Goal: Information Seeking & Learning: Learn about a topic

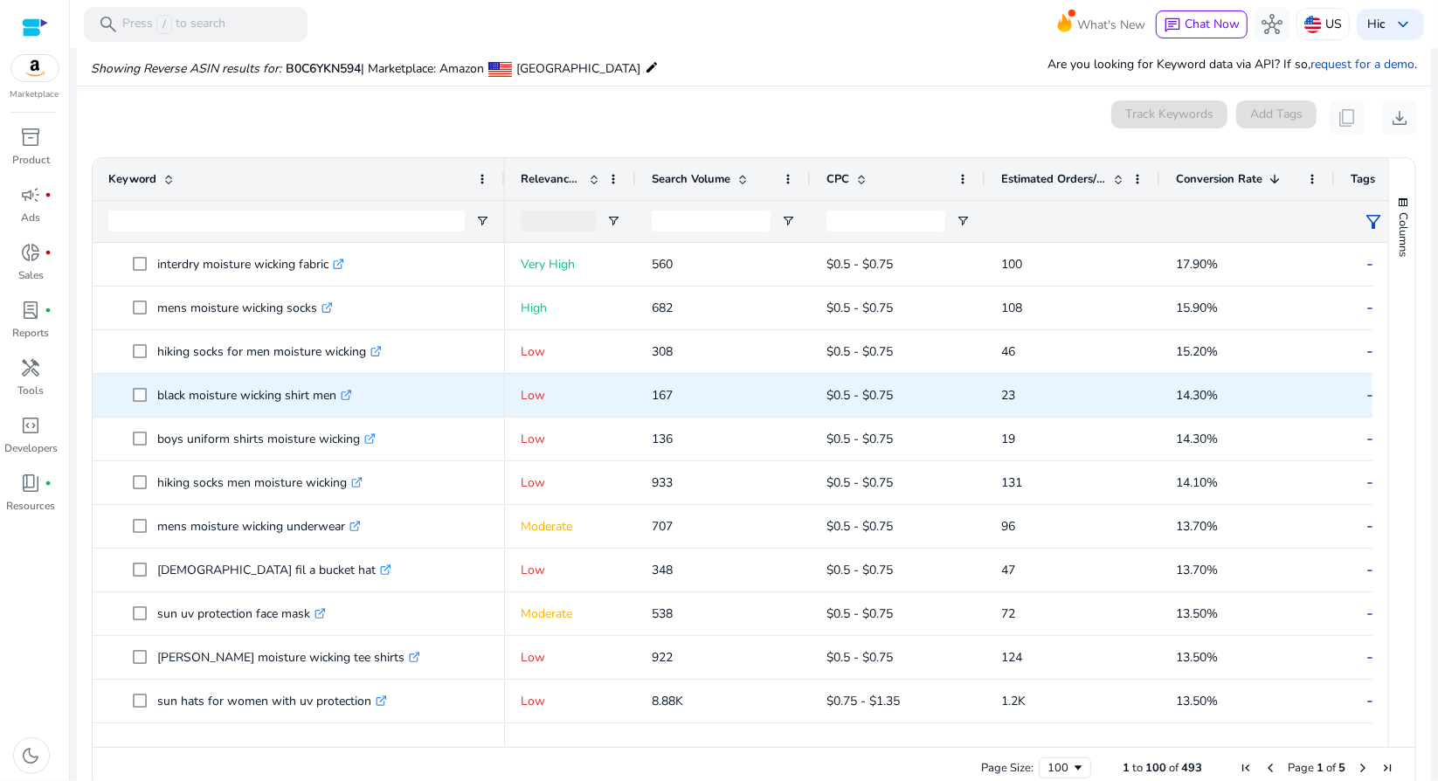
scroll to position [175, 0]
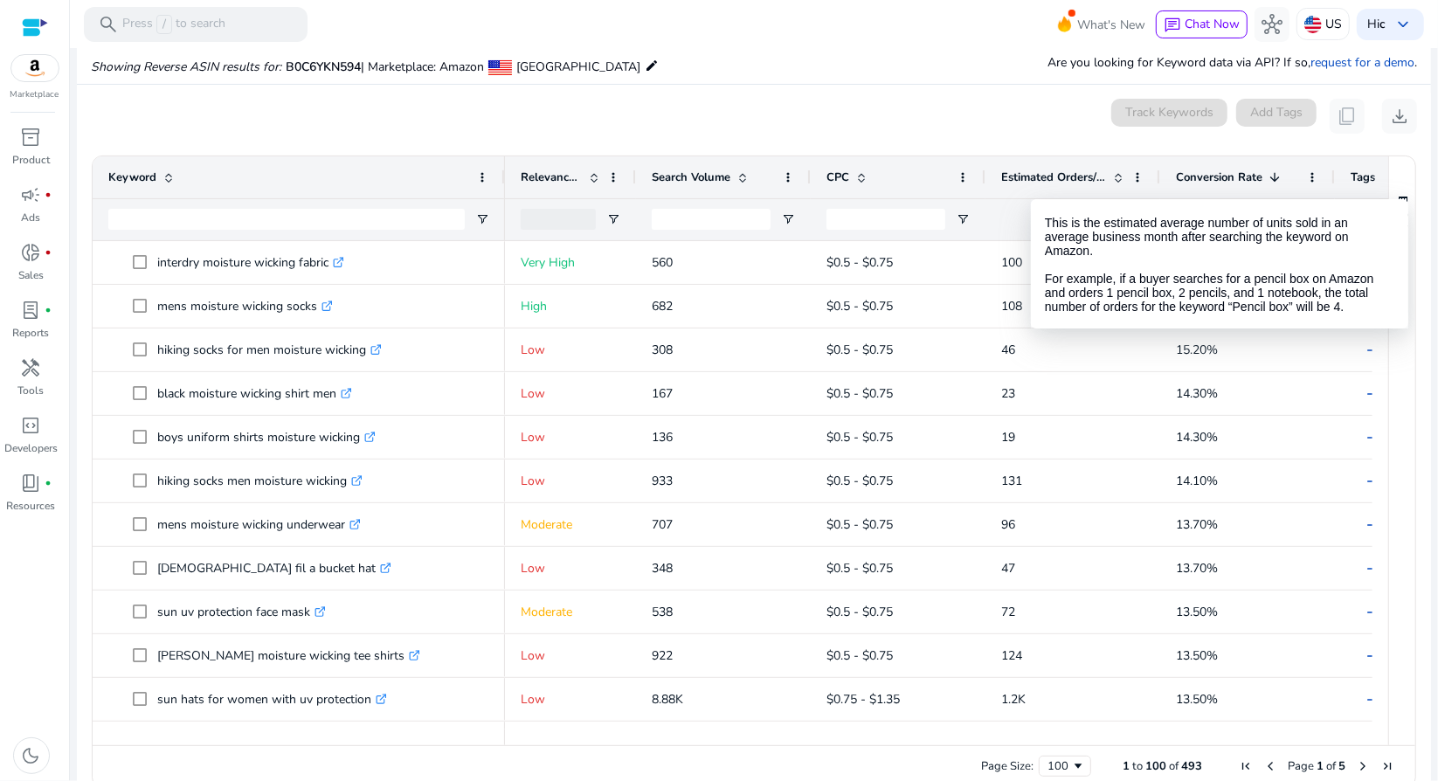
click at [1057, 183] on span "Estimated Orders/Month" at bounding box center [1053, 177] width 105 height 16
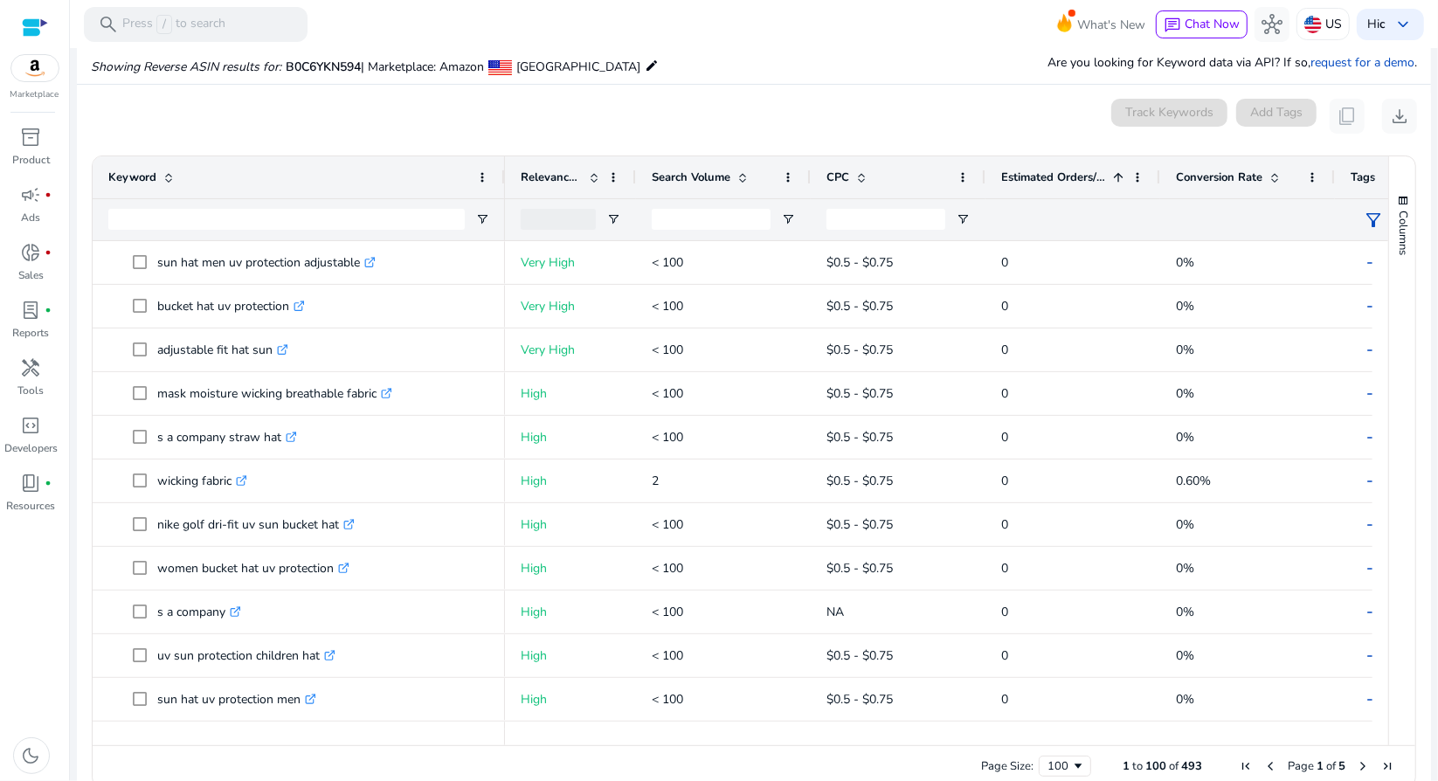
click at [1046, 174] on span "Estimated Orders/Month" at bounding box center [1053, 177] width 105 height 16
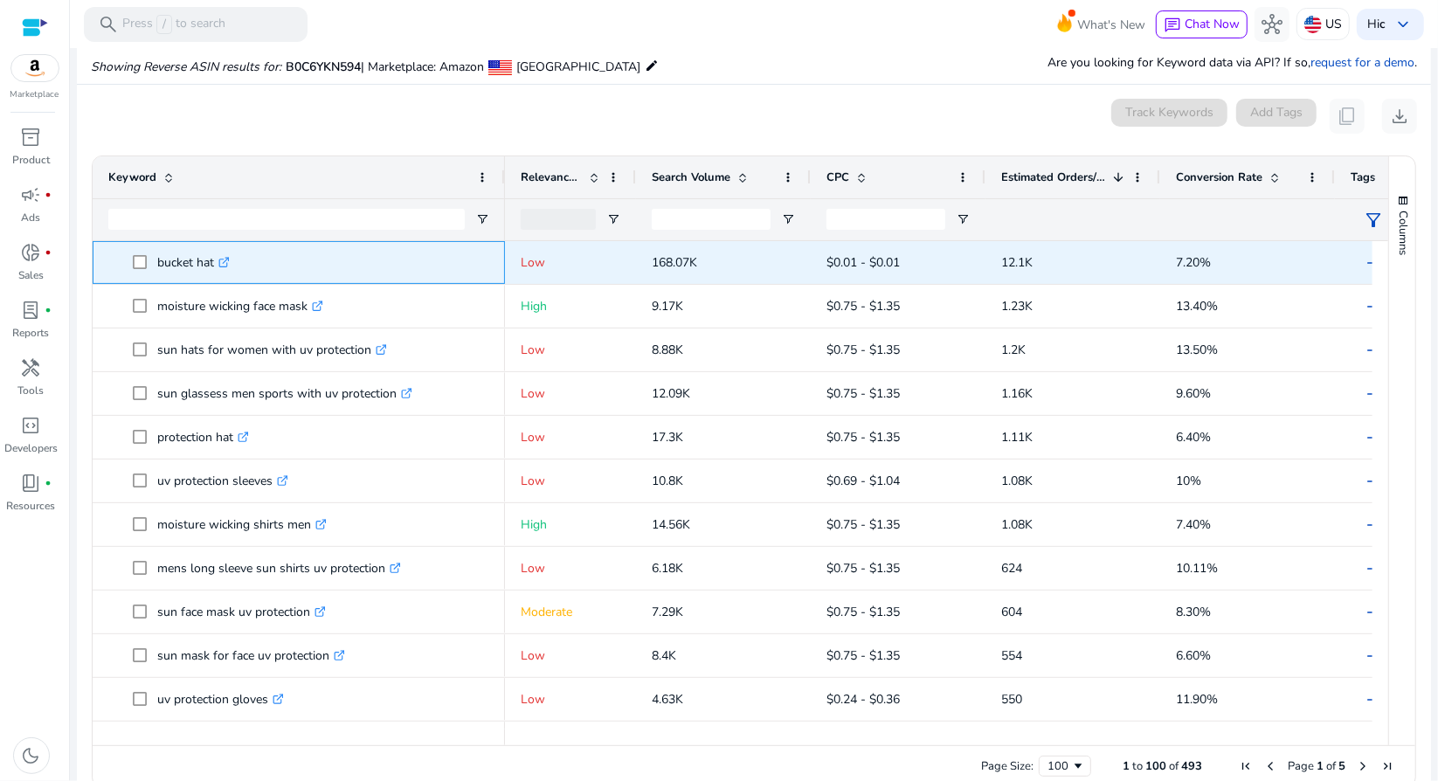
click at [224, 263] on icon ".st0{fill:#2c8af8}" at bounding box center [223, 262] width 11 height 11
drag, startPoint x: 161, startPoint y: 261, endPoint x: 214, endPoint y: 273, distance: 54.5
click at [214, 273] on p "bucket hat .st0{fill:#2c8af8}" at bounding box center [193, 263] width 73 height 36
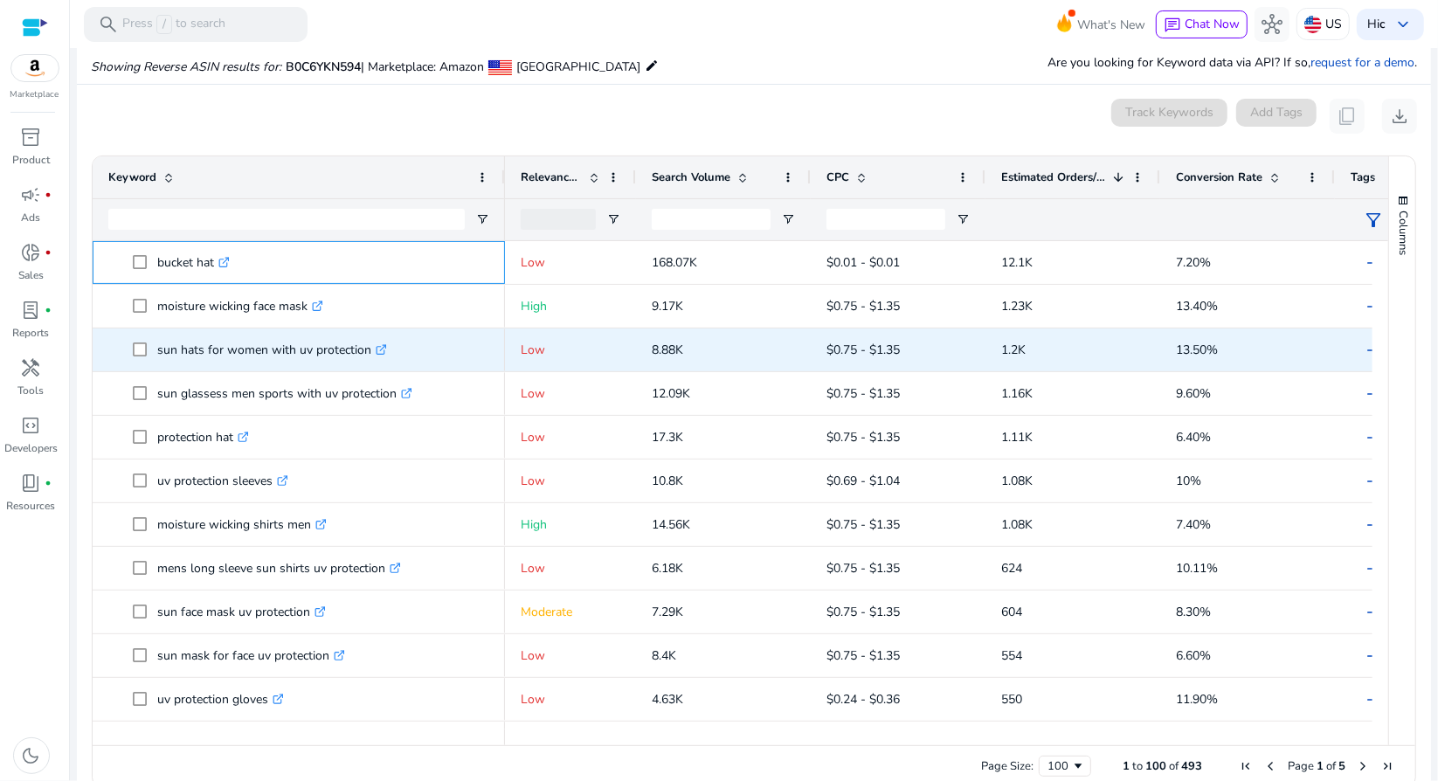
copy p "bucket hat"
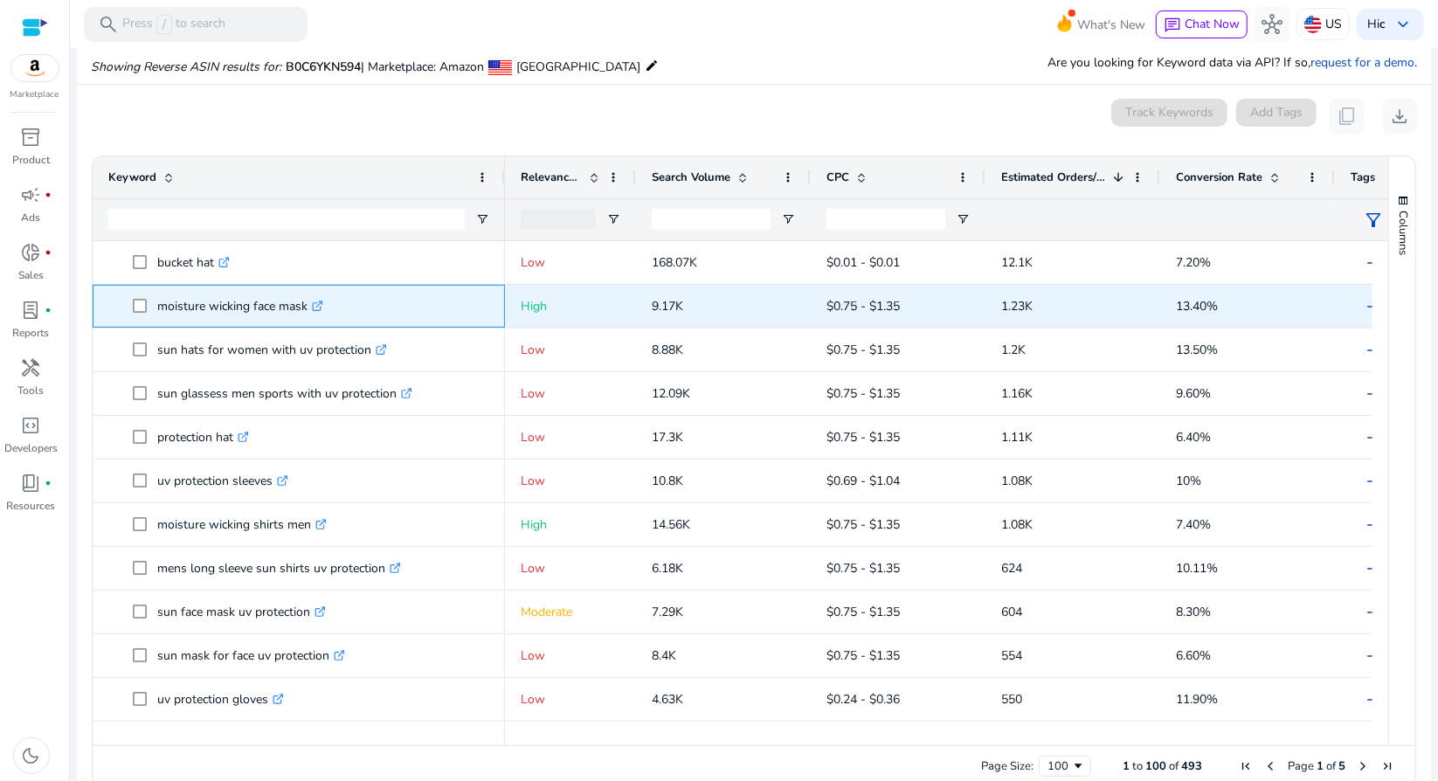
drag, startPoint x: 308, startPoint y: 302, endPoint x: 148, endPoint y: 301, distance: 159.9
click at [148, 301] on span "moisture wicking face mask .st0{fill:#2c8af8}" at bounding box center [311, 306] width 356 height 36
copy span "moisture wicking face mask"
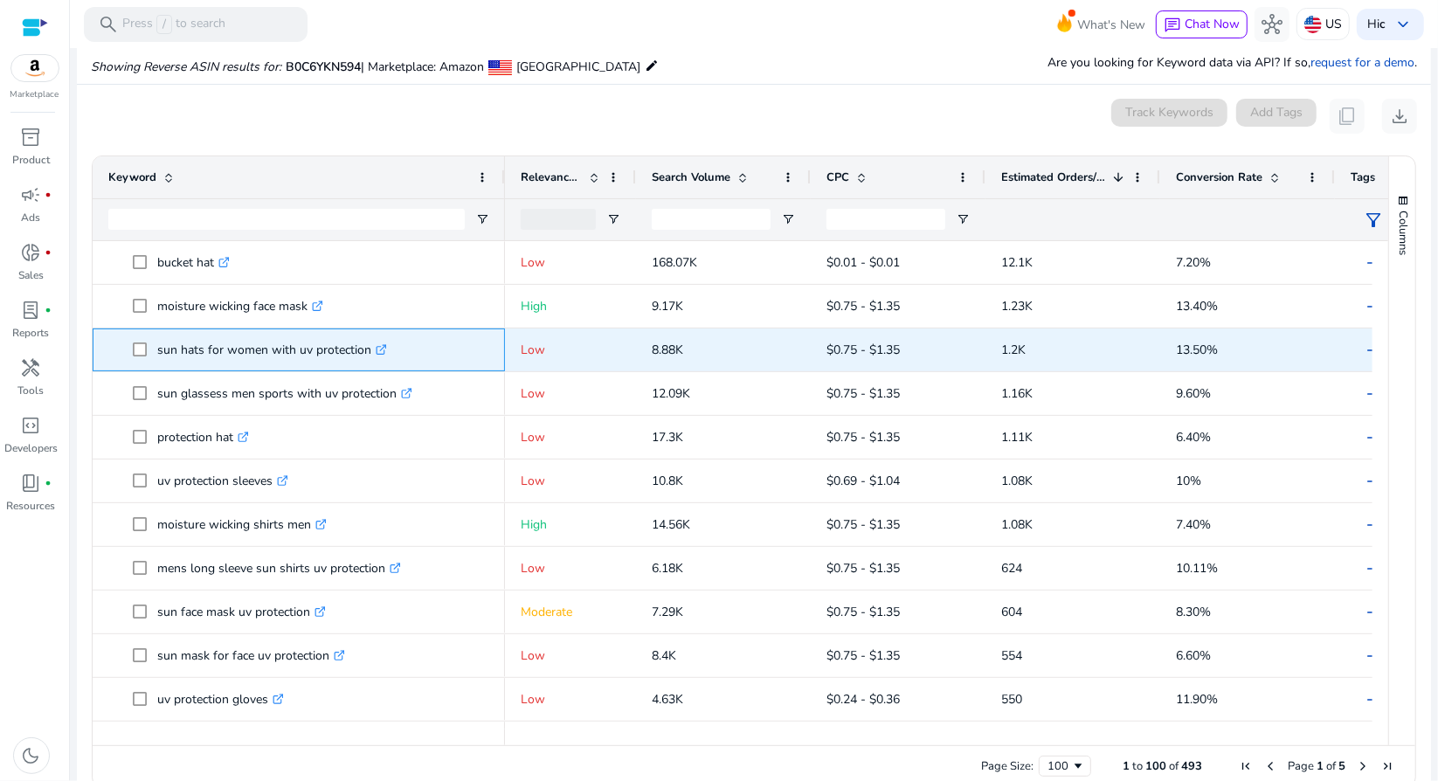
drag, startPoint x: 369, startPoint y: 349, endPoint x: 155, endPoint y: 354, distance: 213.2
click at [157, 354] on p "sun hats for women with uv protection .st0{fill:#2c8af8}" at bounding box center [272, 350] width 230 height 36
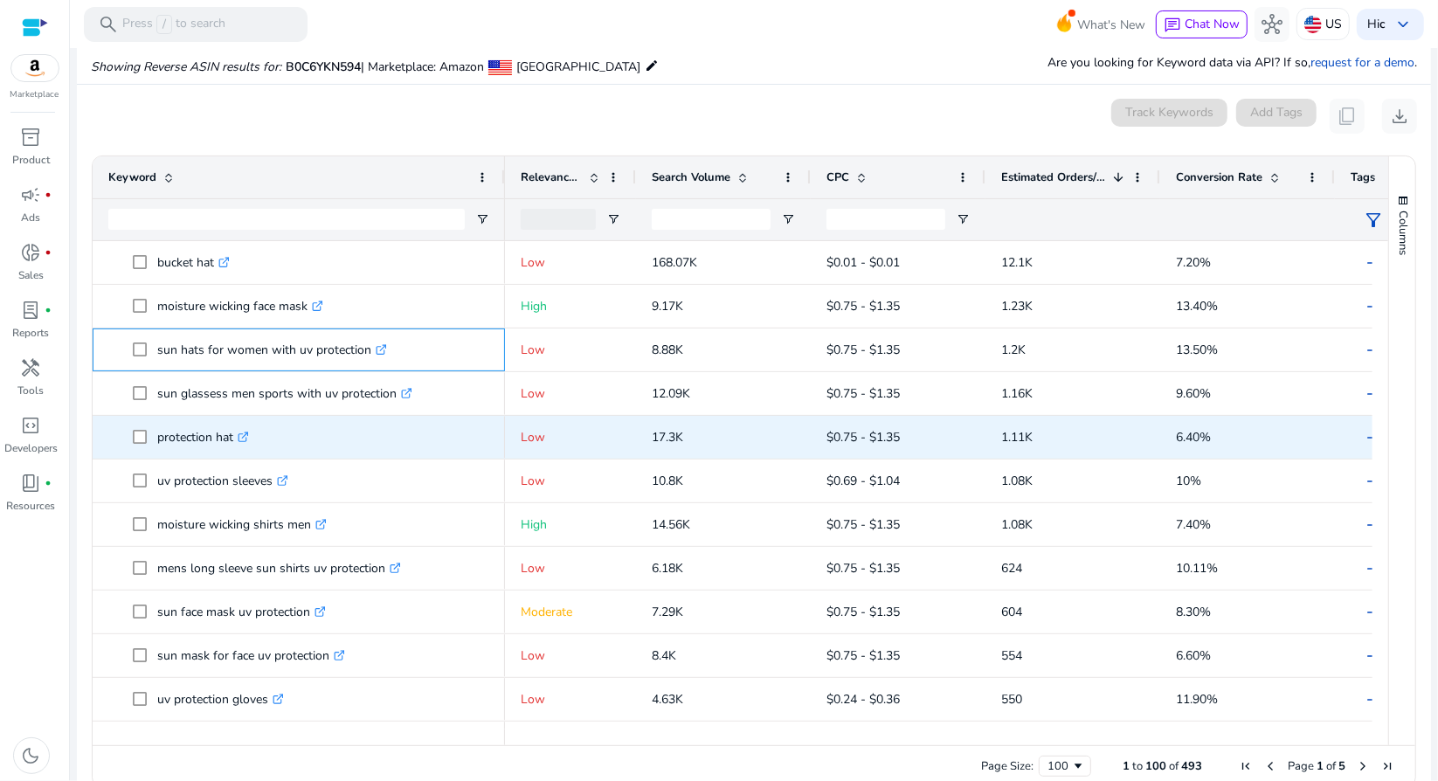
copy p "sun hats for women with uv protection"
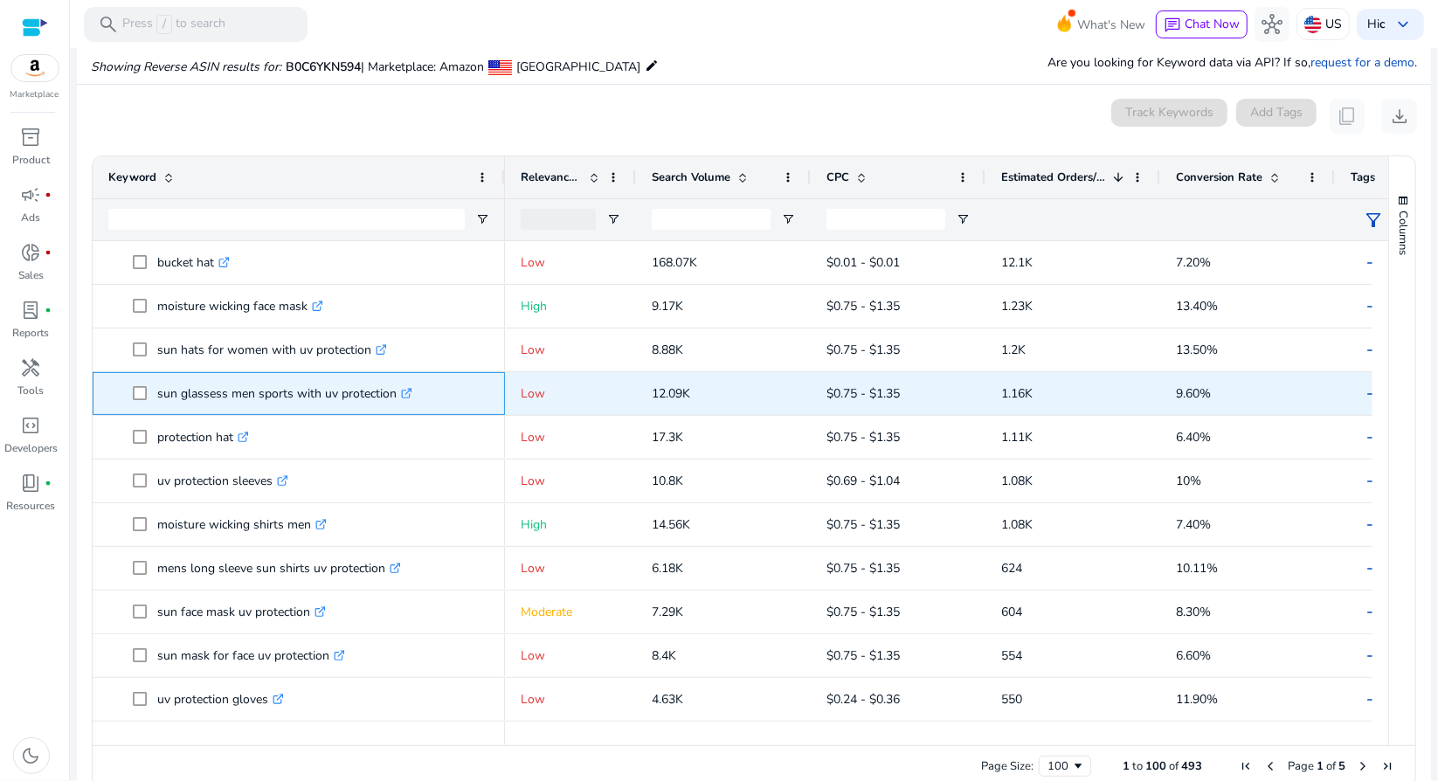
drag, startPoint x: 392, startPoint y: 392, endPoint x: 155, endPoint y: 400, distance: 237.7
click at [155, 400] on span "sun glassess men sports with uv protection .st0{fill:#2c8af8}" at bounding box center [311, 394] width 356 height 36
copy span "sun glassess men sports with uv protection"
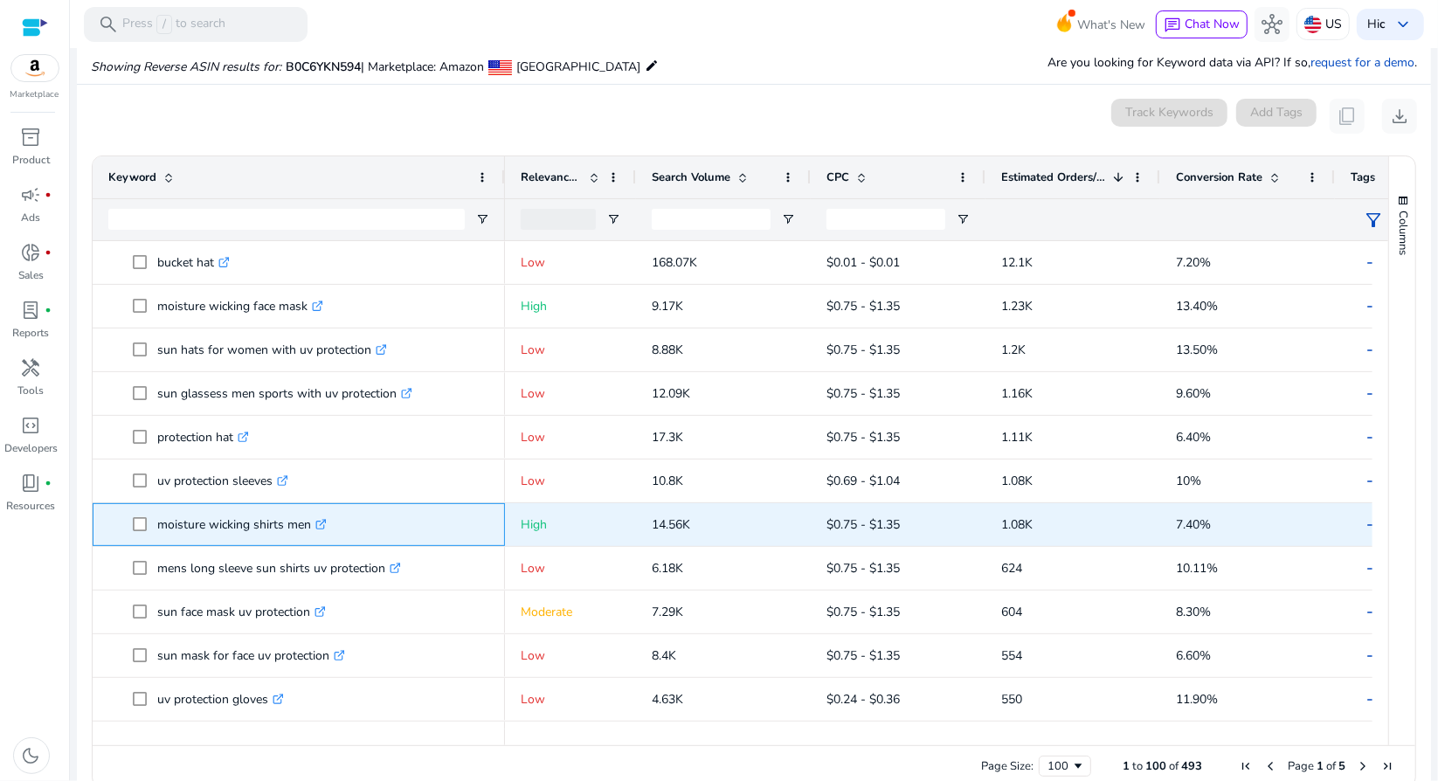
drag, startPoint x: 309, startPoint y: 519, endPoint x: 148, endPoint y: 518, distance: 160.7
click at [148, 518] on span "moisture wicking shirts men .st0{fill:#2c8af8}" at bounding box center [311, 525] width 356 height 36
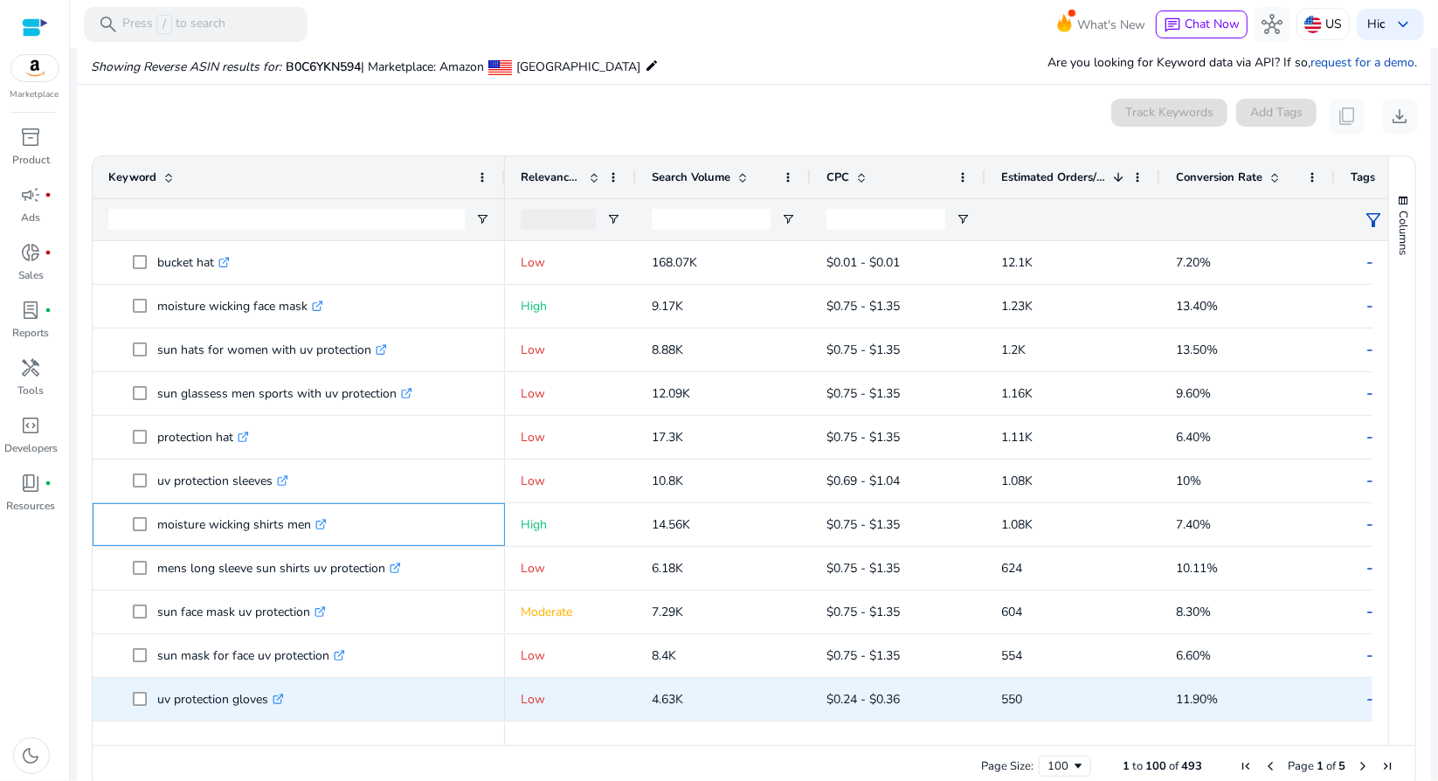
copy span "moisture wicking shirts men"
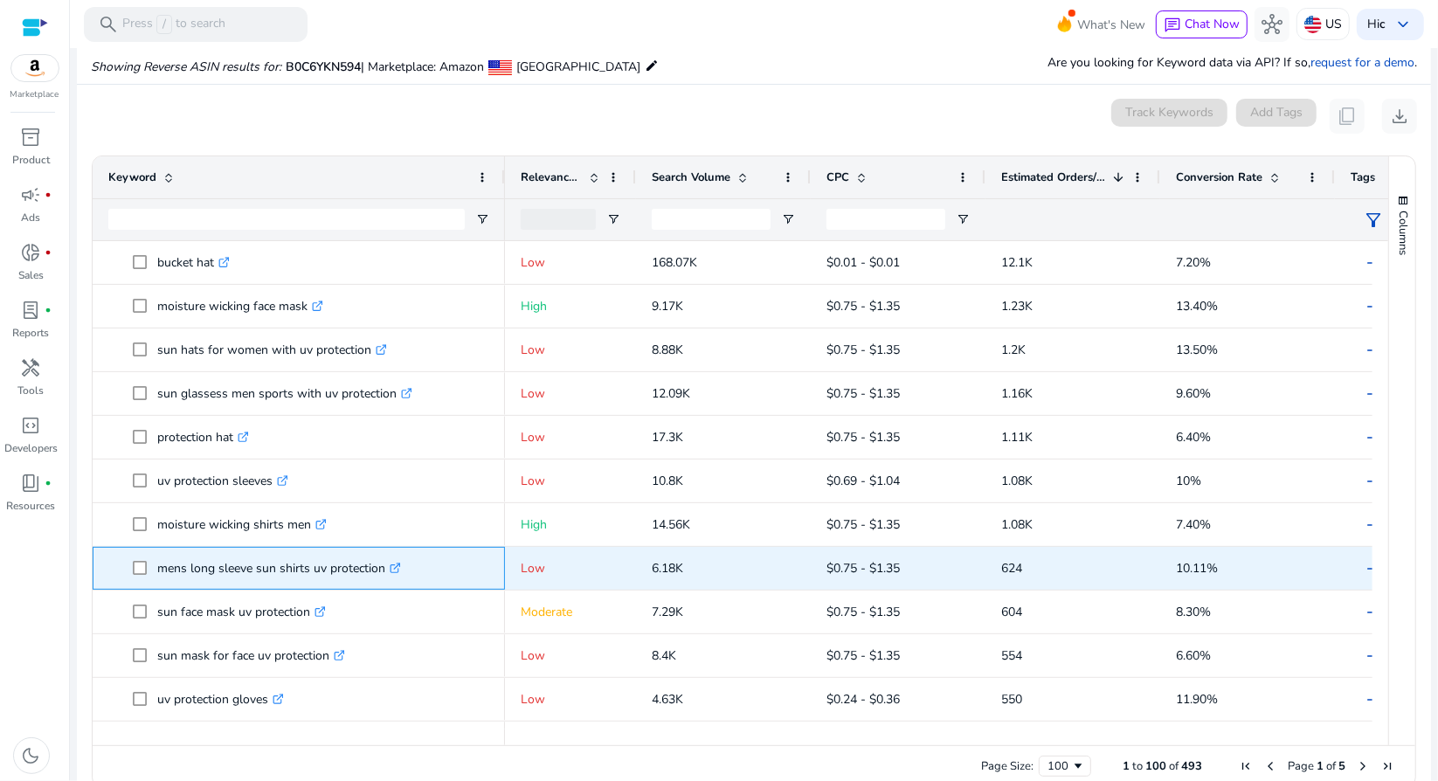
drag, startPoint x: 382, startPoint y: 570, endPoint x: 157, endPoint y: 583, distance: 224.8
click at [157, 583] on p "mens long sleeve sun shirts uv protection .st0{fill:#2c8af8}" at bounding box center [279, 568] width 244 height 36
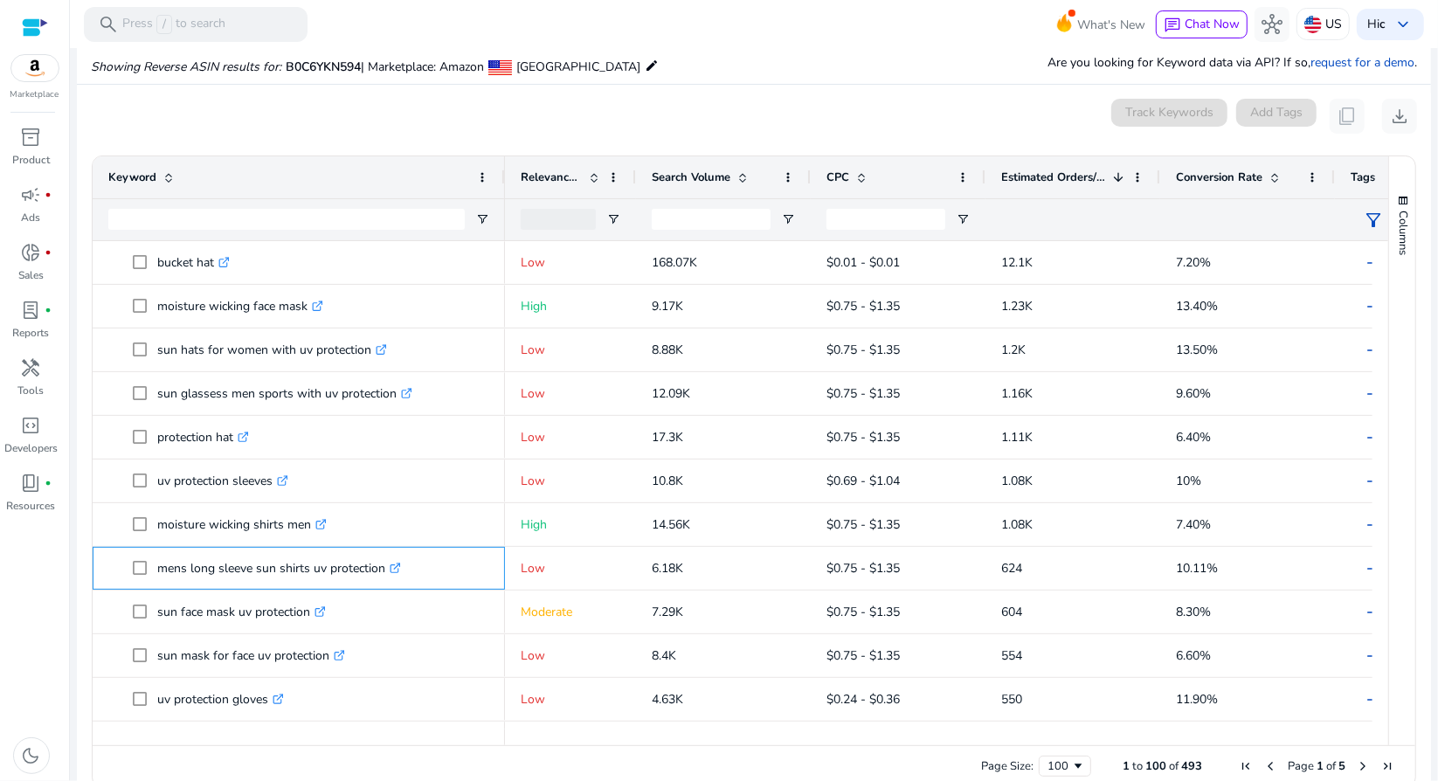
copy p "mens long sleeve sun shirts uv protection"
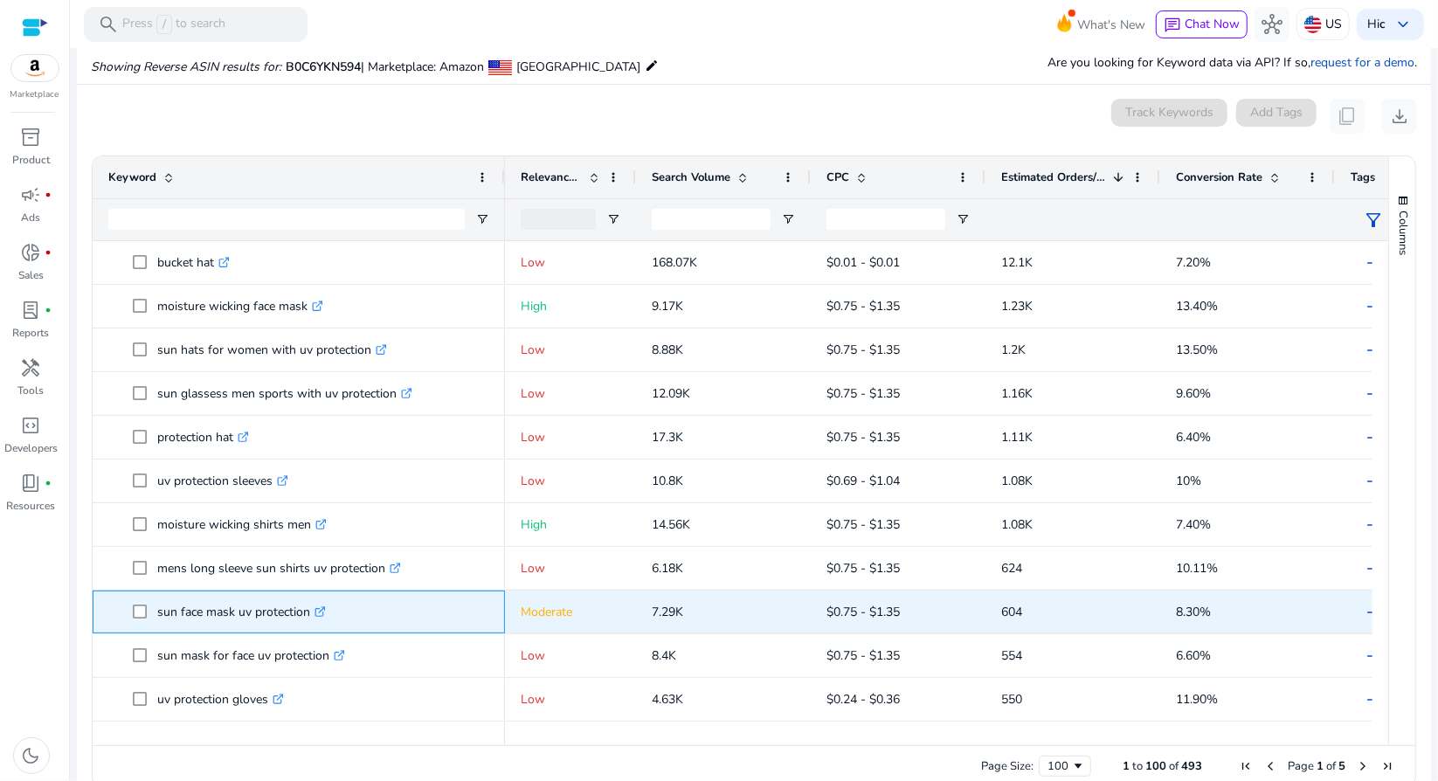
drag, startPoint x: 305, startPoint y: 611, endPoint x: 122, endPoint y: 612, distance: 182.6
click at [122, 612] on span "sun face mask uv protection .st0{fill:#2c8af8}" at bounding box center [298, 612] width 381 height 36
copy span "sun face mask uv protection"
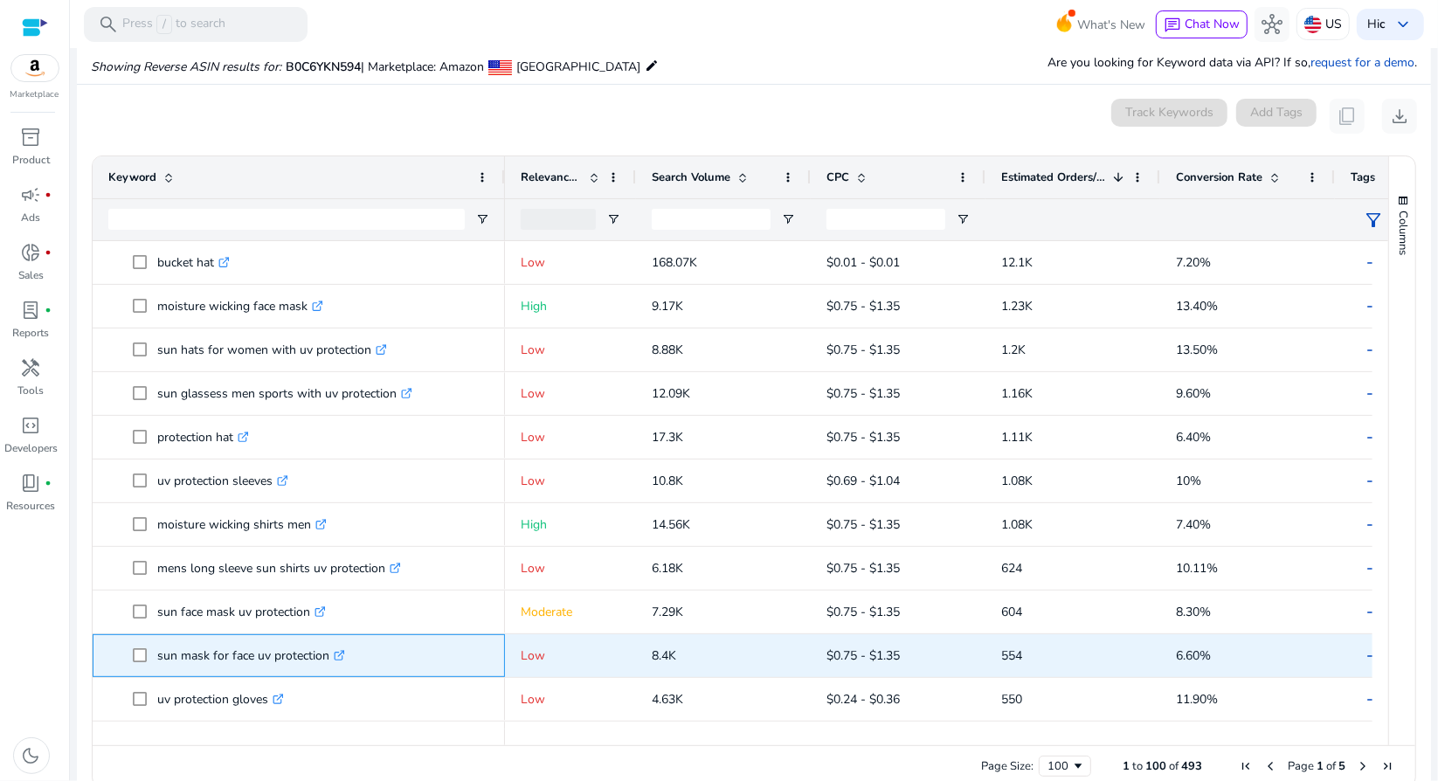
drag, startPoint x: 325, startPoint y: 654, endPoint x: 150, endPoint y: 658, distance: 174.7
click at [150, 658] on span "sun mask for face uv protection .st0{fill:#2c8af8}" at bounding box center [311, 656] width 356 height 36
copy span "sun mask for face uv protection"
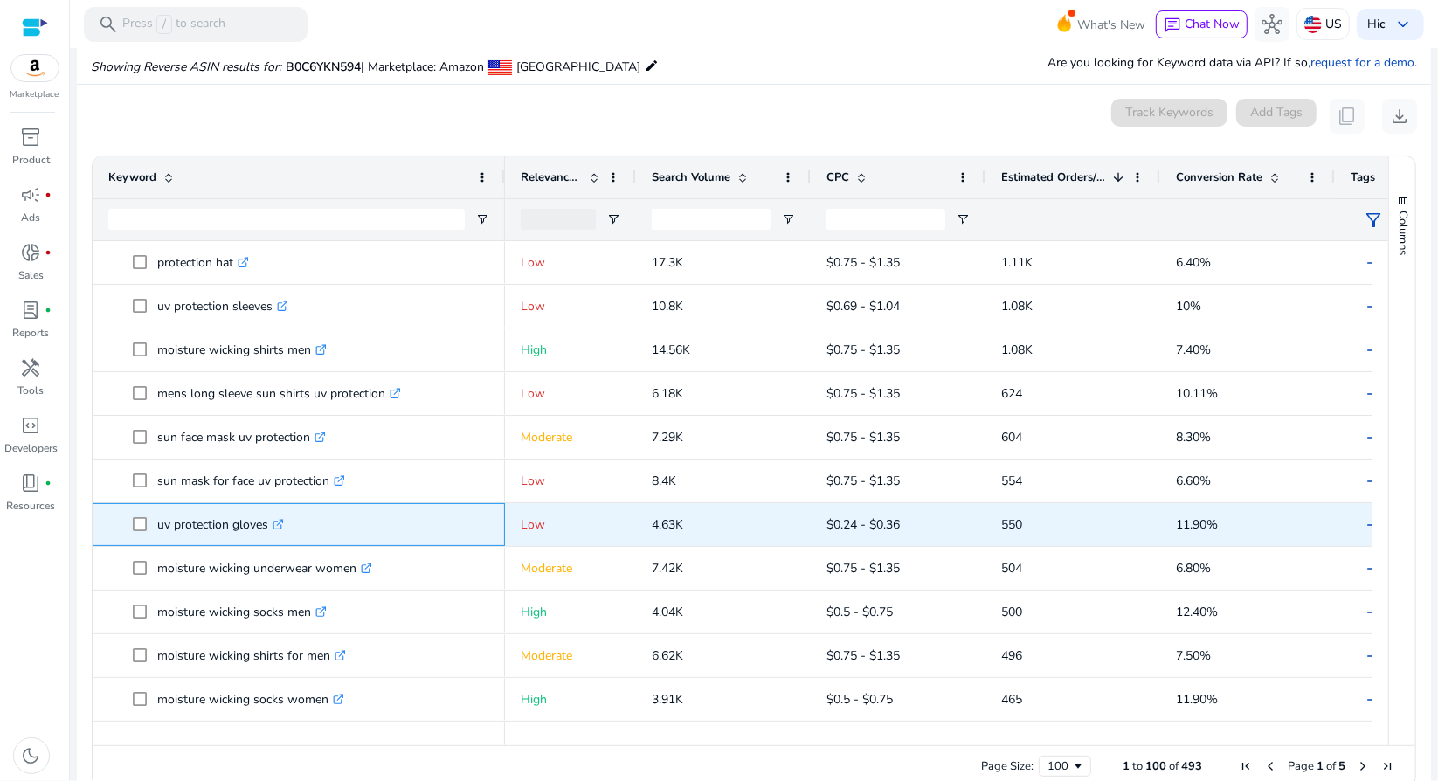
drag, startPoint x: 269, startPoint y: 532, endPoint x: 137, endPoint y: 532, distance: 131.9
click at [137, 532] on span "uv protection gloves .st0{fill:#2c8af8}" at bounding box center [311, 525] width 356 height 36
copy span "uv protection gloves"
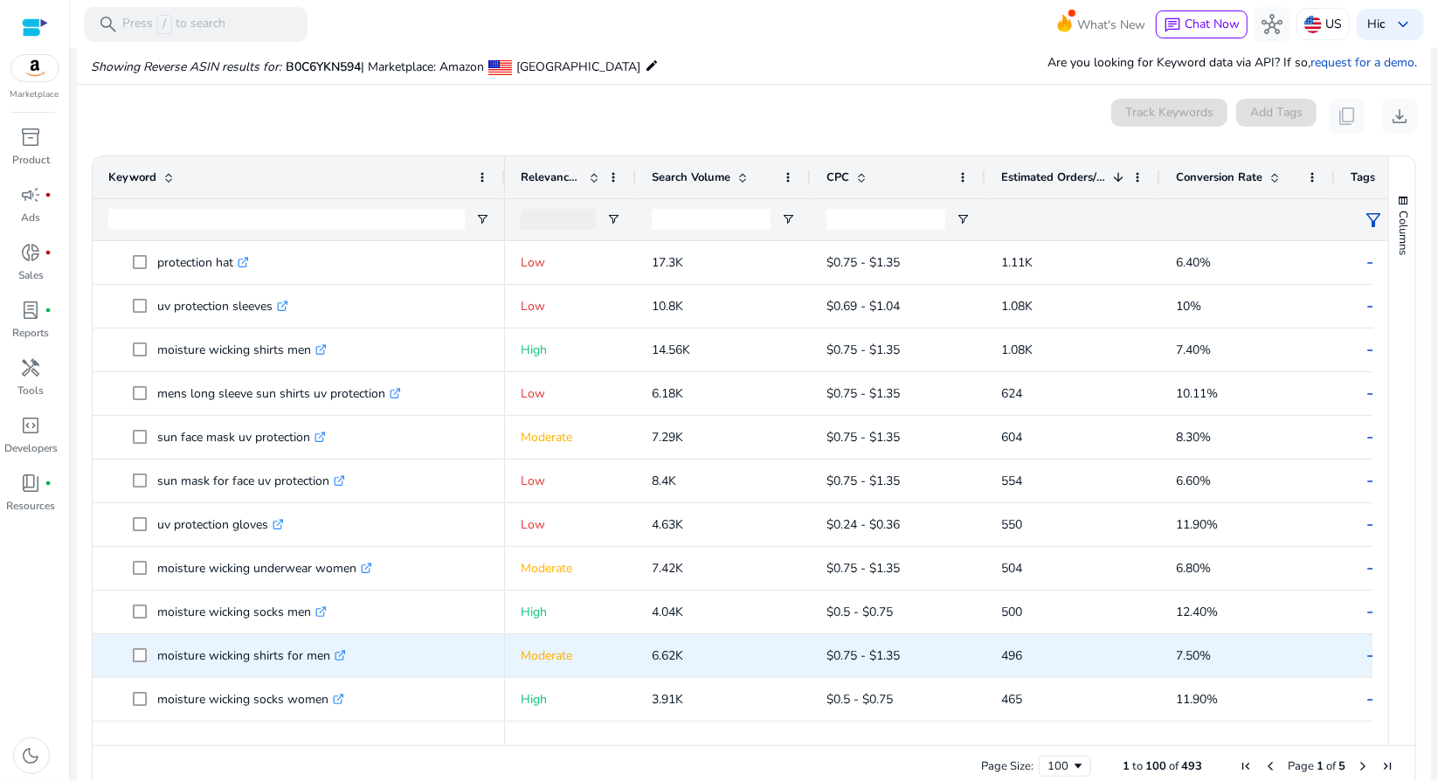
scroll to position [262, 0]
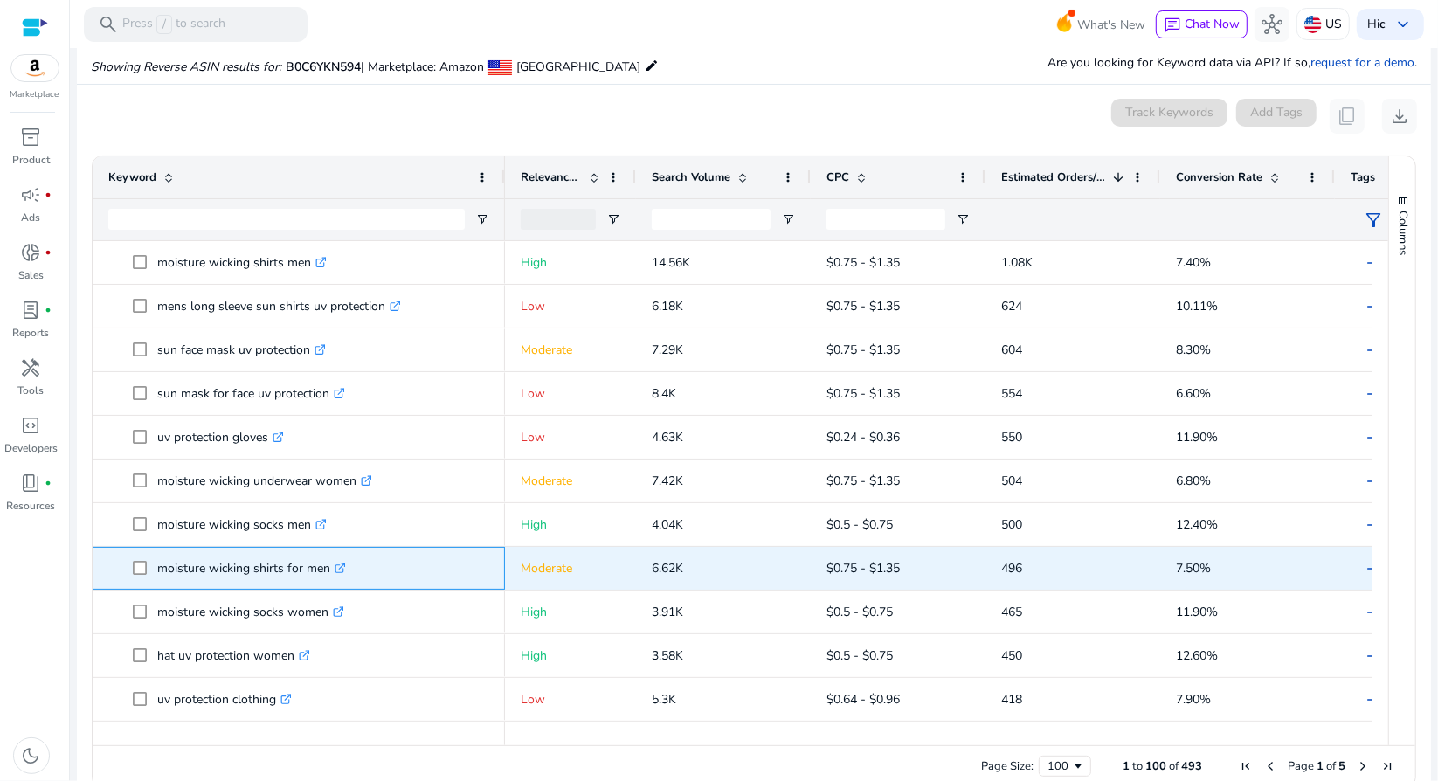
drag, startPoint x: 328, startPoint y: 570, endPoint x: 120, endPoint y: 562, distance: 208.0
click at [120, 562] on span "moisture wicking shirts for men .st0{fill:#2c8af8}" at bounding box center [298, 568] width 381 height 36
copy span "moisture wicking shirts for men"
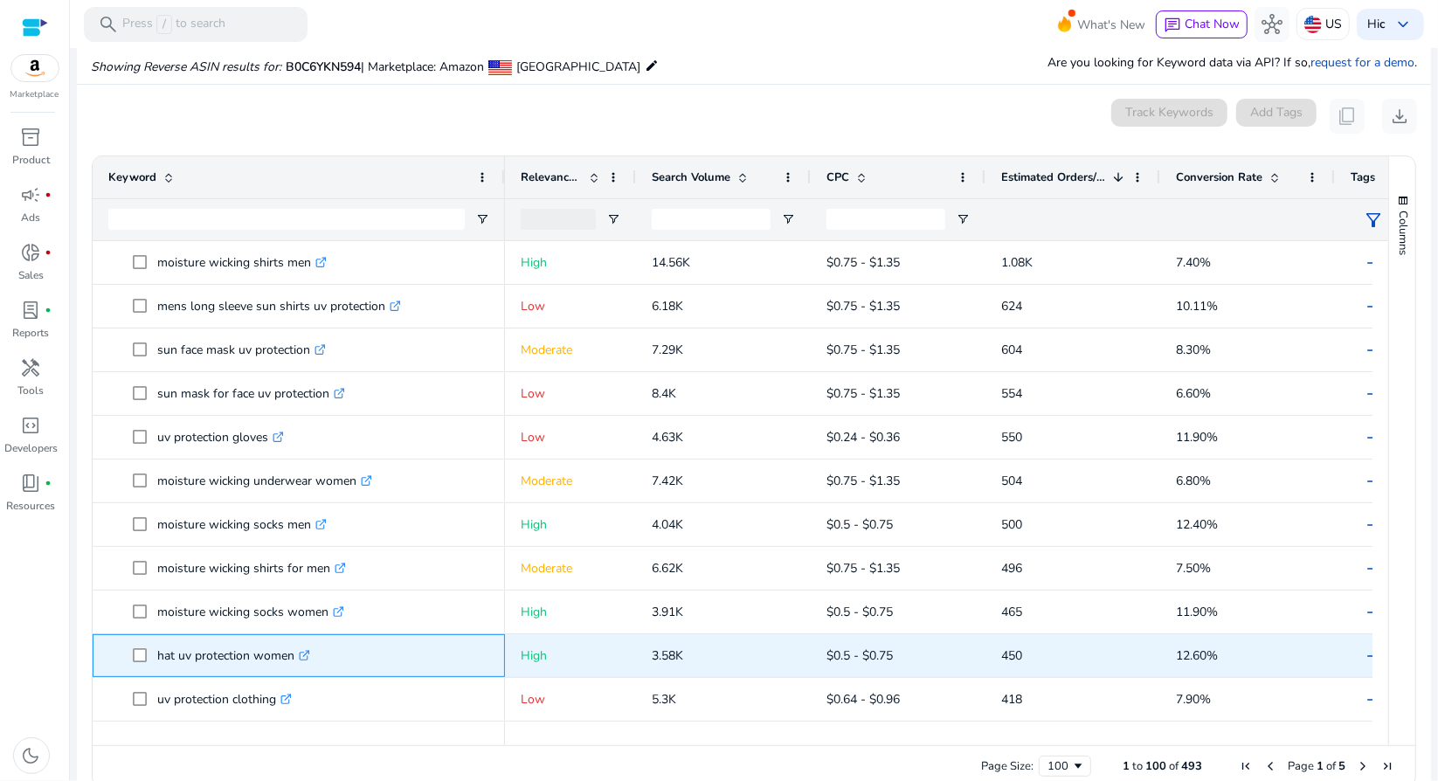
drag, startPoint x: 294, startPoint y: 656, endPoint x: 129, endPoint y: 666, distance: 164.5
click at [129, 666] on span "hat uv protection women .st0{fill:#2c8af8}" at bounding box center [298, 656] width 381 height 36
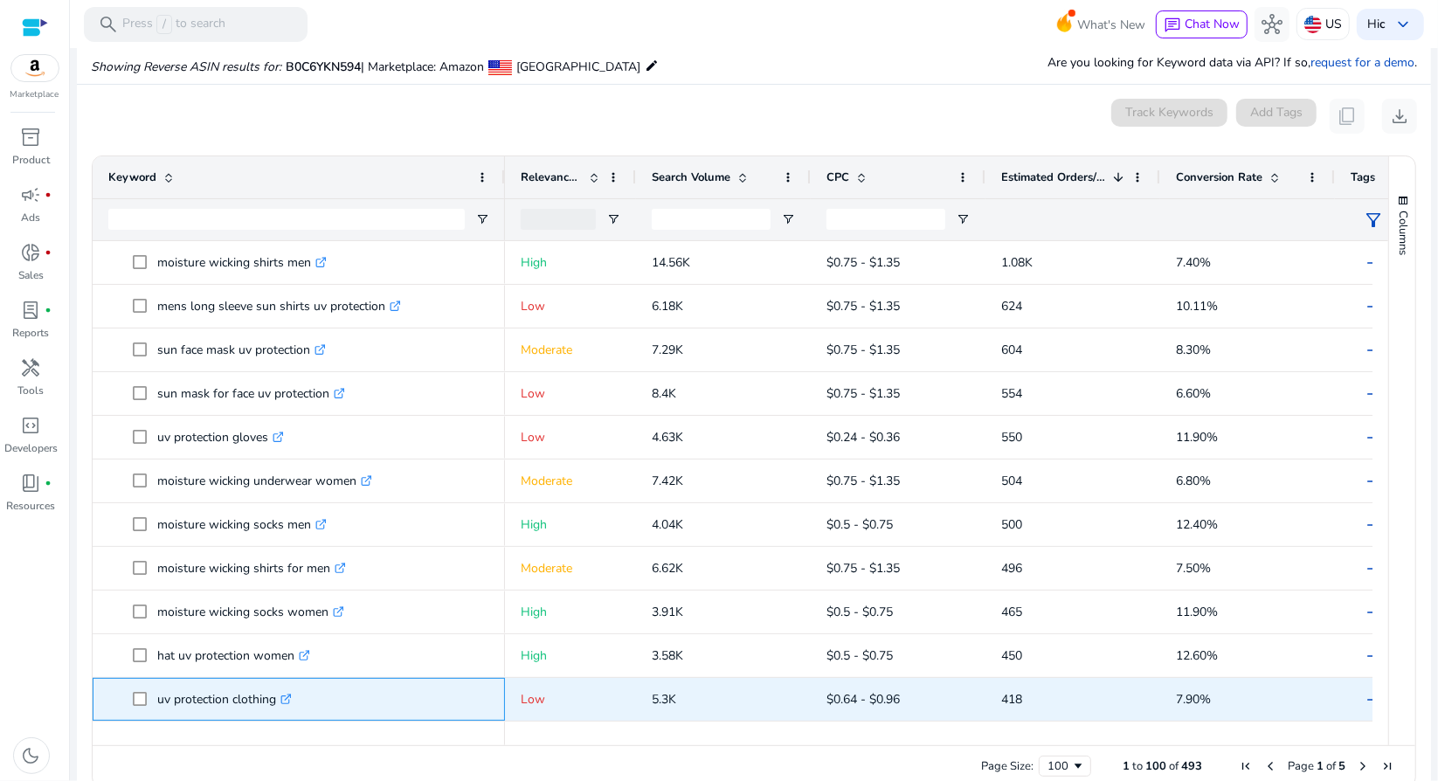
drag, startPoint x: 276, startPoint y: 699, endPoint x: 126, endPoint y: 701, distance: 150.3
click at [126, 701] on span "uv protection clothing .st0{fill:#2c8af8}" at bounding box center [298, 699] width 381 height 36
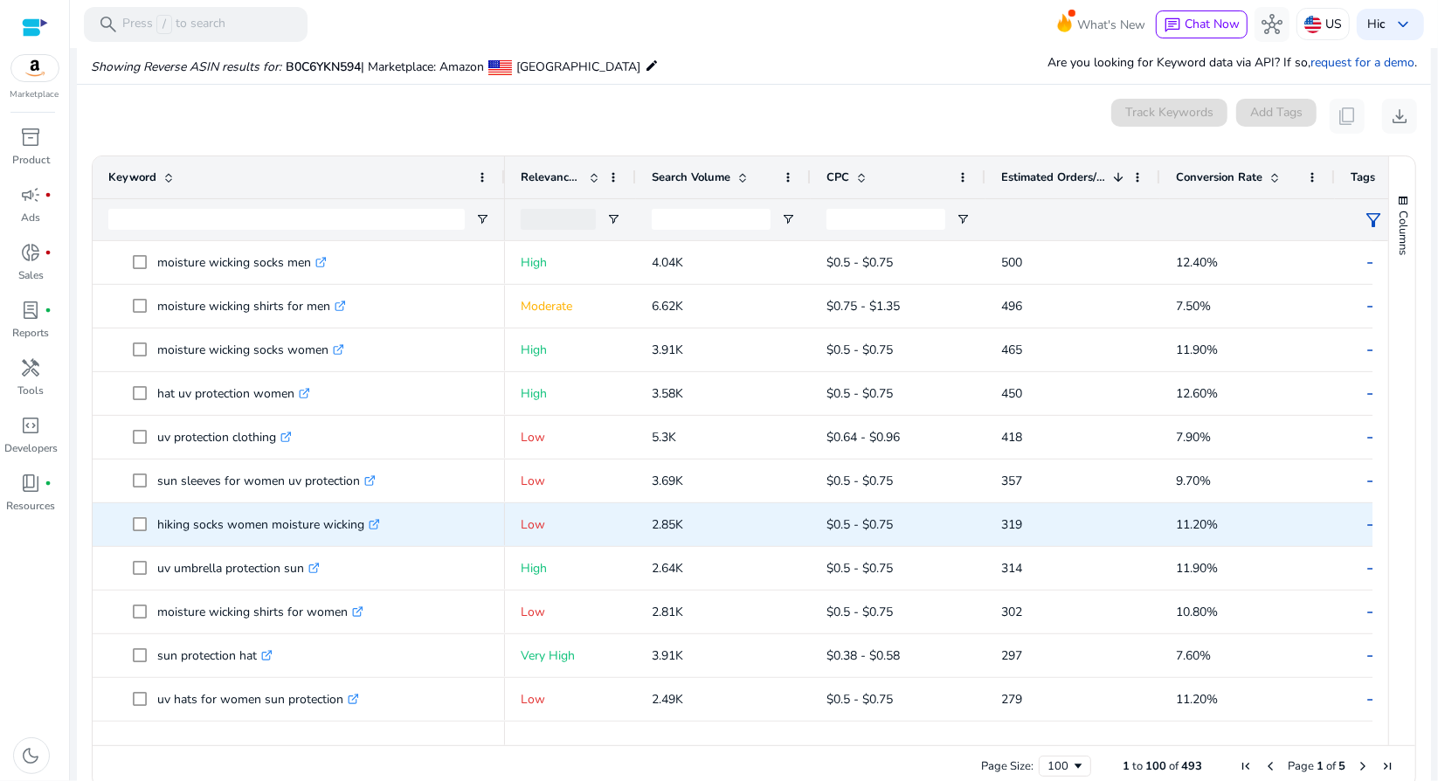
scroll to position [524, 0]
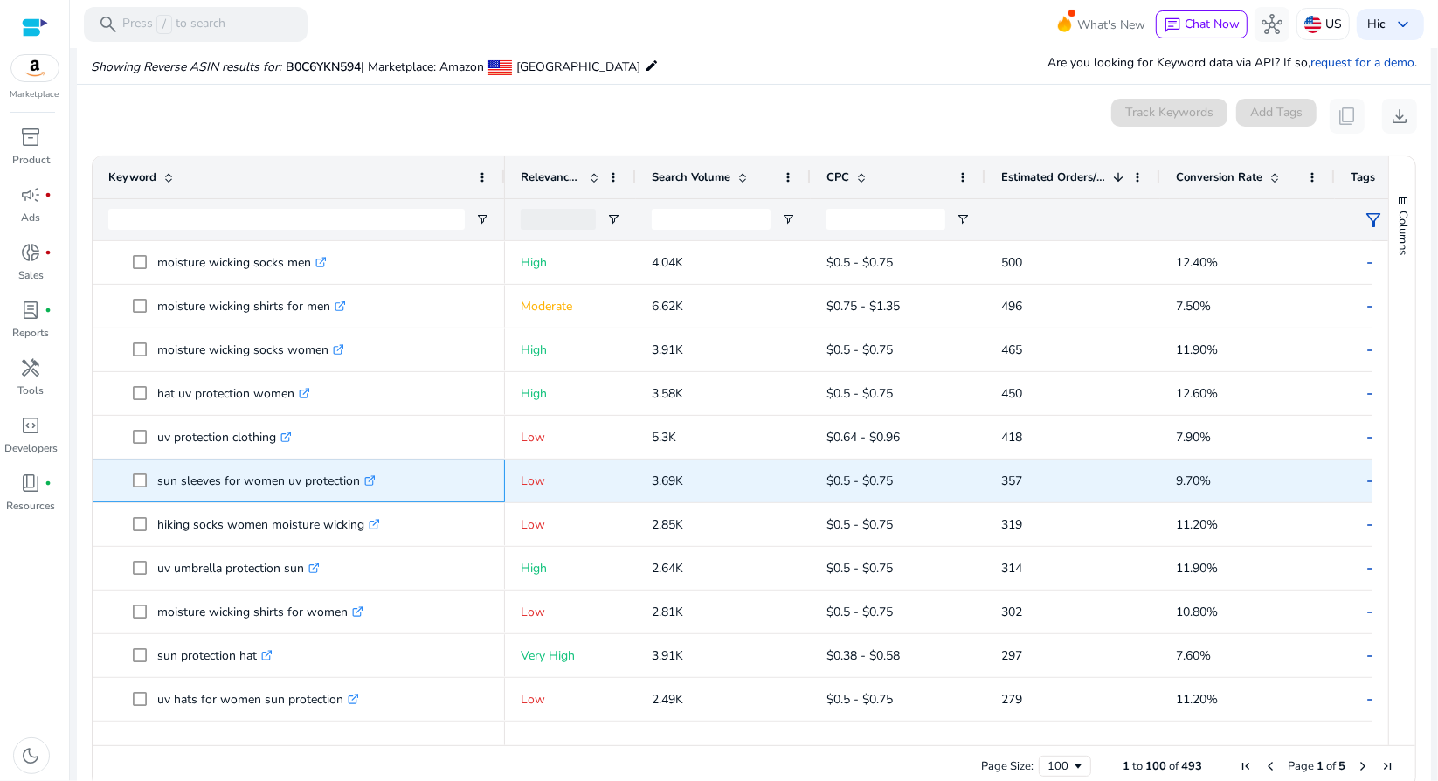
drag, startPoint x: 356, startPoint y: 477, endPoint x: 152, endPoint y: 480, distance: 204.4
click at [152, 480] on span "sun sleeves for women uv protection .st0{fill:#2c8af8}" at bounding box center [311, 481] width 356 height 36
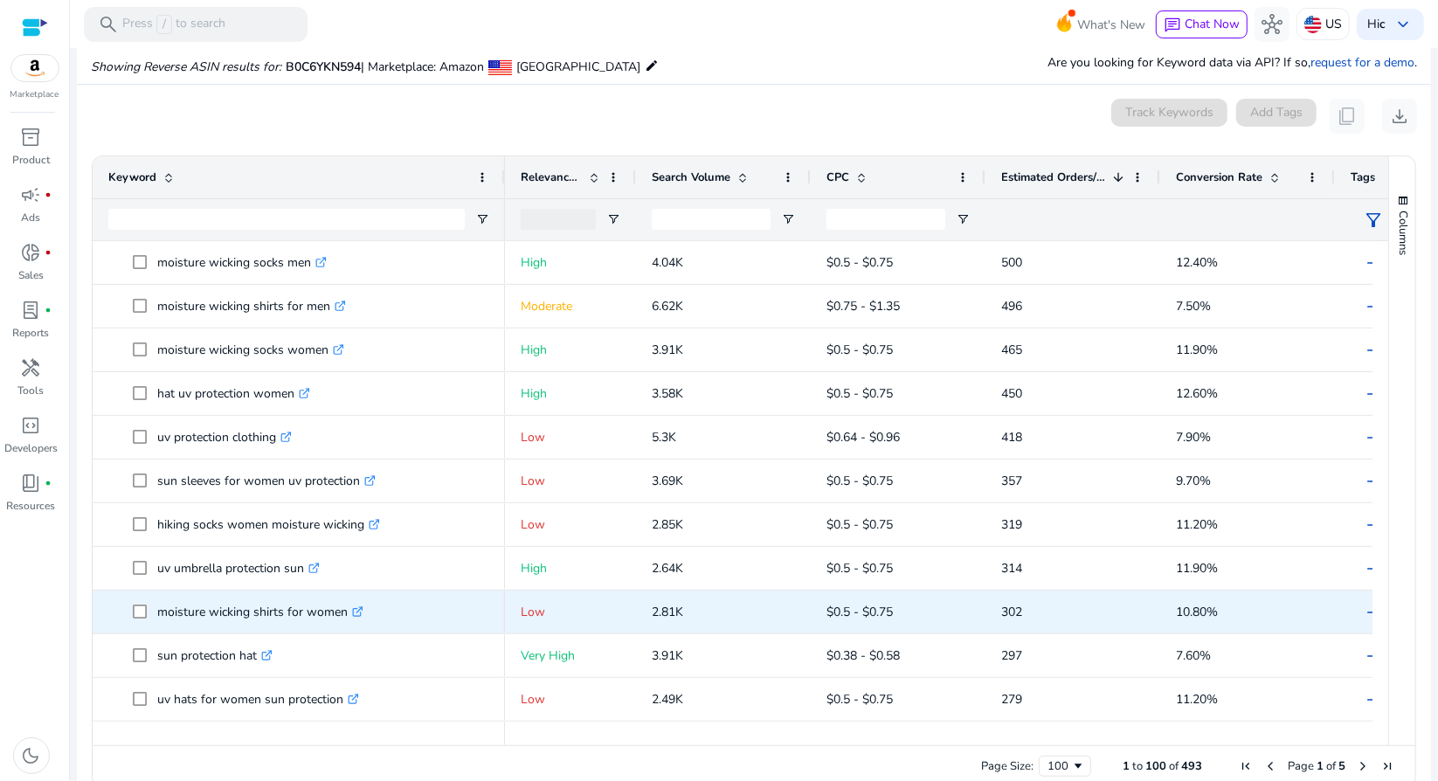
scroll to position [611, 0]
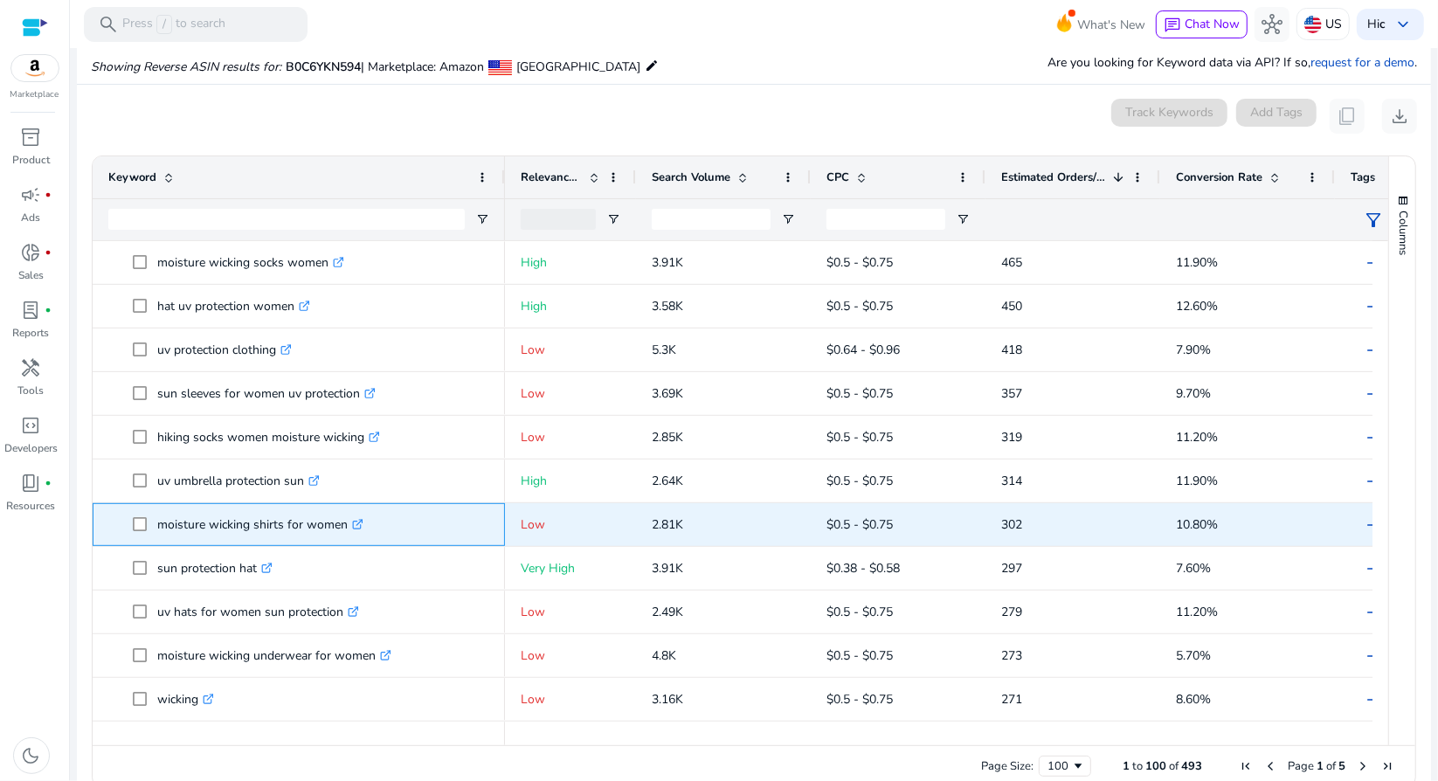
click at [142, 528] on span "moisture wicking shirts for women .st0{fill:#2c8af8}" at bounding box center [311, 525] width 356 height 36
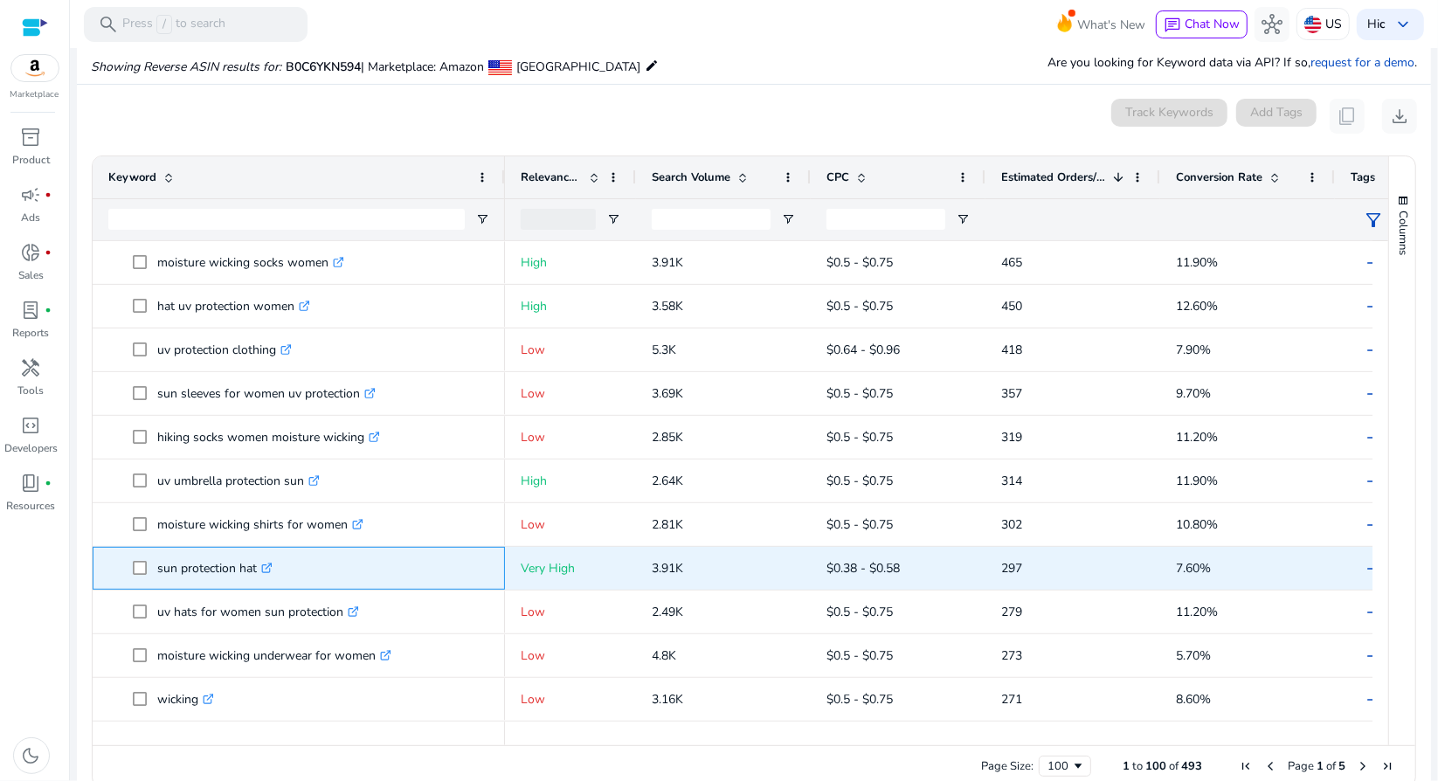
drag, startPoint x: 254, startPoint y: 566, endPoint x: 155, endPoint y: 566, distance: 99.6
click at [155, 566] on span "sun protection hat .st0{fill:#2c8af8}" at bounding box center [311, 568] width 356 height 36
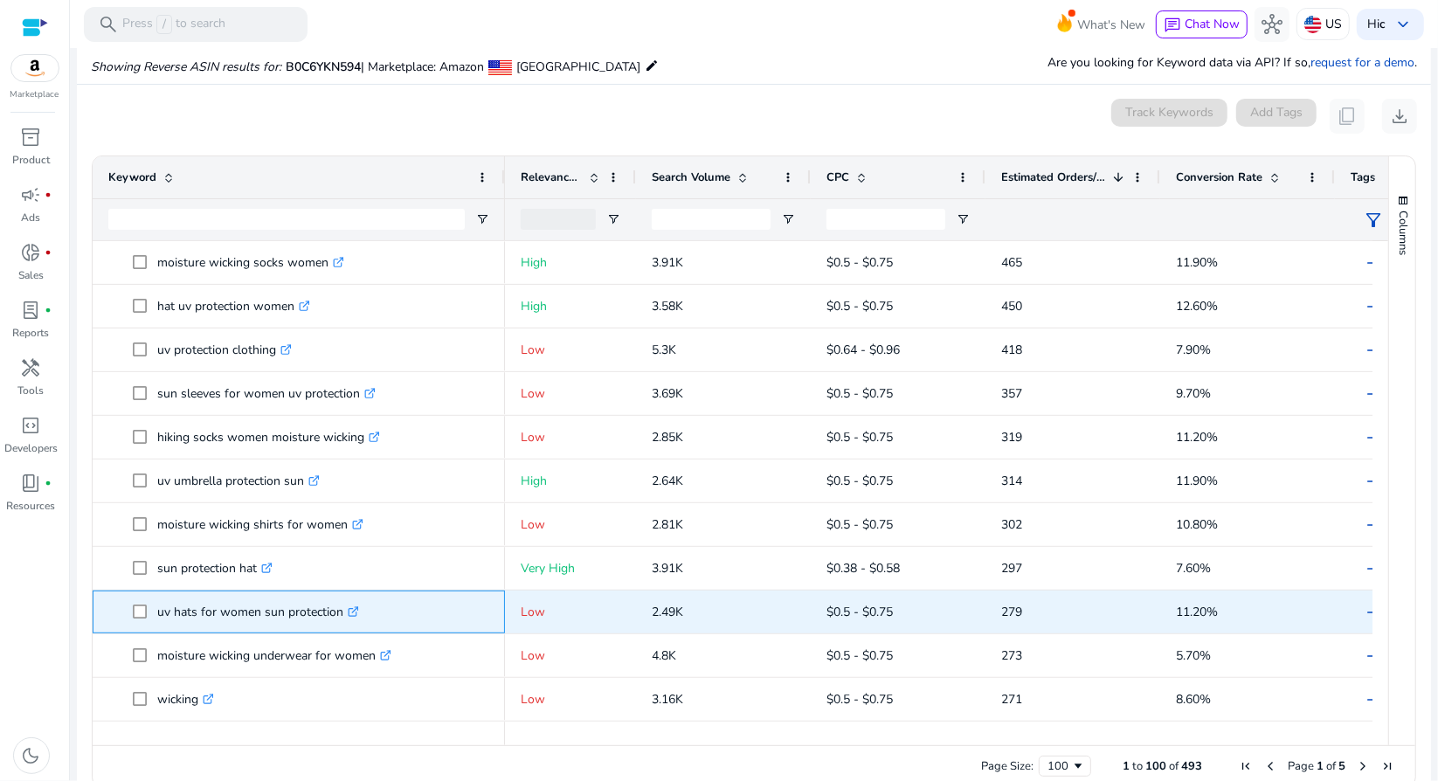
drag, startPoint x: 339, startPoint y: 610, endPoint x: 131, endPoint y: 619, distance: 208.1
click at [131, 619] on span "uv hats for women sun protection .st0{fill:#2c8af8}" at bounding box center [298, 612] width 381 height 36
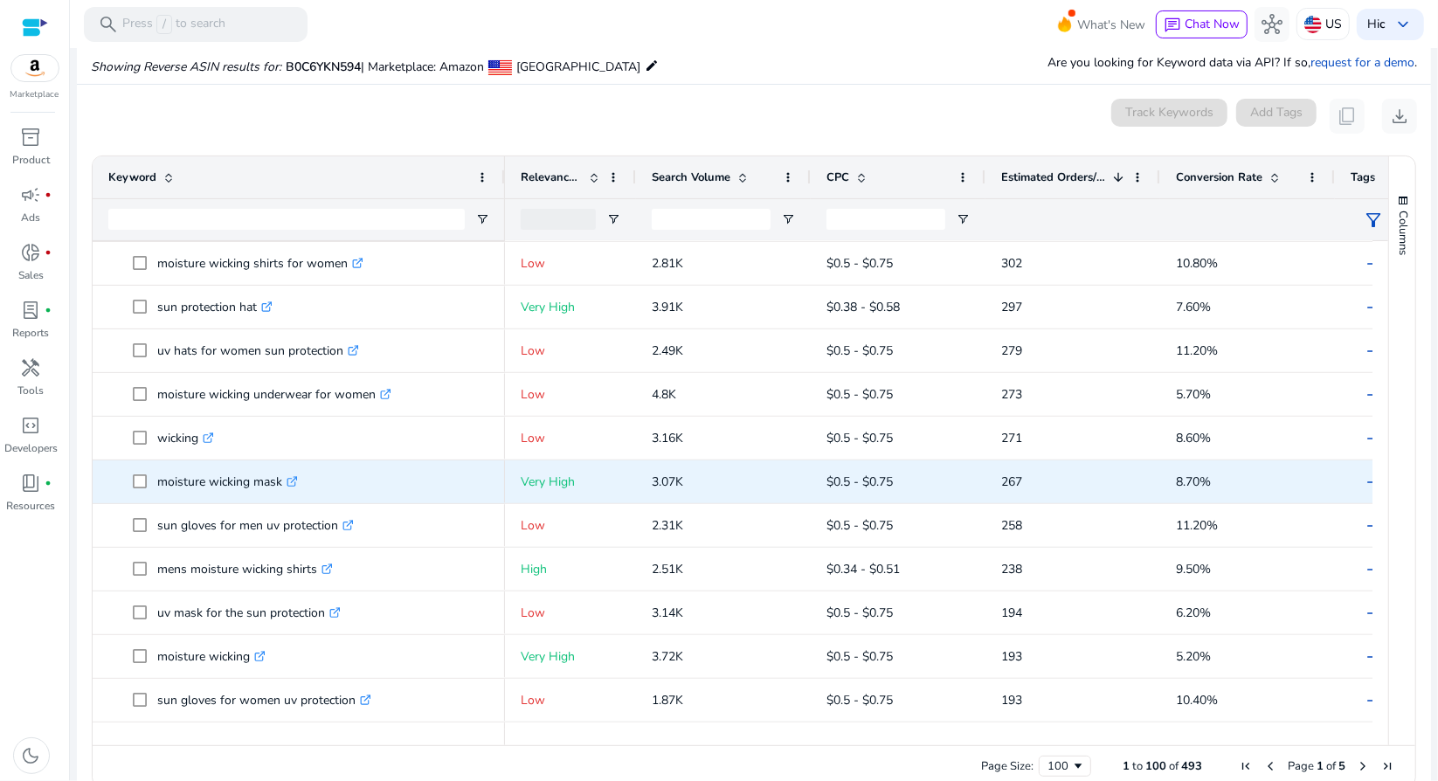
scroll to position [874, 0]
click at [142, 486] on span "moisture wicking mask .st0{fill:#2c8af8}" at bounding box center [311, 481] width 356 height 36
drag, startPoint x: 281, startPoint y: 475, endPoint x: 123, endPoint y: 483, distance: 158.3
click at [123, 483] on span "moisture wicking mask .st0{fill:#2c8af8}" at bounding box center [298, 481] width 381 height 36
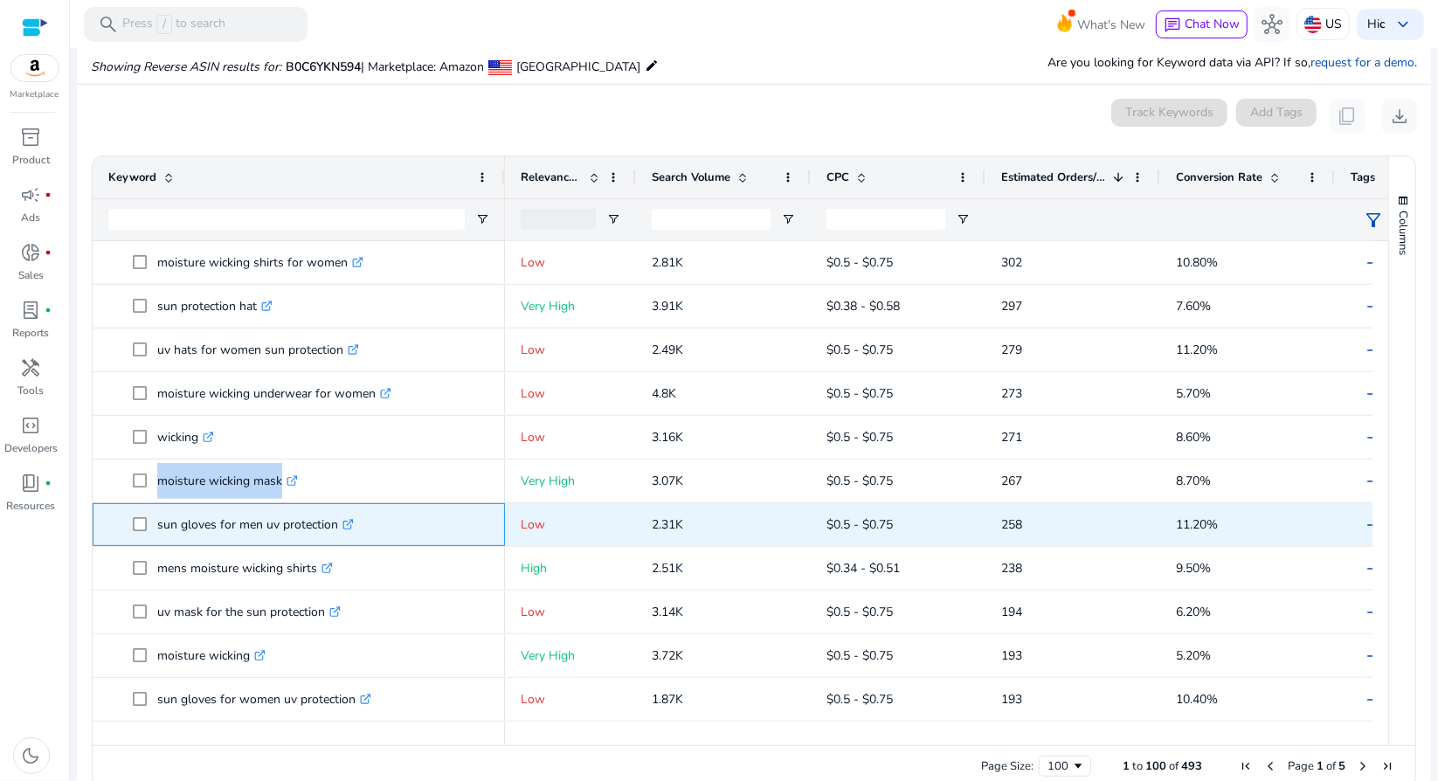
click at [133, 523] on span "sun gloves for men uv protection .st0{fill:#2c8af8}" at bounding box center [311, 525] width 356 height 36
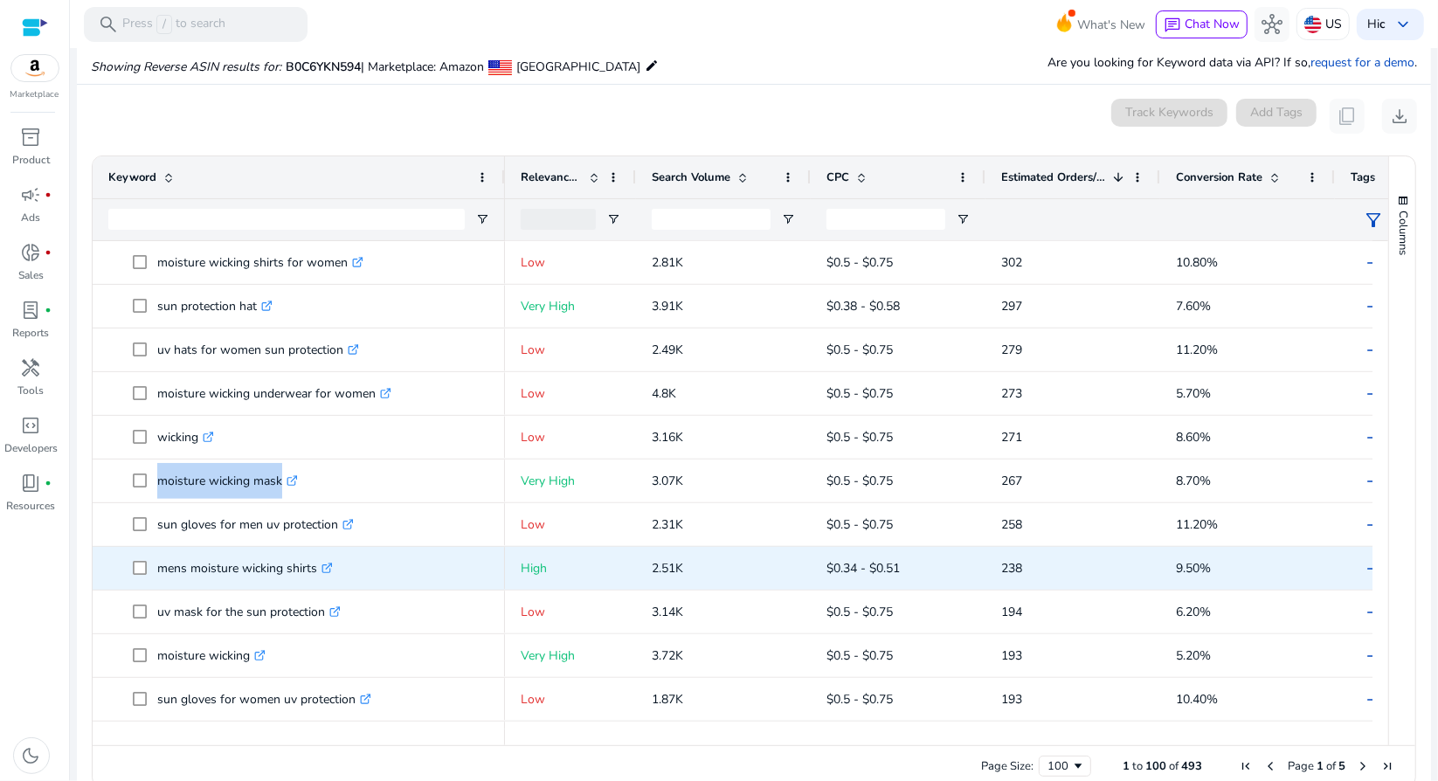
click at [345, 560] on span "mens moisture wicking shirts .st0{fill:#2c8af8}" at bounding box center [311, 568] width 356 height 36
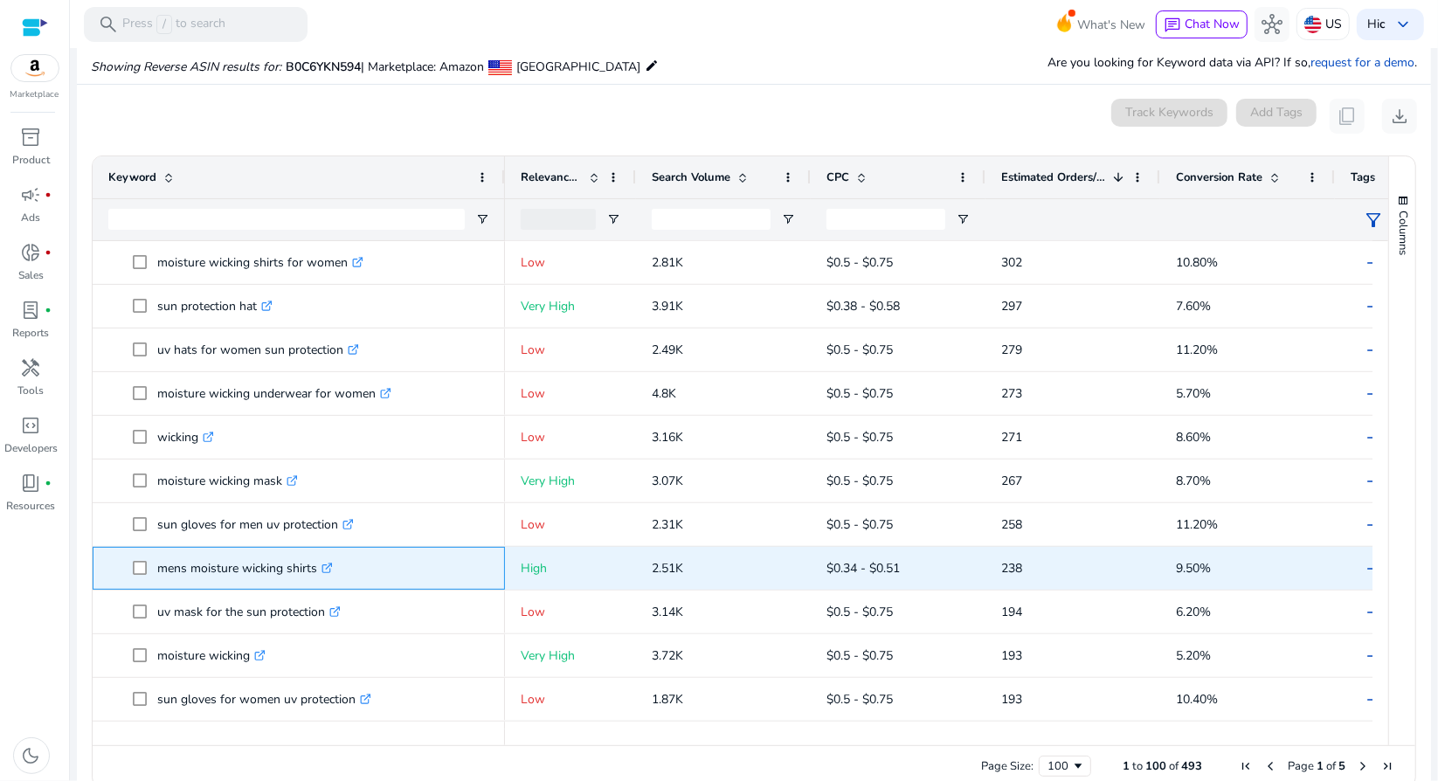
drag, startPoint x: 314, startPoint y: 565, endPoint x: 151, endPoint y: 566, distance: 162.5
click at [151, 566] on span "mens moisture wicking shirts .st0{fill:#2c8af8}" at bounding box center [311, 568] width 356 height 36
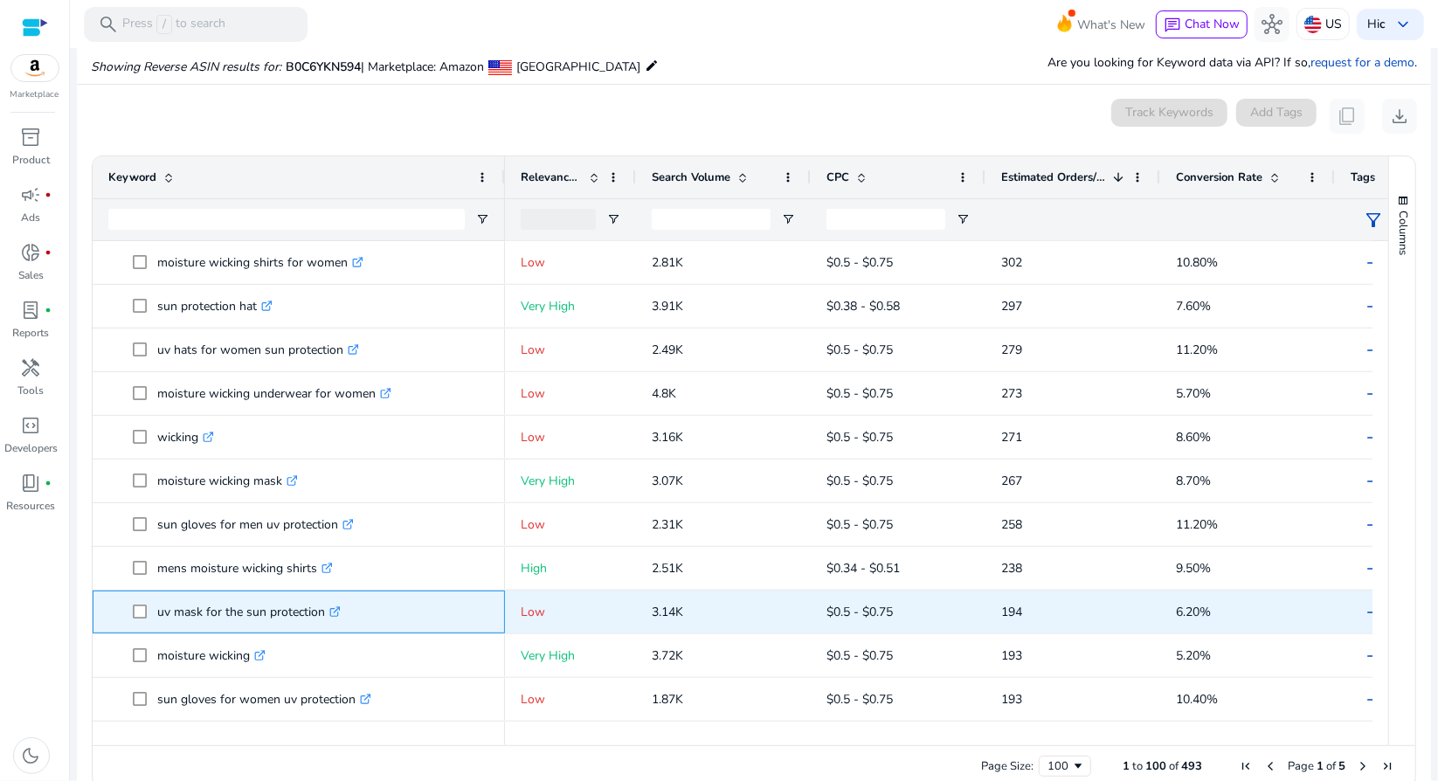
drag, startPoint x: 321, startPoint y: 615, endPoint x: 155, endPoint y: 614, distance: 166.0
click at [157, 614] on p "uv mask for the sun protection .st0{fill:#2c8af8}" at bounding box center [248, 612] width 183 height 36
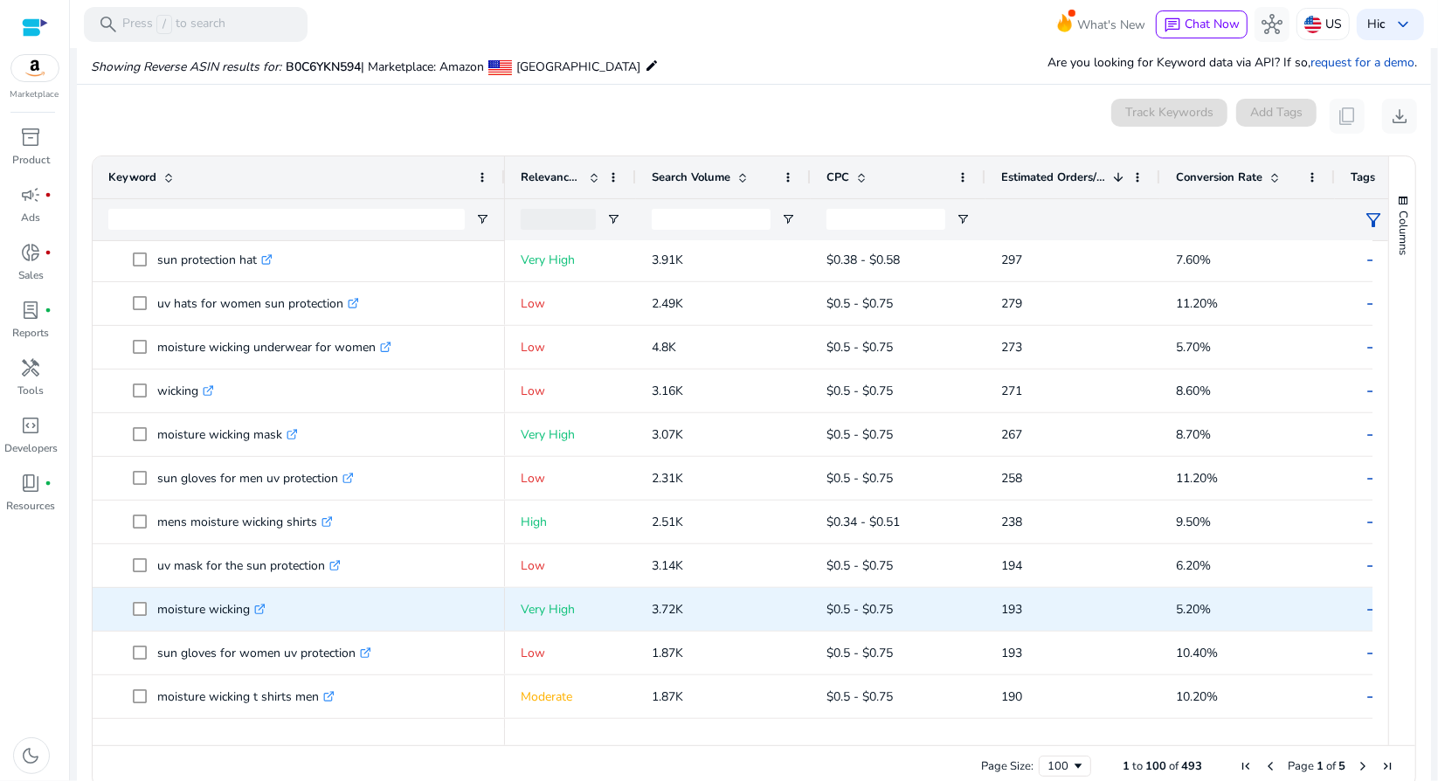
scroll to position [961, 0]
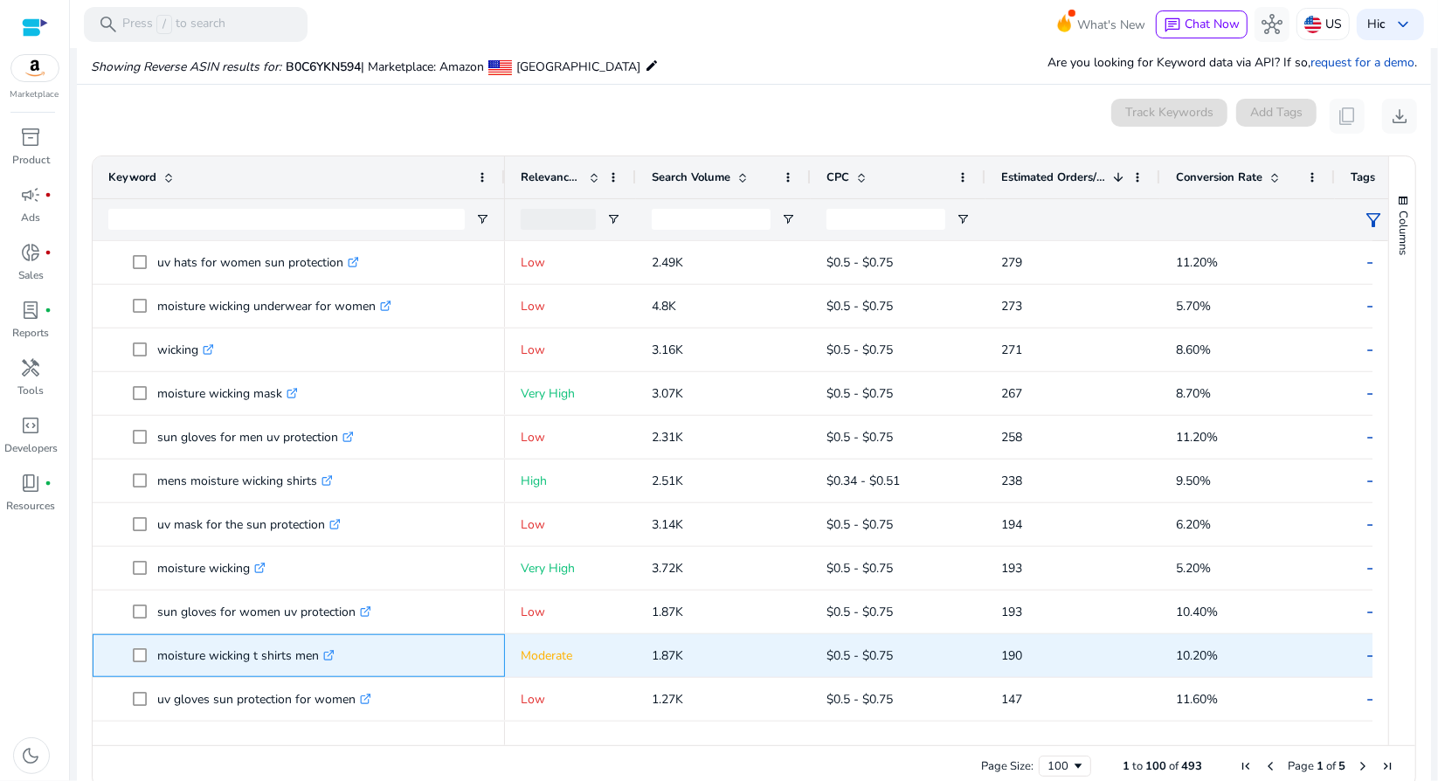
drag, startPoint x: 316, startPoint y: 653, endPoint x: 154, endPoint y: 658, distance: 162.6
click at [154, 658] on span "moisture wicking t shirts men .st0{fill:#2c8af8}" at bounding box center [311, 656] width 356 height 36
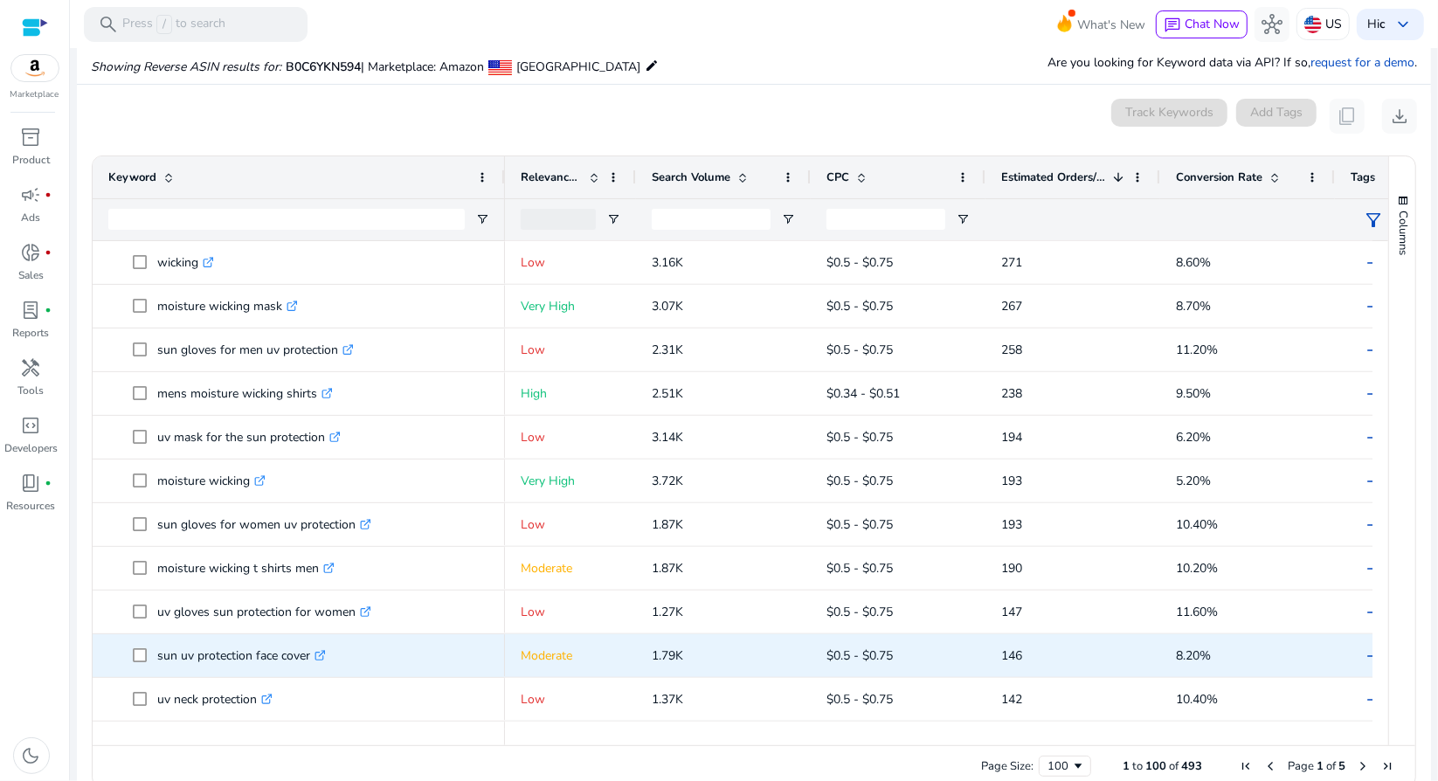
scroll to position [1136, 0]
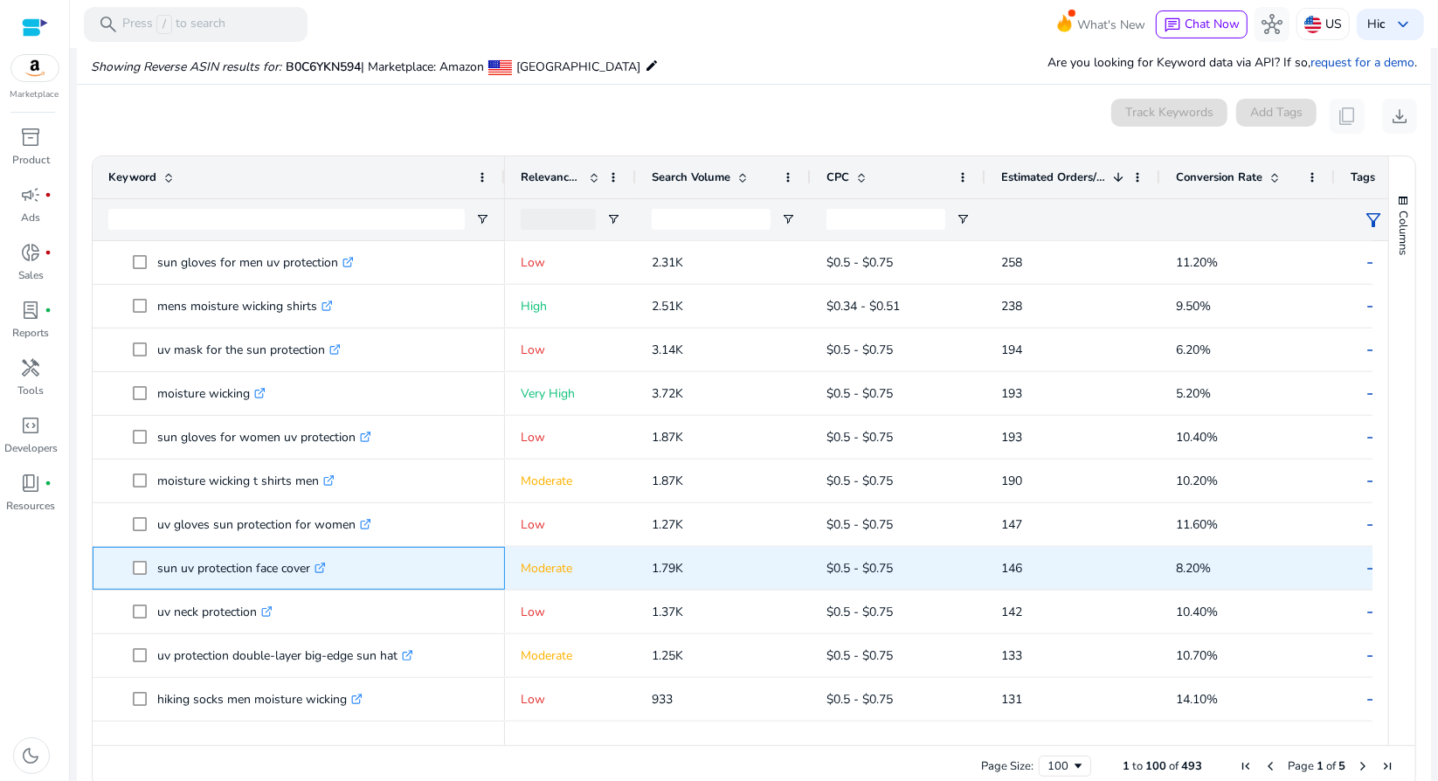
drag, startPoint x: 310, startPoint y: 566, endPoint x: 148, endPoint y: 565, distance: 161.6
click at [148, 565] on span "sun uv protection face cover .st0{fill:#2c8af8}" at bounding box center [311, 568] width 356 height 36
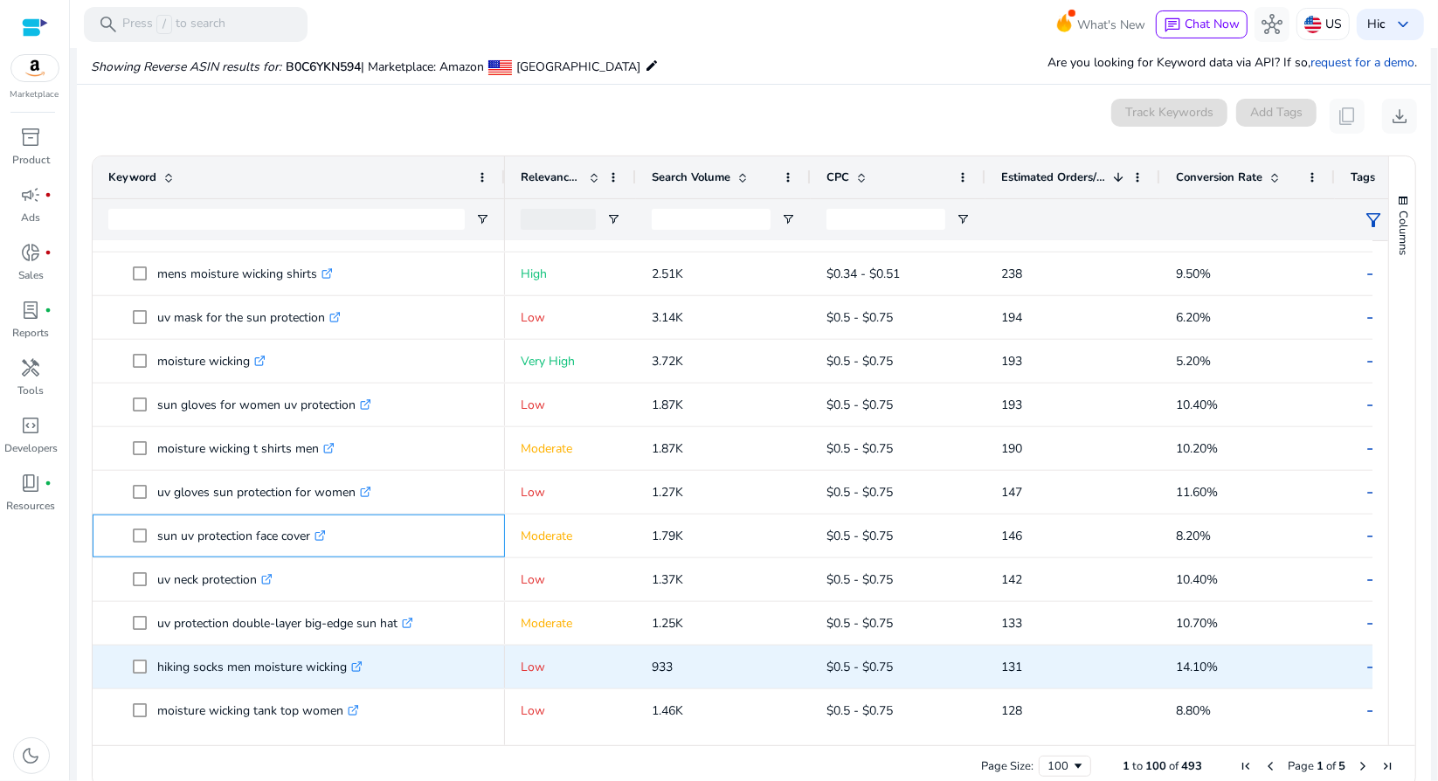
scroll to position [1310, 0]
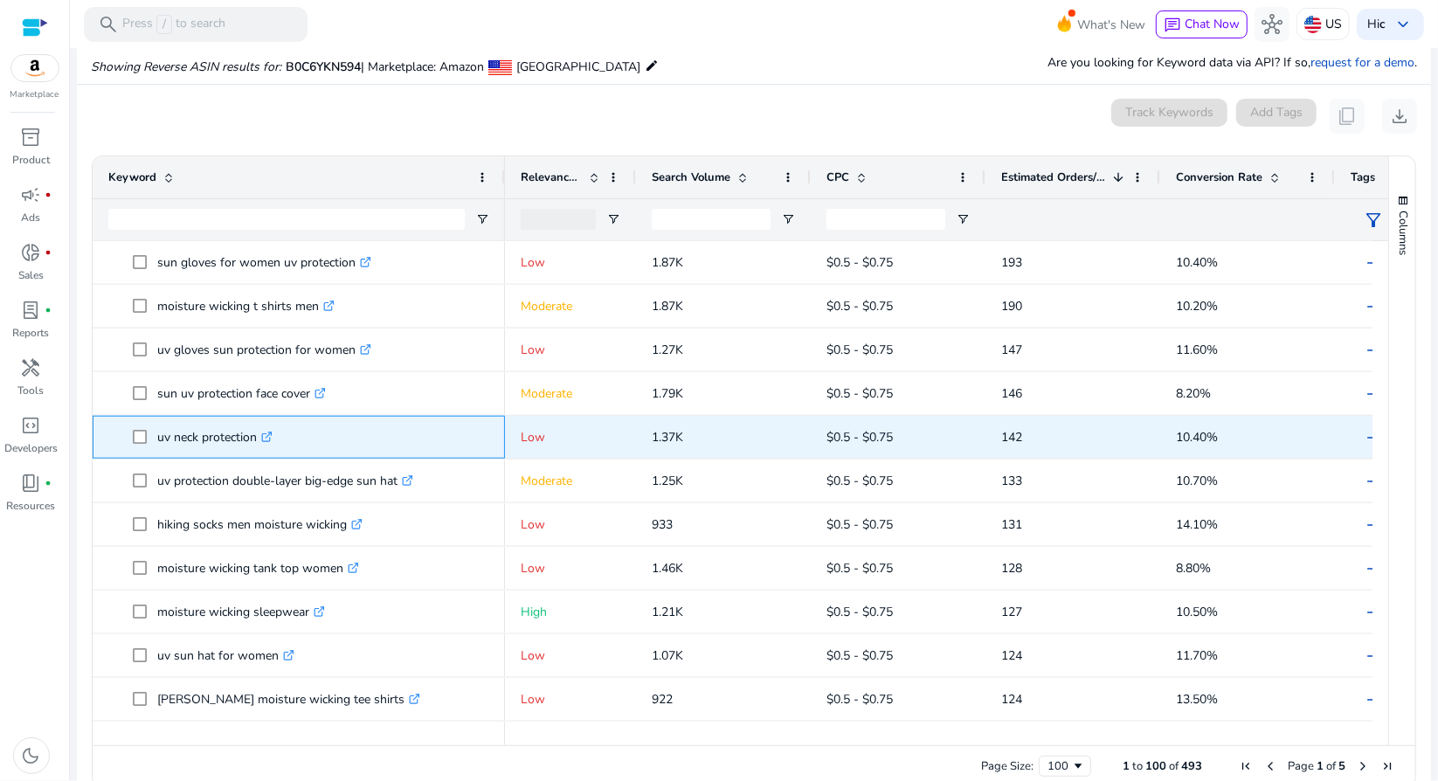
drag, startPoint x: 254, startPoint y: 434, endPoint x: 147, endPoint y: 433, distance: 107.4
click at [147, 433] on span "uv neck protection .st0{fill:#2c8af8}" at bounding box center [311, 437] width 356 height 36
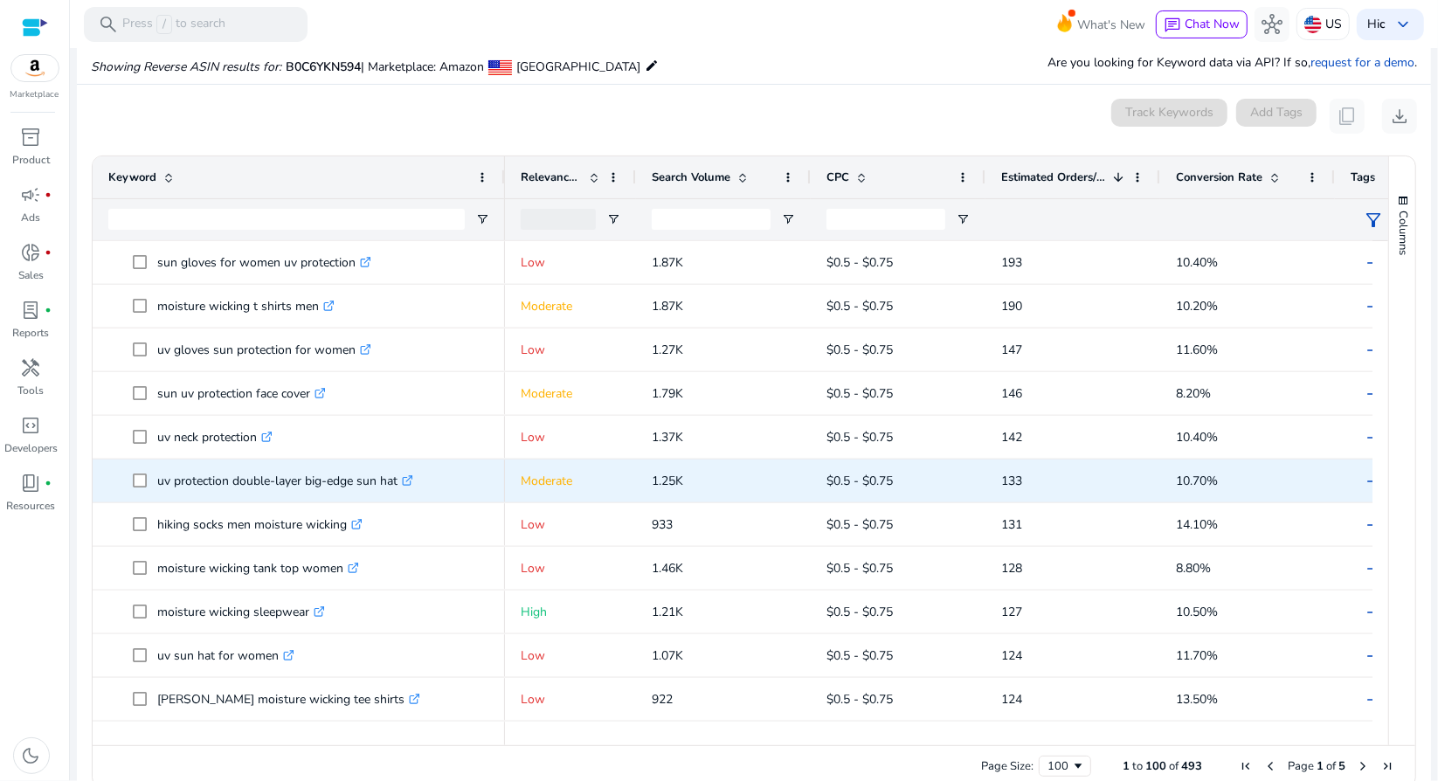
click at [395, 482] on p "uv protection double-layer big-edge sun hat .st0{fill:#2c8af8}" at bounding box center [285, 481] width 256 height 36
drag, startPoint x: 397, startPoint y: 482, endPoint x: 155, endPoint y: 477, distance: 241.1
click at [155, 477] on span "uv protection double-layer big-edge sun hat .st0{fill:#2c8af8}" at bounding box center [311, 481] width 356 height 36
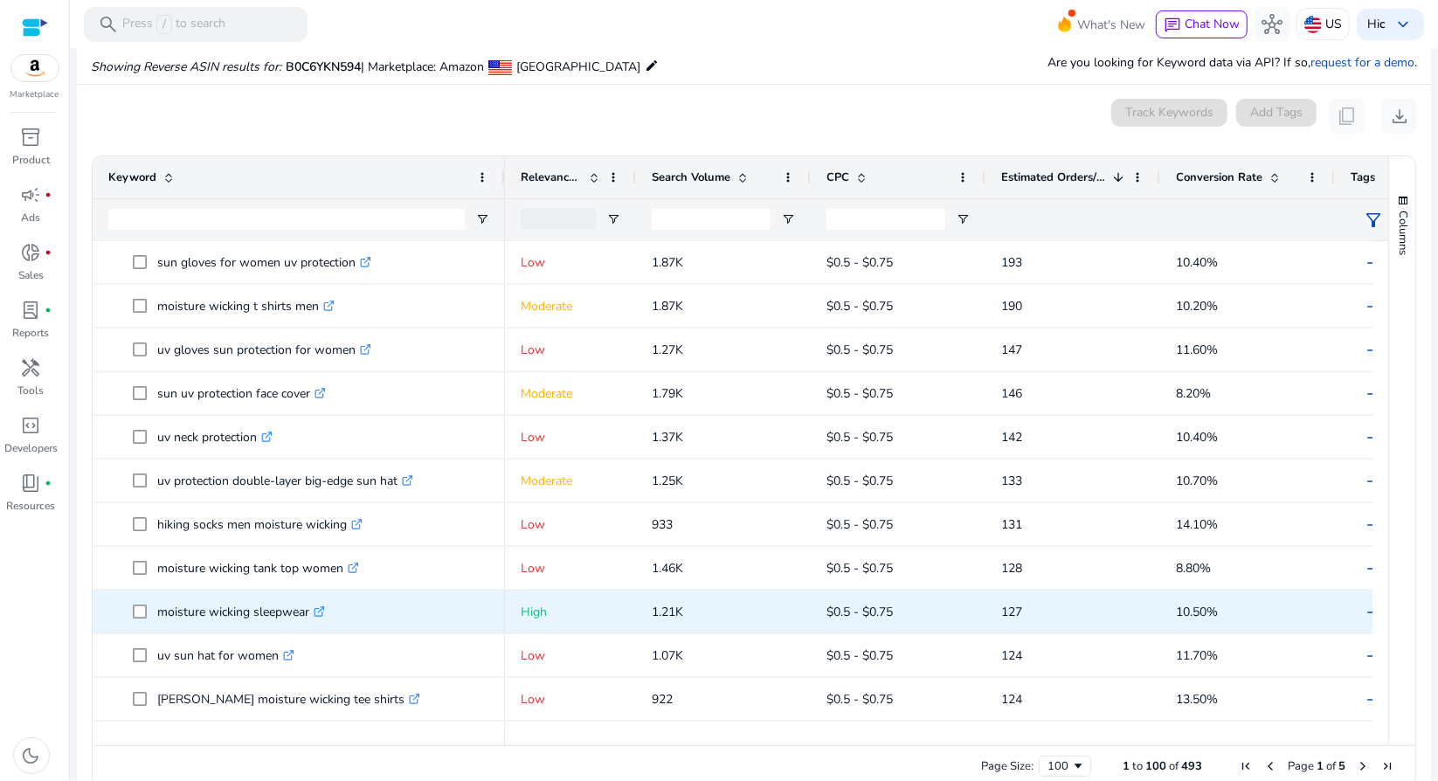
click at [344, 610] on span "moisture wicking sleepwear .st0{fill:#2c8af8}" at bounding box center [311, 612] width 356 height 36
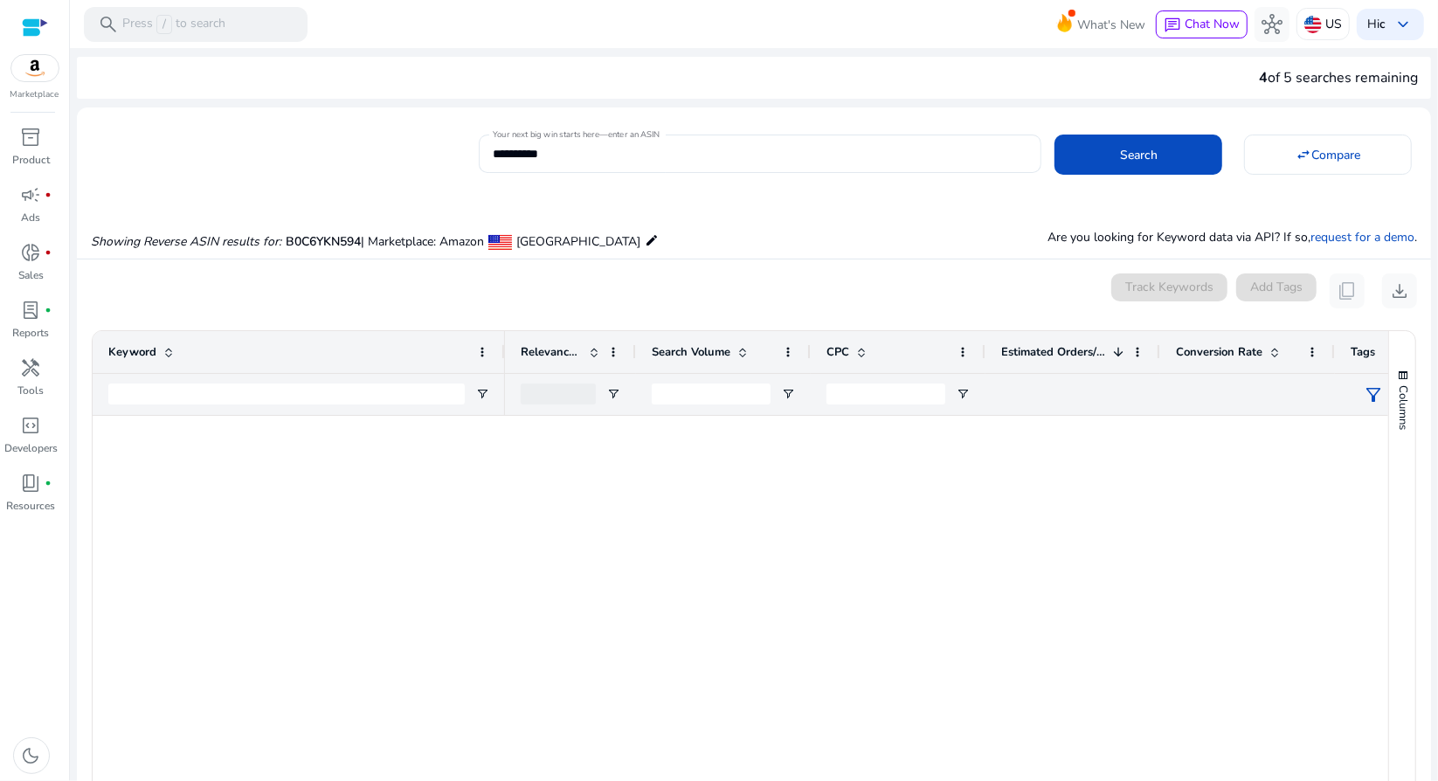
scroll to position [1310, 0]
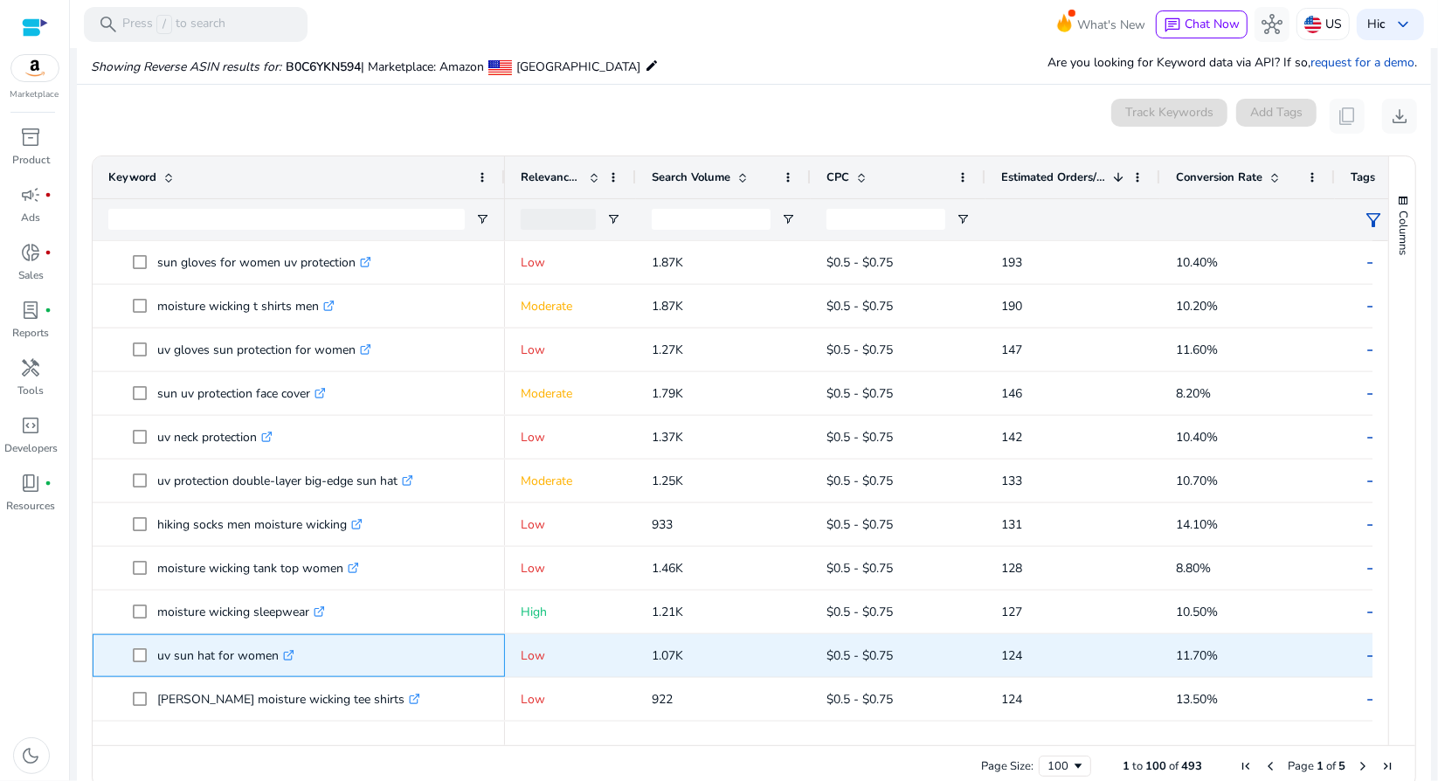
drag, startPoint x: 252, startPoint y: 653, endPoint x: 157, endPoint y: 652, distance: 94.4
click at [157, 652] on p "uv sun hat for women .st0{fill:#2c8af8}" at bounding box center [225, 656] width 137 height 36
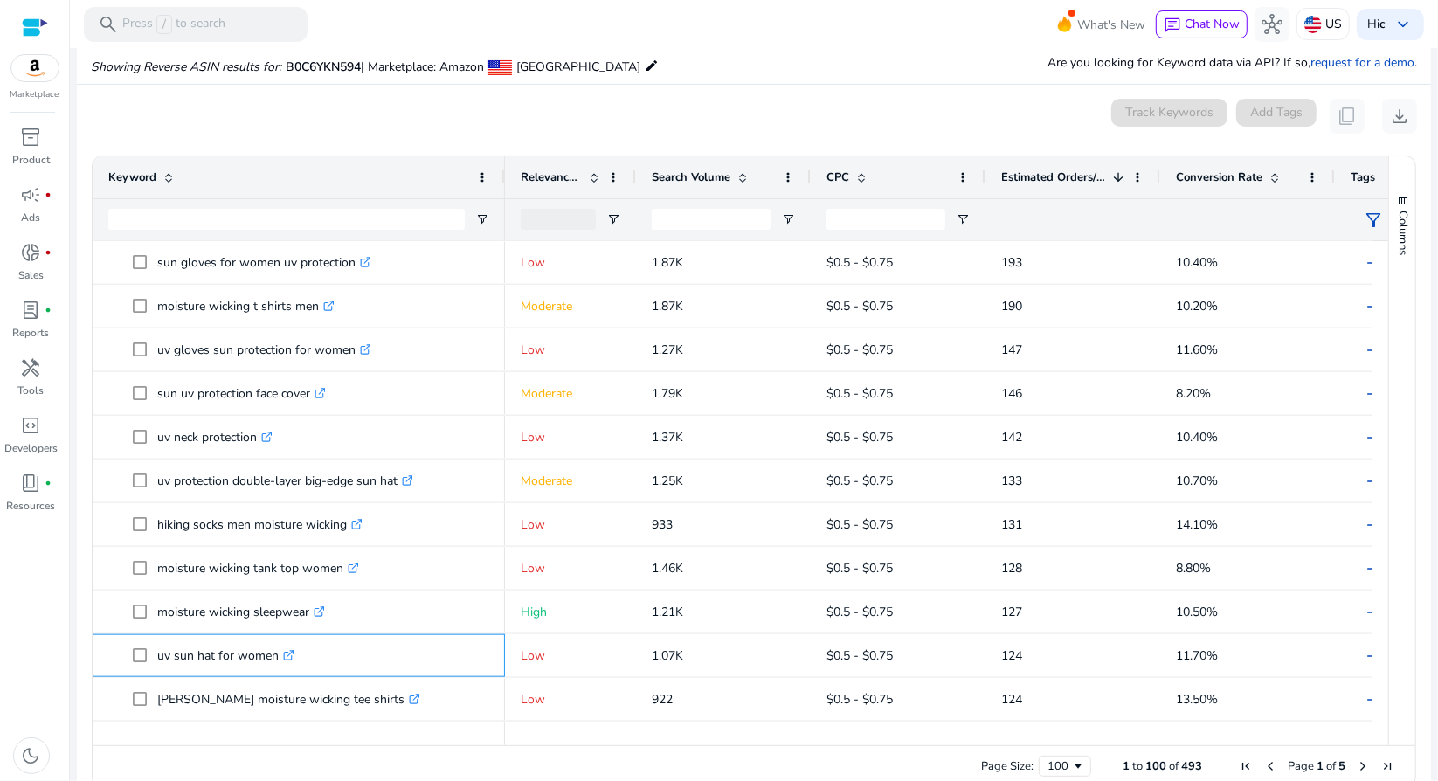
copy p "uv sun hat for women"
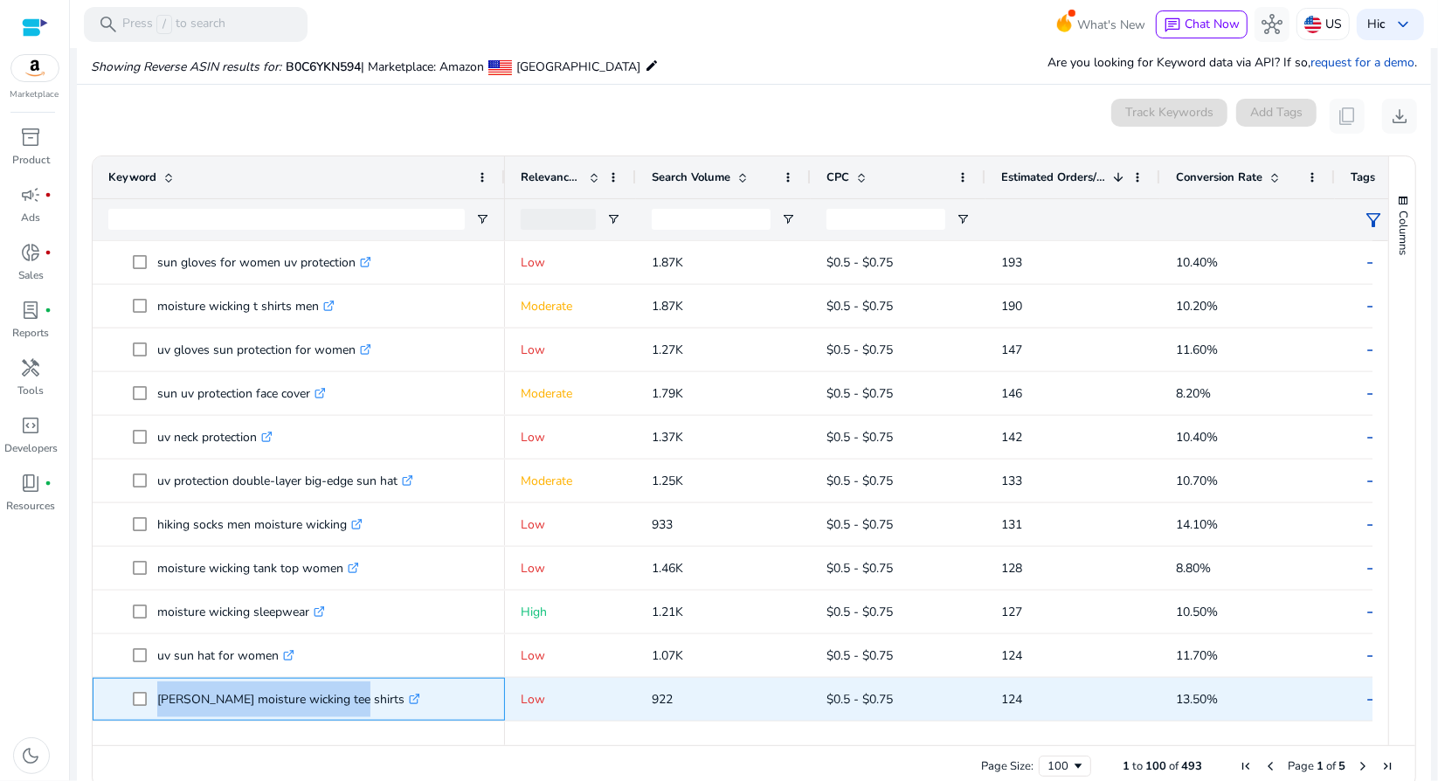
drag, startPoint x: 336, startPoint y: 699, endPoint x: 123, endPoint y: 690, distance: 213.3
click at [123, 690] on span "[PERSON_NAME] moisture wicking tee shirts .st0{fill:#2c8af8}" at bounding box center [298, 699] width 381 height 36
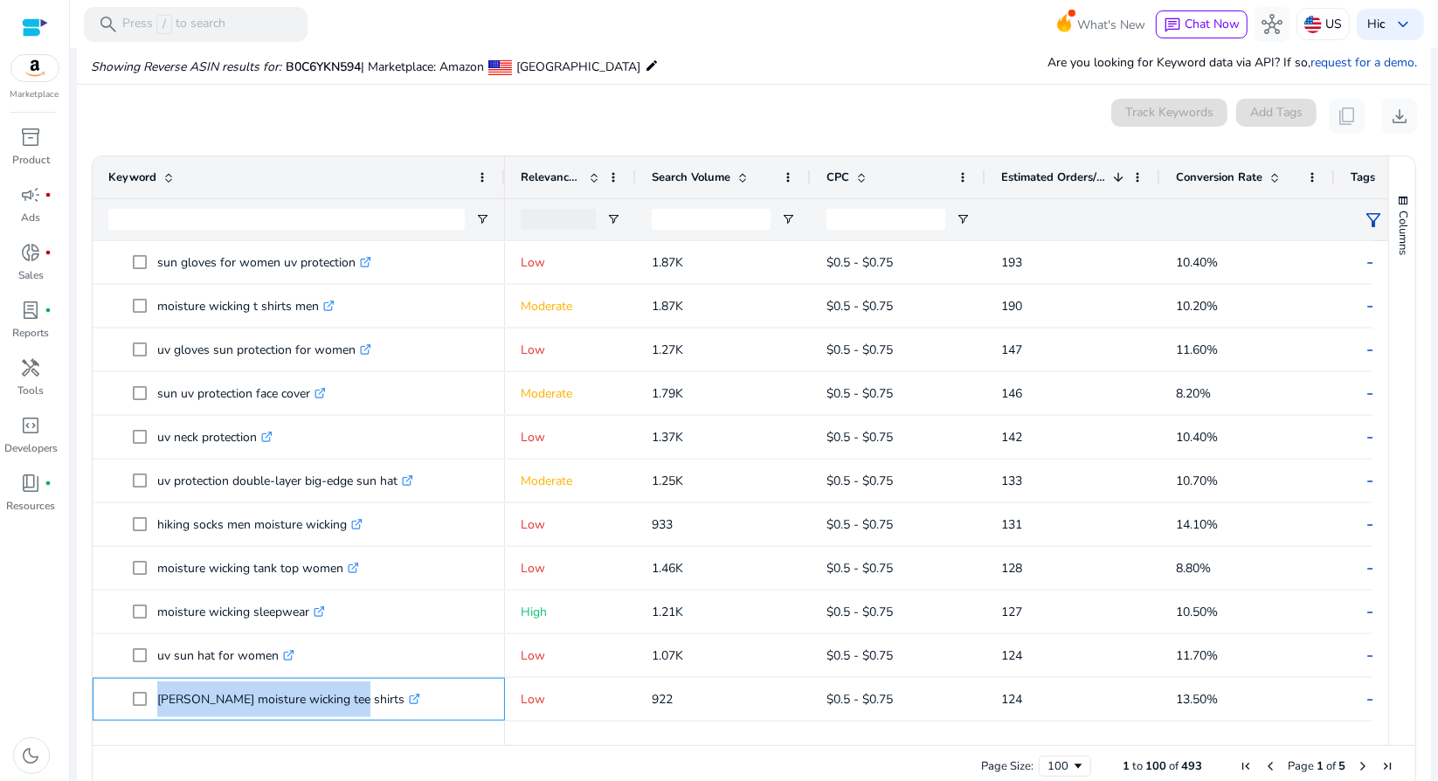
copy span "[PERSON_NAME] moisture wicking tee shirts"
drag, startPoint x: 366, startPoint y: 735, endPoint x: 367, endPoint y: 715, distance: 21.0
click at [366, 735] on div at bounding box center [299, 737] width 412 height 16
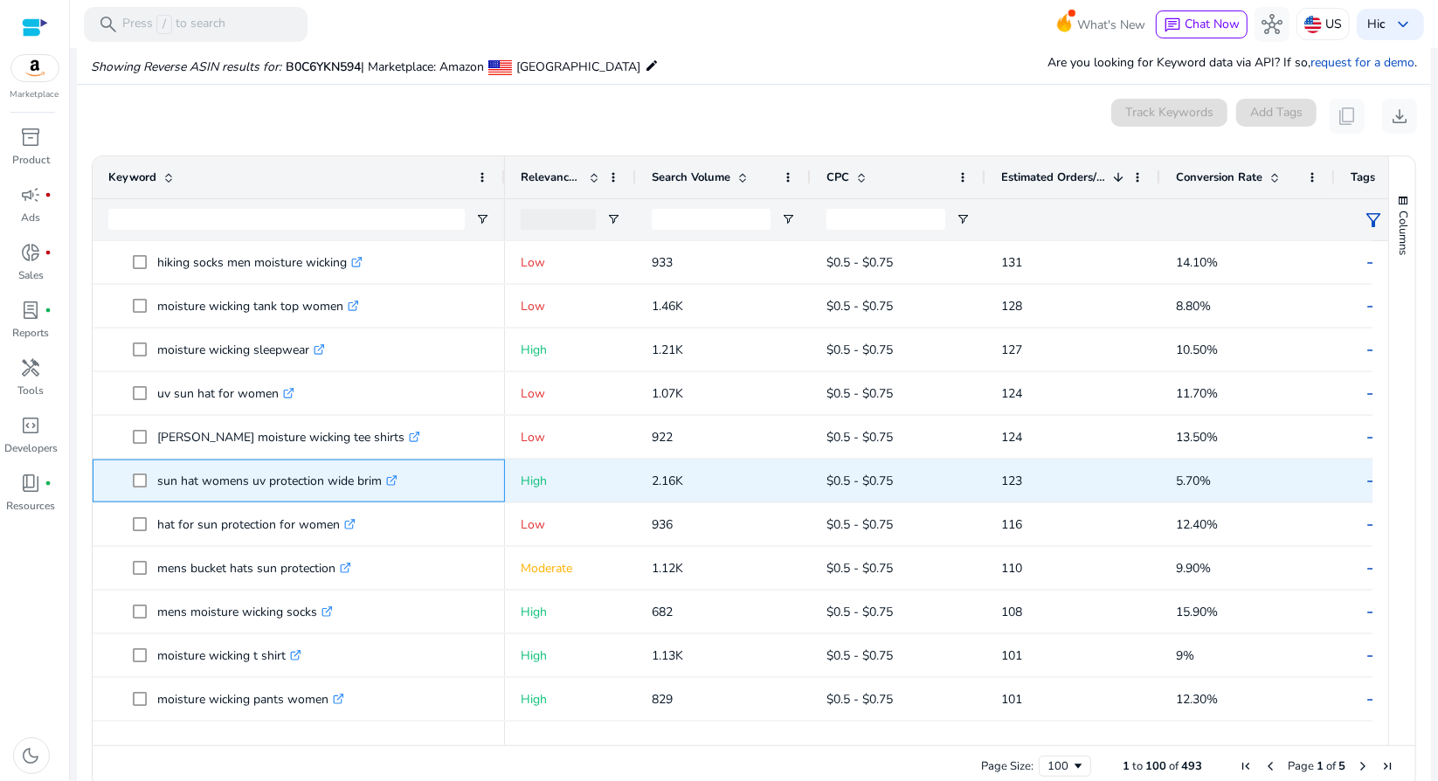
click at [376, 483] on p "sun hat womens uv protection wide brim .st0{fill:#2c8af8}" at bounding box center [277, 481] width 240 height 36
drag, startPoint x: 376, startPoint y: 483, endPoint x: 159, endPoint y: 476, distance: 216.7
click at [159, 476] on p "sun hat womens uv protection wide brim .st0{fill:#2c8af8}" at bounding box center [277, 481] width 240 height 36
click at [157, 478] on p "sun hat womens uv protection wide brim .st0{fill:#2c8af8}" at bounding box center [277, 481] width 240 height 36
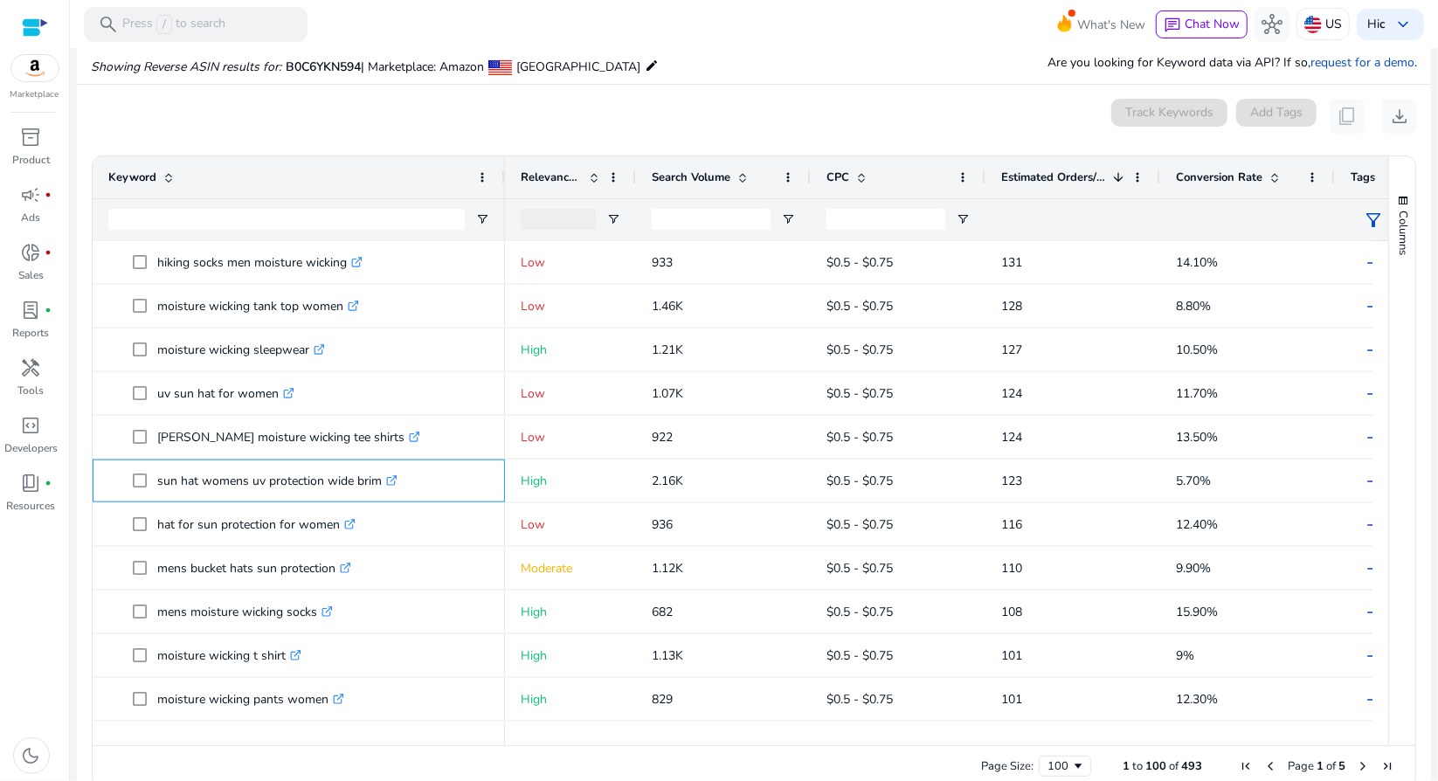
copy p "sun hat womens uv protection wide brim"
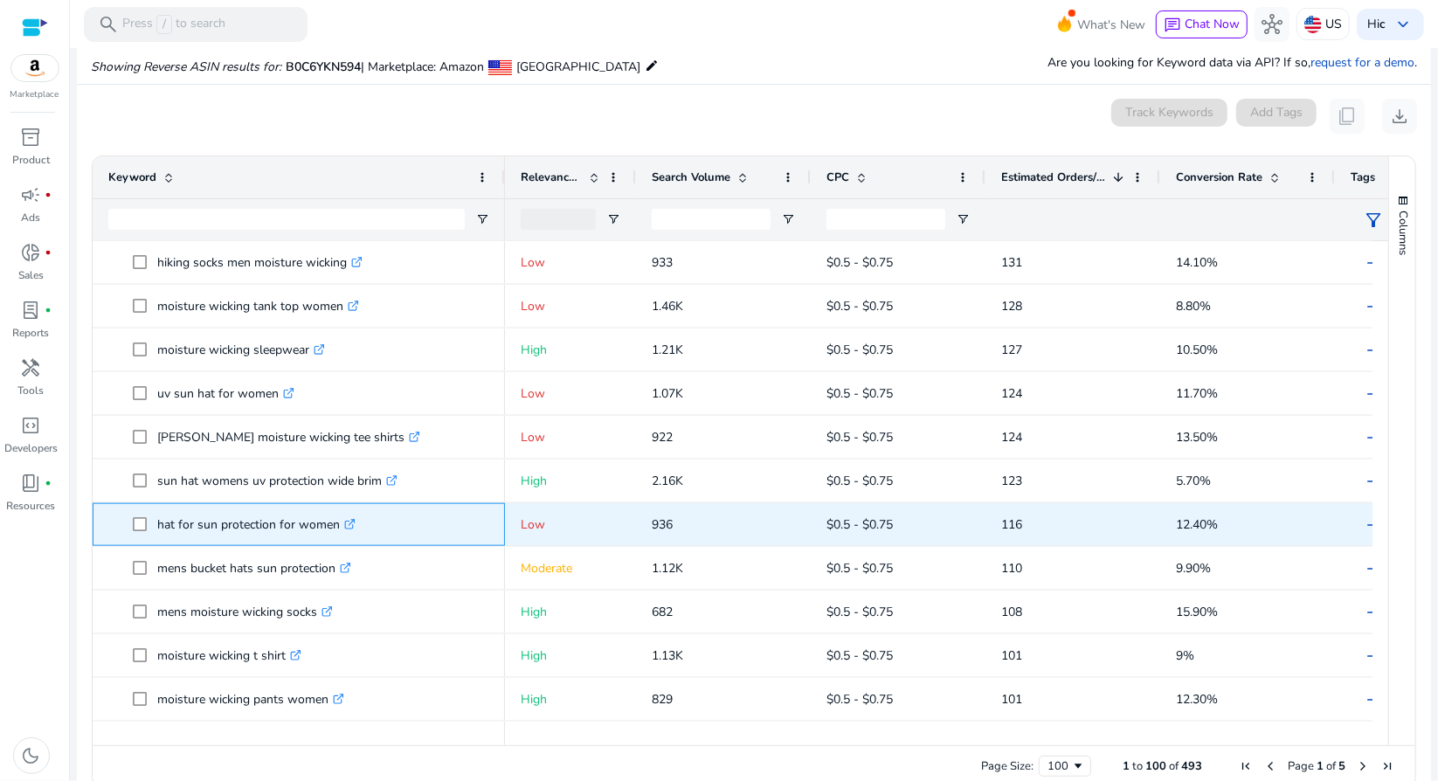
drag, startPoint x: 336, startPoint y: 526, endPoint x: 153, endPoint y: 527, distance: 183.4
click at [153, 527] on span "hat for sun protection for women .st0{fill:#2c8af8}" at bounding box center [311, 525] width 356 height 36
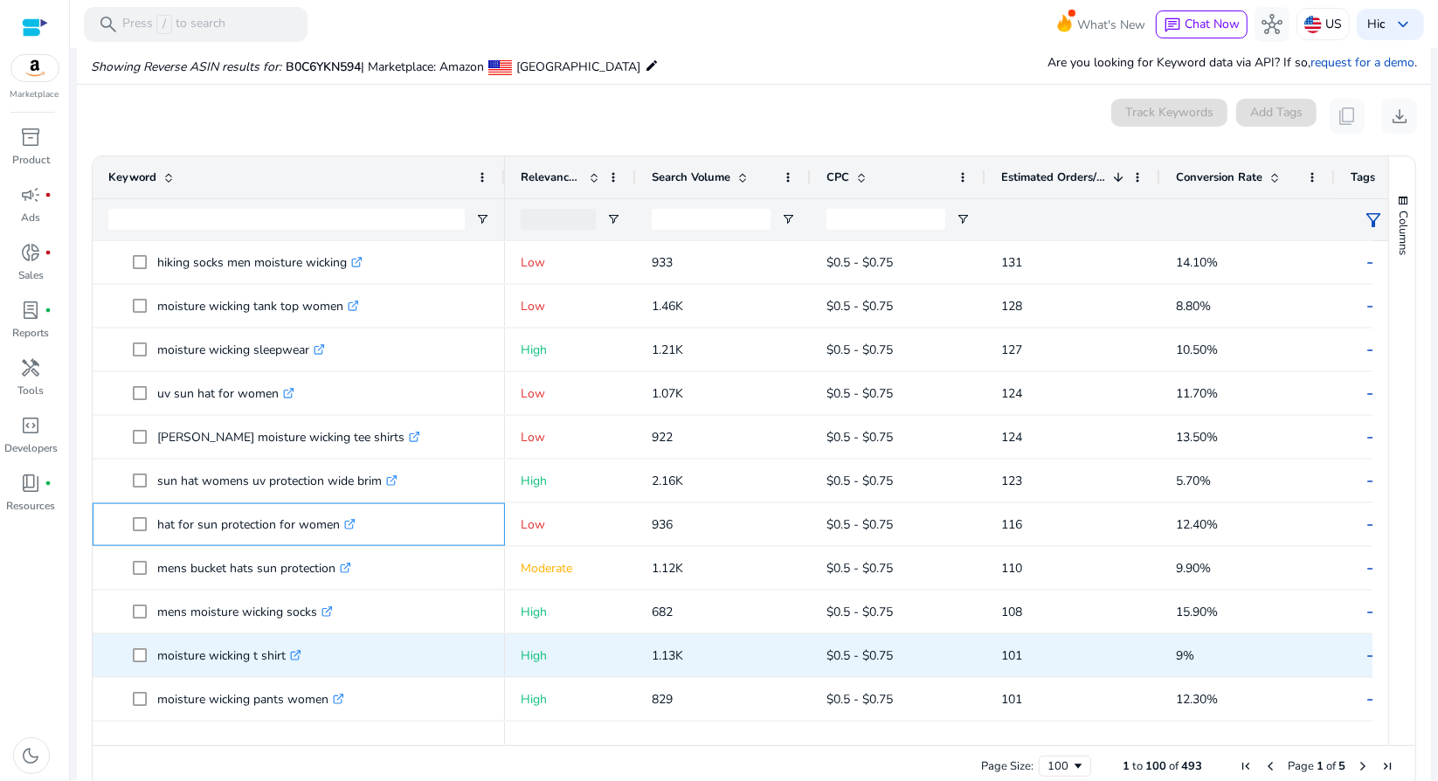
copy span "hat for sun protection for women"
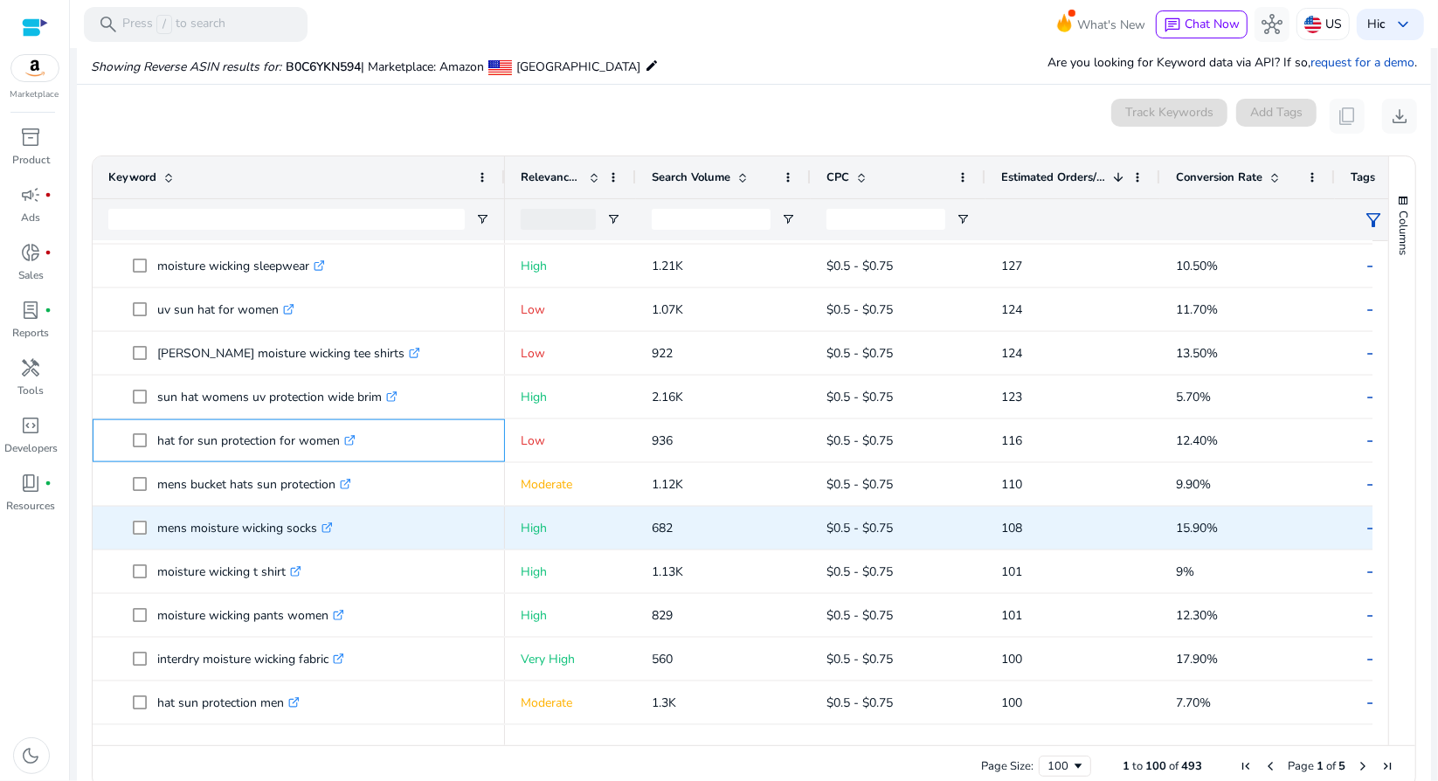
scroll to position [1660, 0]
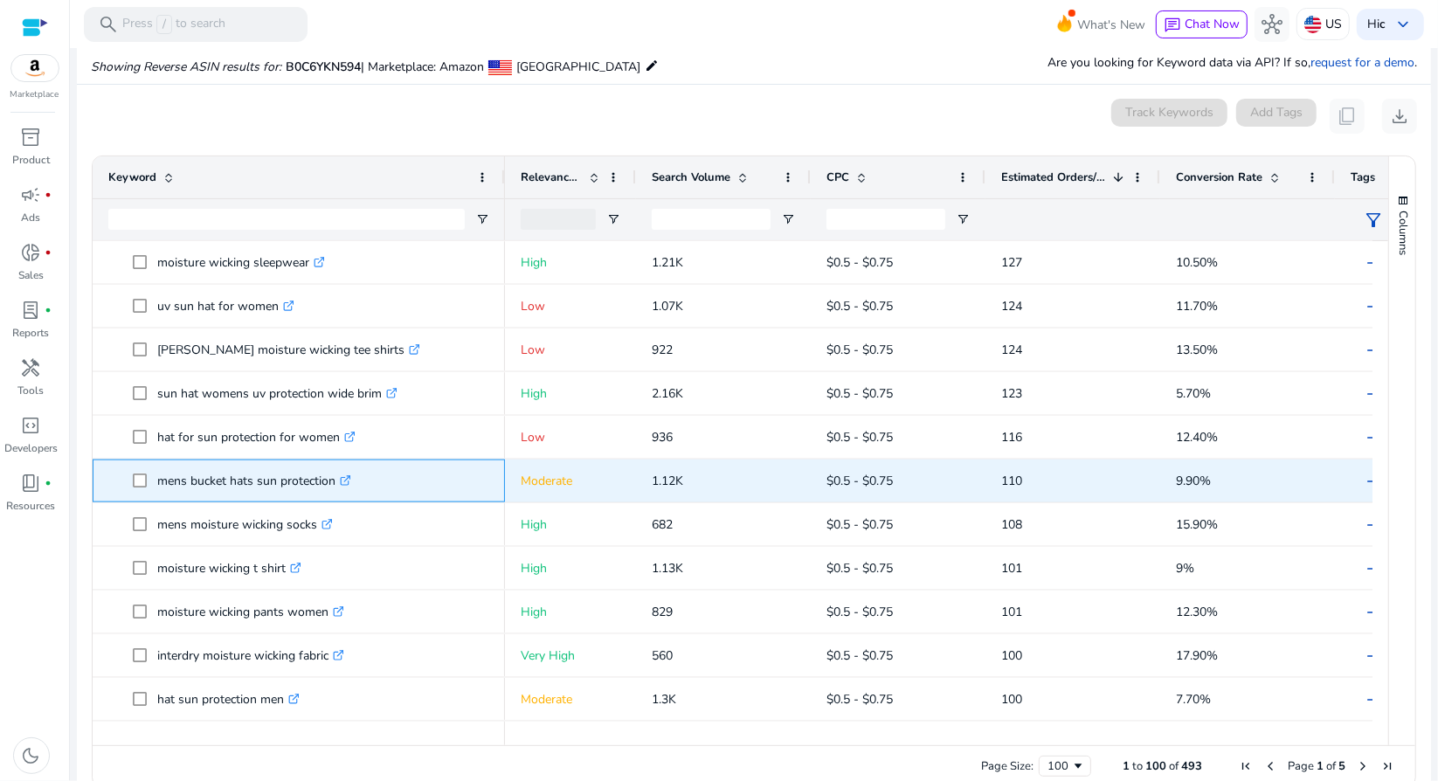
drag, startPoint x: 336, startPoint y: 481, endPoint x: 159, endPoint y: 481, distance: 177.3
click at [159, 481] on p "mens bucket hats sun protection .st0{fill:#2c8af8}" at bounding box center [254, 481] width 194 height 36
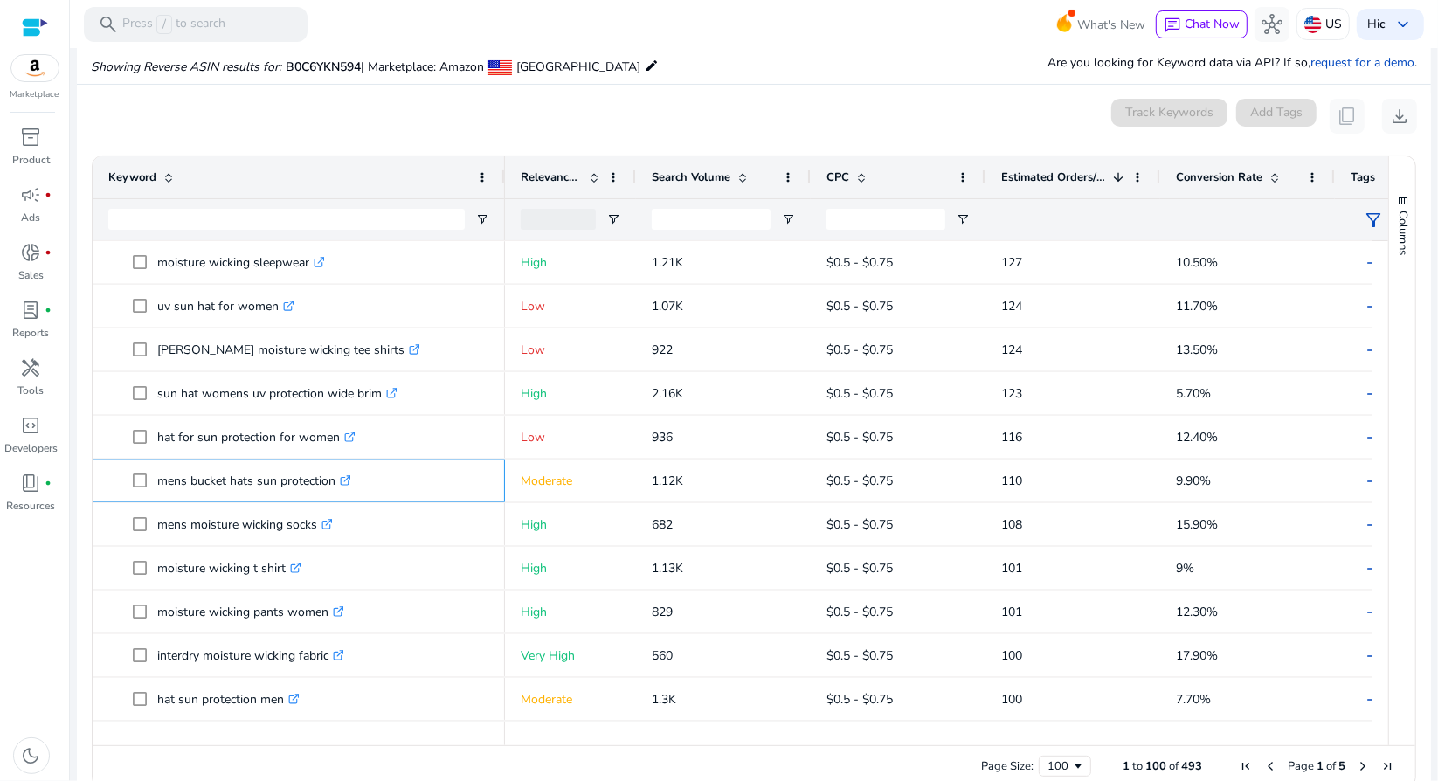
copy p "mens bucket hats sun protection"
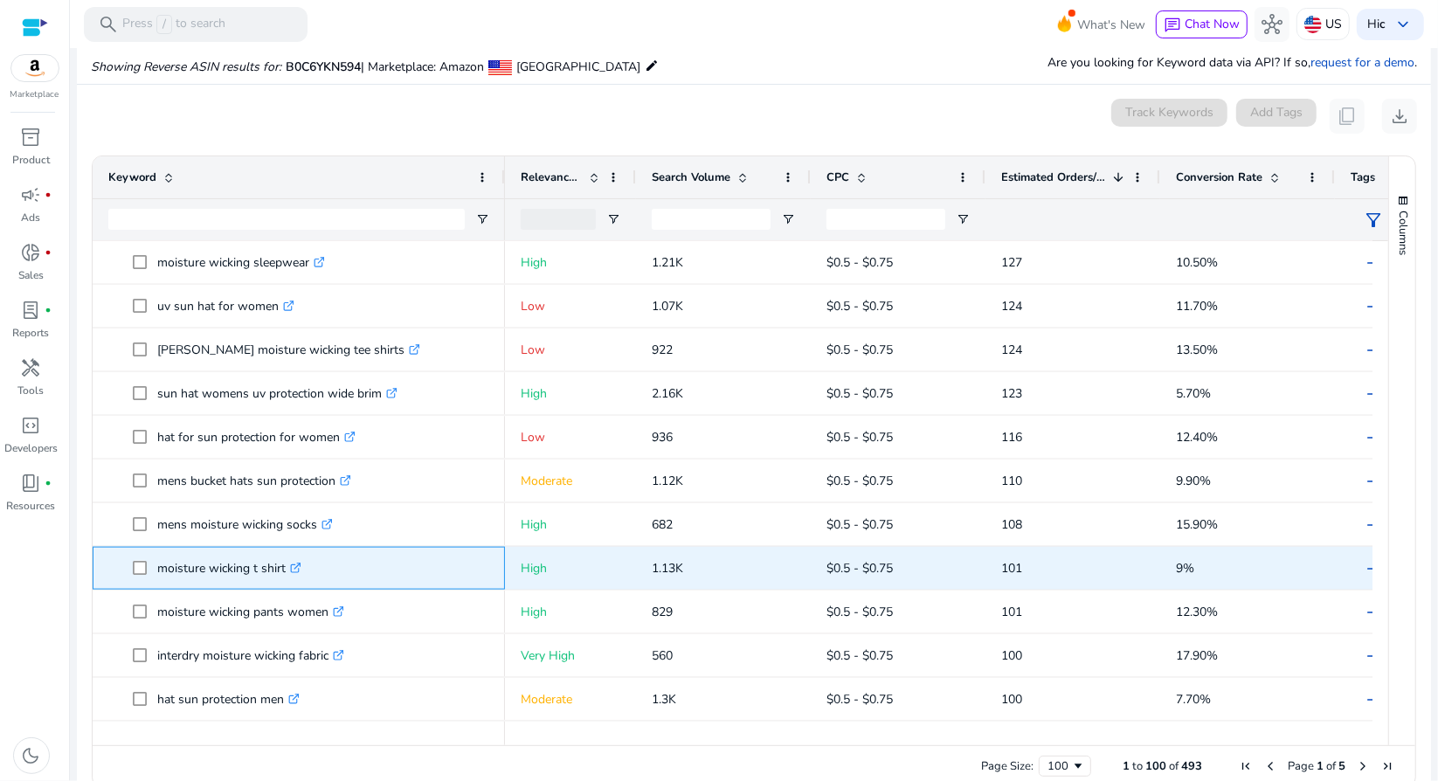
drag, startPoint x: 284, startPoint y: 571, endPoint x: 109, endPoint y: 560, distance: 175.1
click at [109, 560] on span "moisture wicking t shirt .st0{fill:#2c8af8}" at bounding box center [298, 568] width 381 height 36
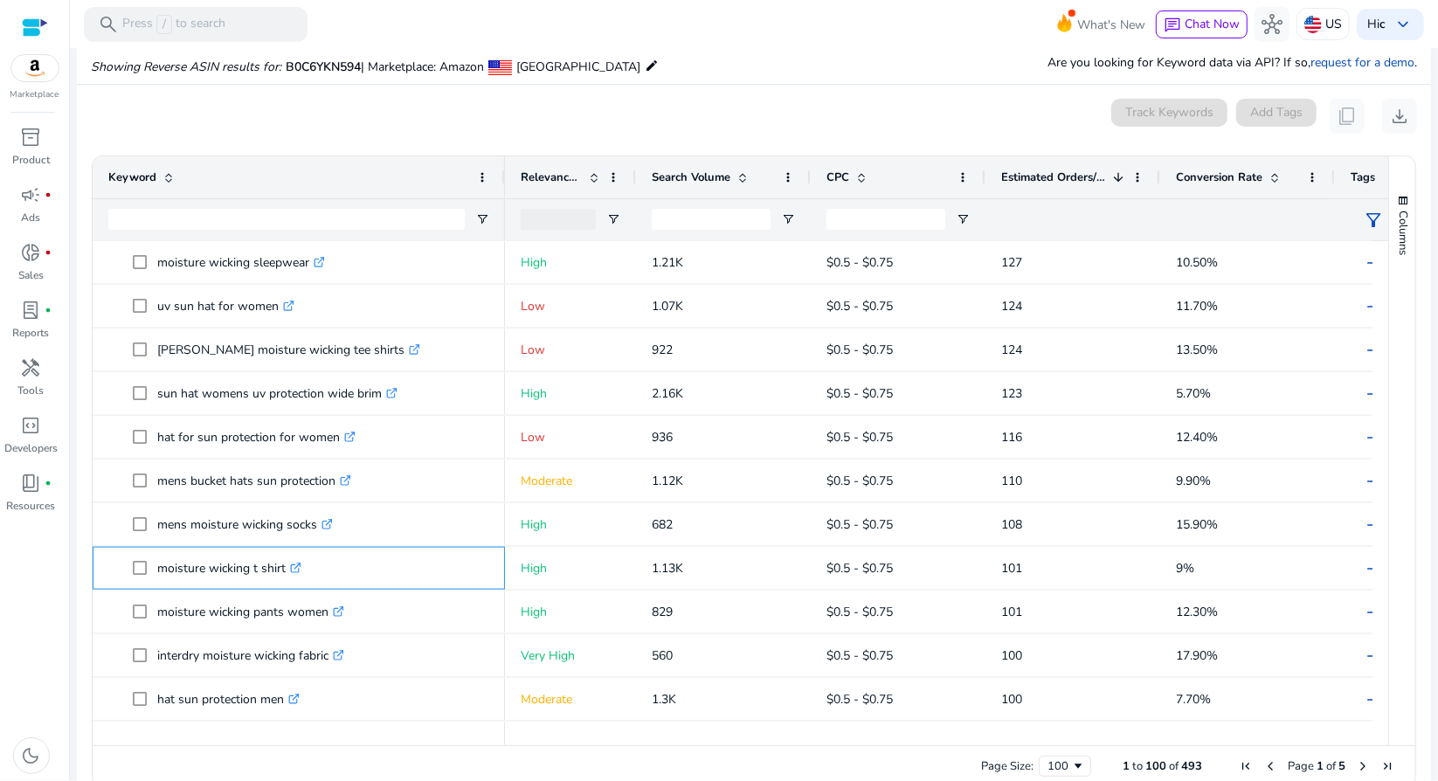
copy span "moisture wicking t shirt"
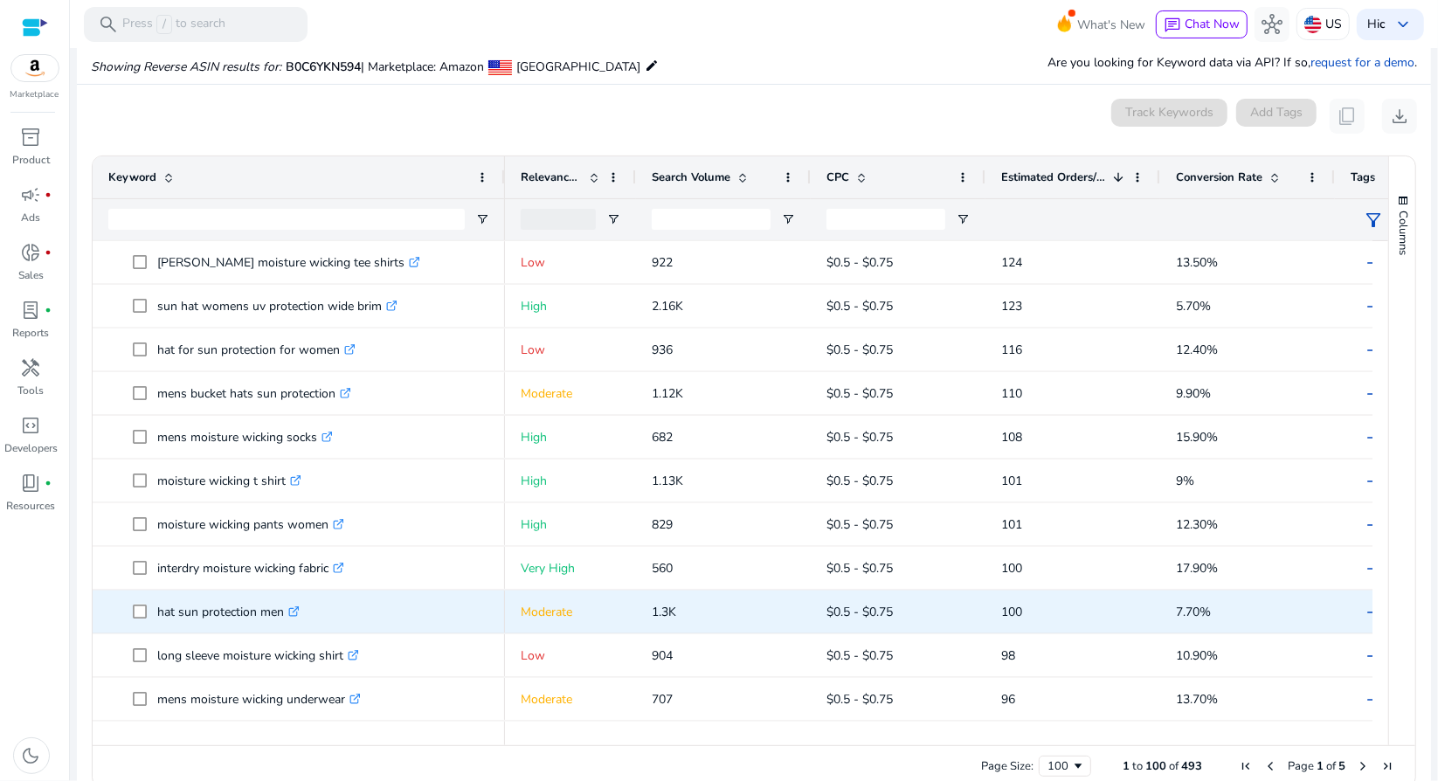
scroll to position [1747, 0]
drag, startPoint x: 281, startPoint y: 605, endPoint x: 150, endPoint y: 616, distance: 131.4
click at [150, 616] on span "hat sun protection men .st0{fill:#2c8af8}" at bounding box center [311, 612] width 356 height 36
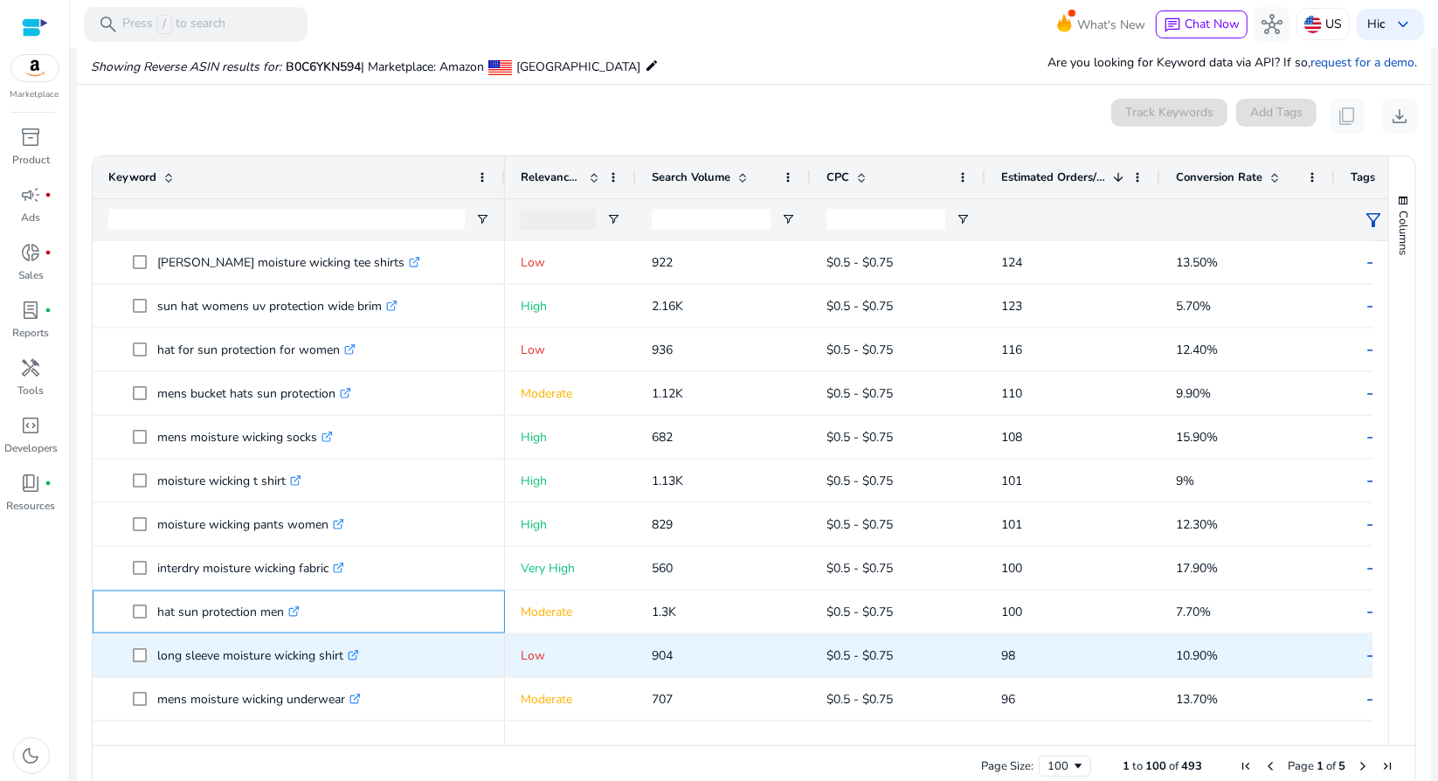
copy span "hat sun protection men"
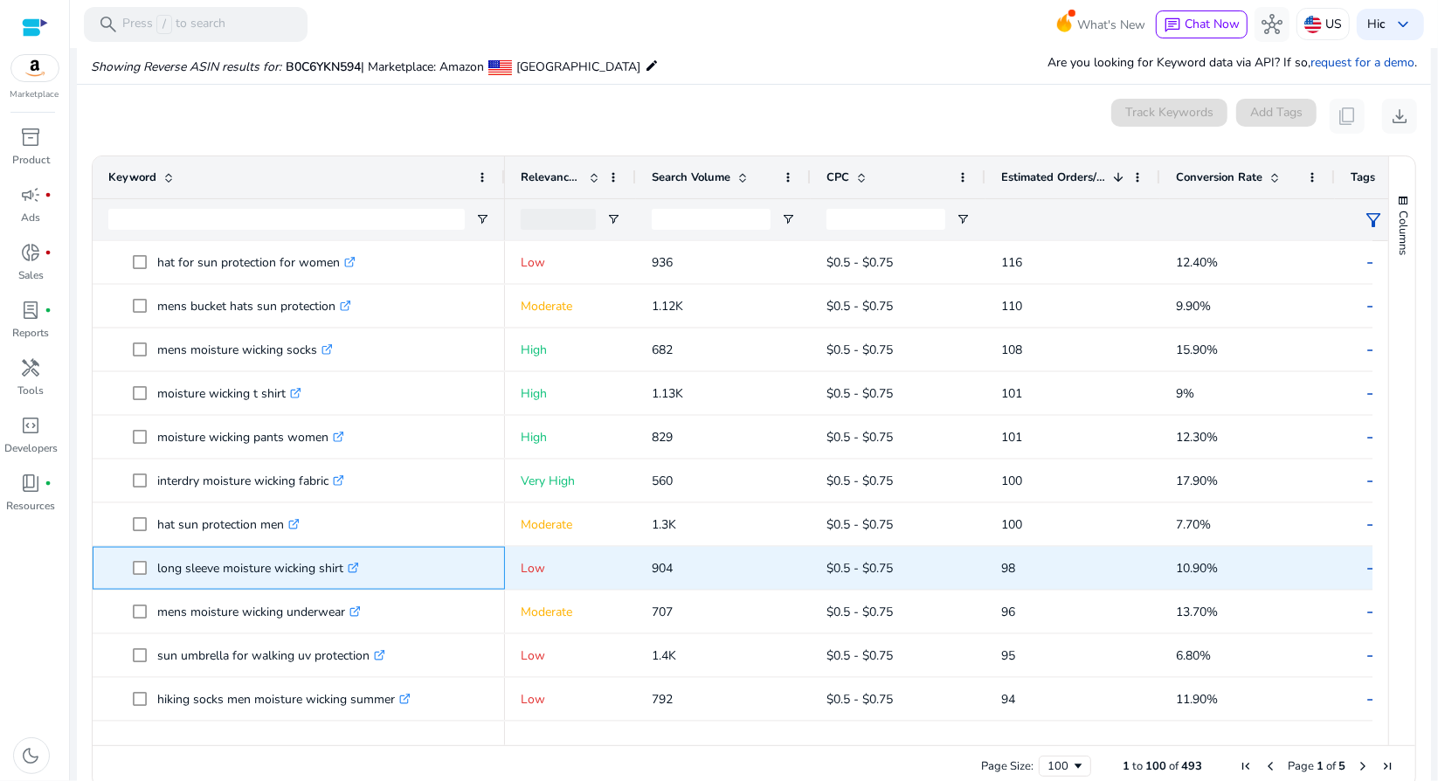
drag, startPoint x: 344, startPoint y: 571, endPoint x: 151, endPoint y: 572, distance: 193.0
click at [151, 572] on span "long sleeve moisture wicking shirt .st0{fill:#2c8af8}" at bounding box center [311, 568] width 356 height 36
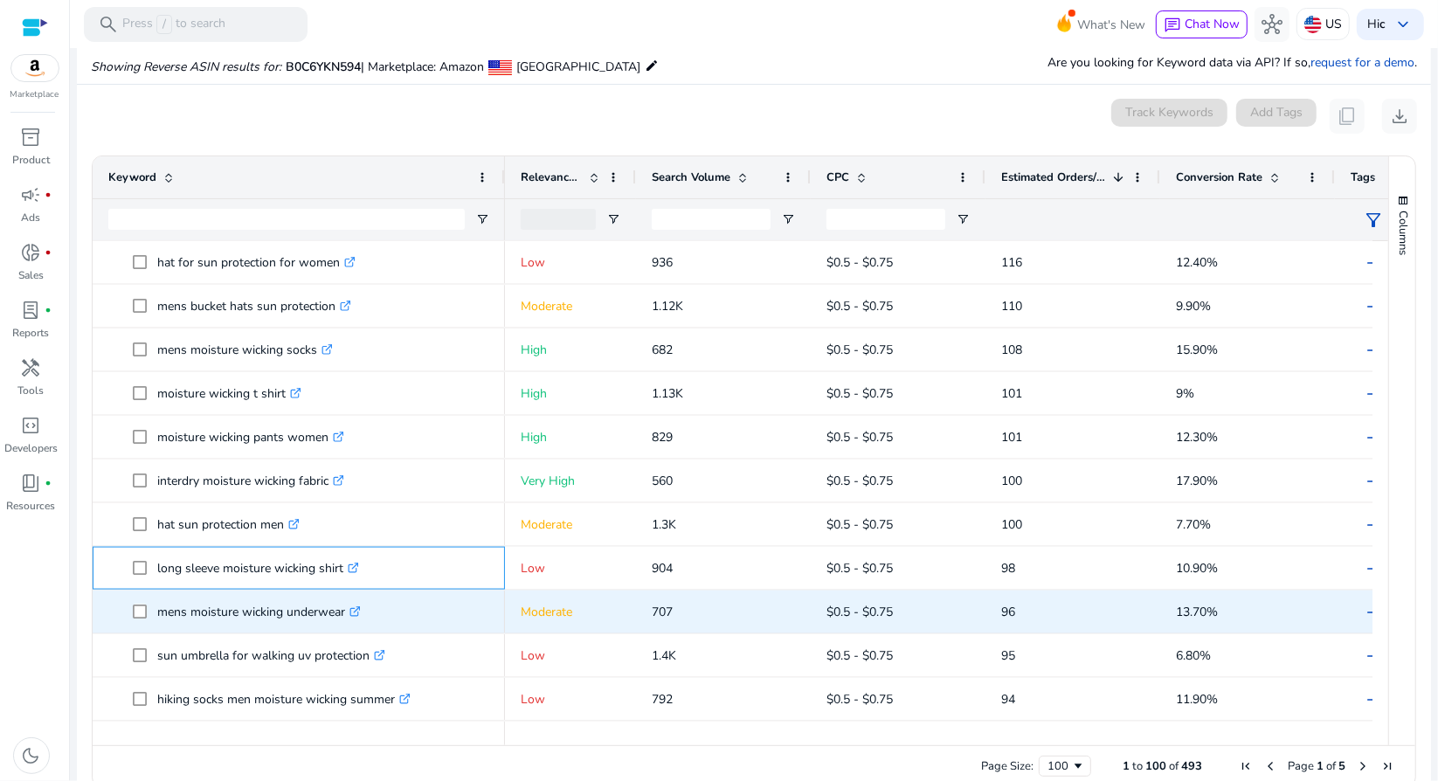
copy span "long sleeve moisture wicking shirt"
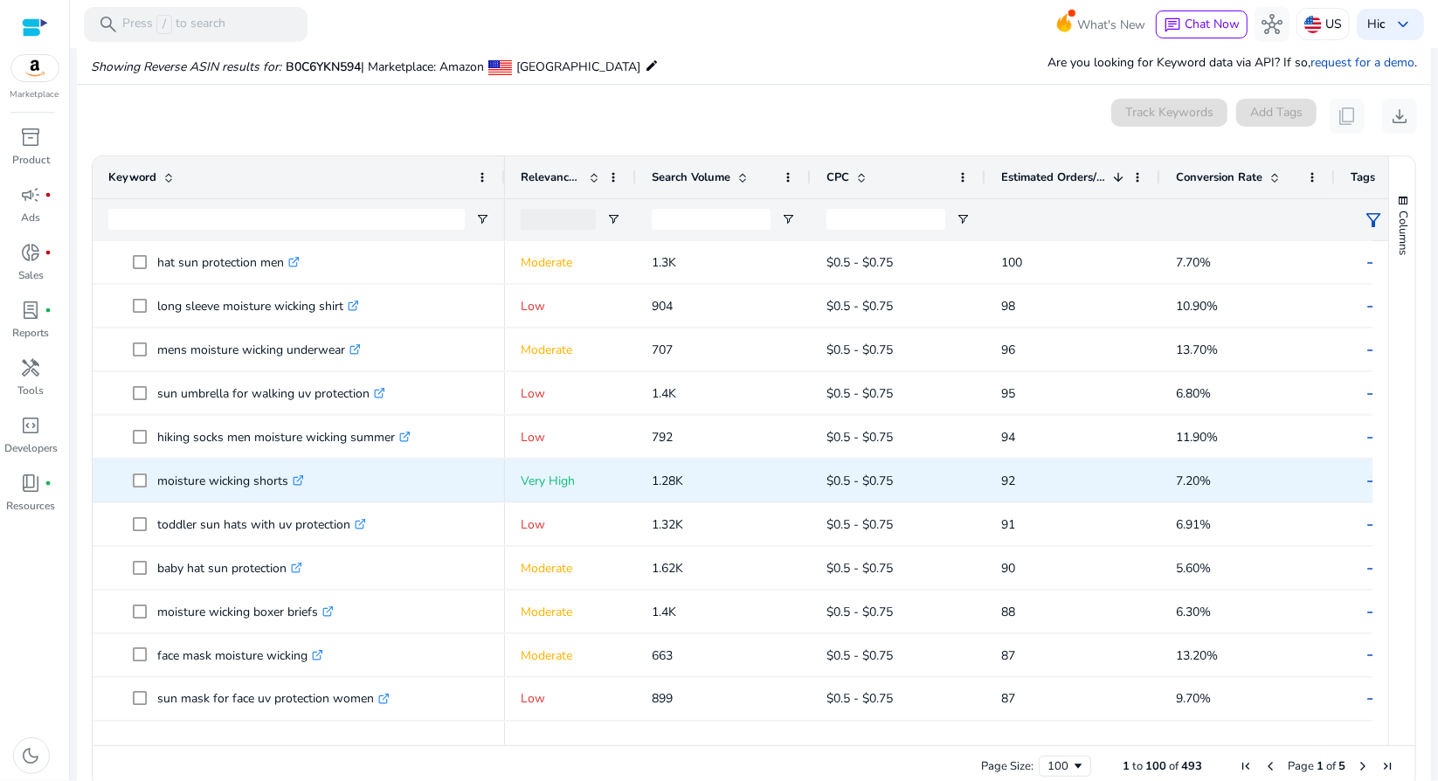
scroll to position [2096, 0]
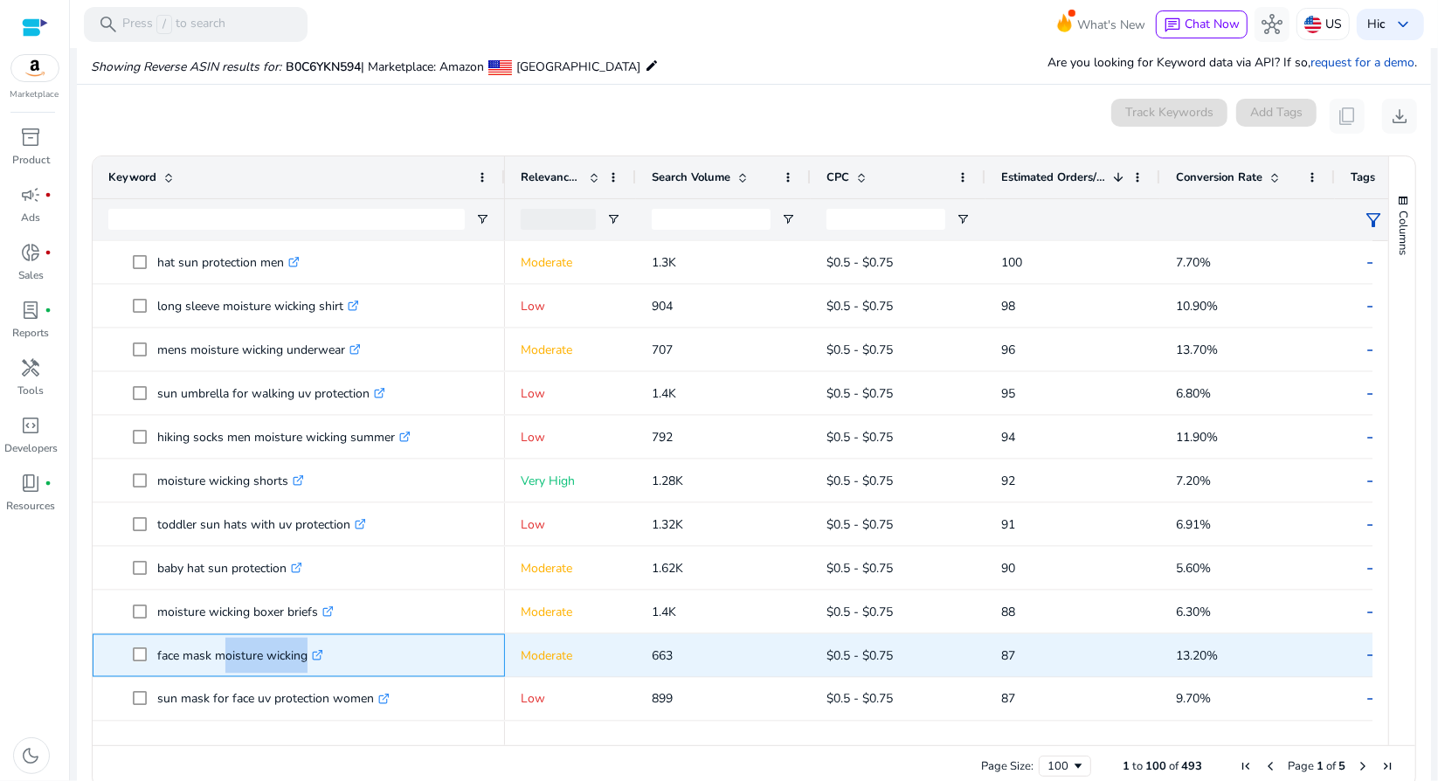
drag, startPoint x: 303, startPoint y: 655, endPoint x: 224, endPoint y: 654, distance: 78.6
click at [218, 654] on p "face mask moisture wicking .st0{fill:#2c8af8}" at bounding box center [240, 656] width 166 height 36
click at [356, 662] on span "face mask moisture wicking .st0{fill:#2c8af8}" at bounding box center [311, 656] width 356 height 36
drag, startPoint x: 306, startPoint y: 655, endPoint x: 149, endPoint y: 654, distance: 156.4
click at [149, 654] on span "face mask moisture wicking .st0{fill:#2c8af8}" at bounding box center [311, 656] width 356 height 36
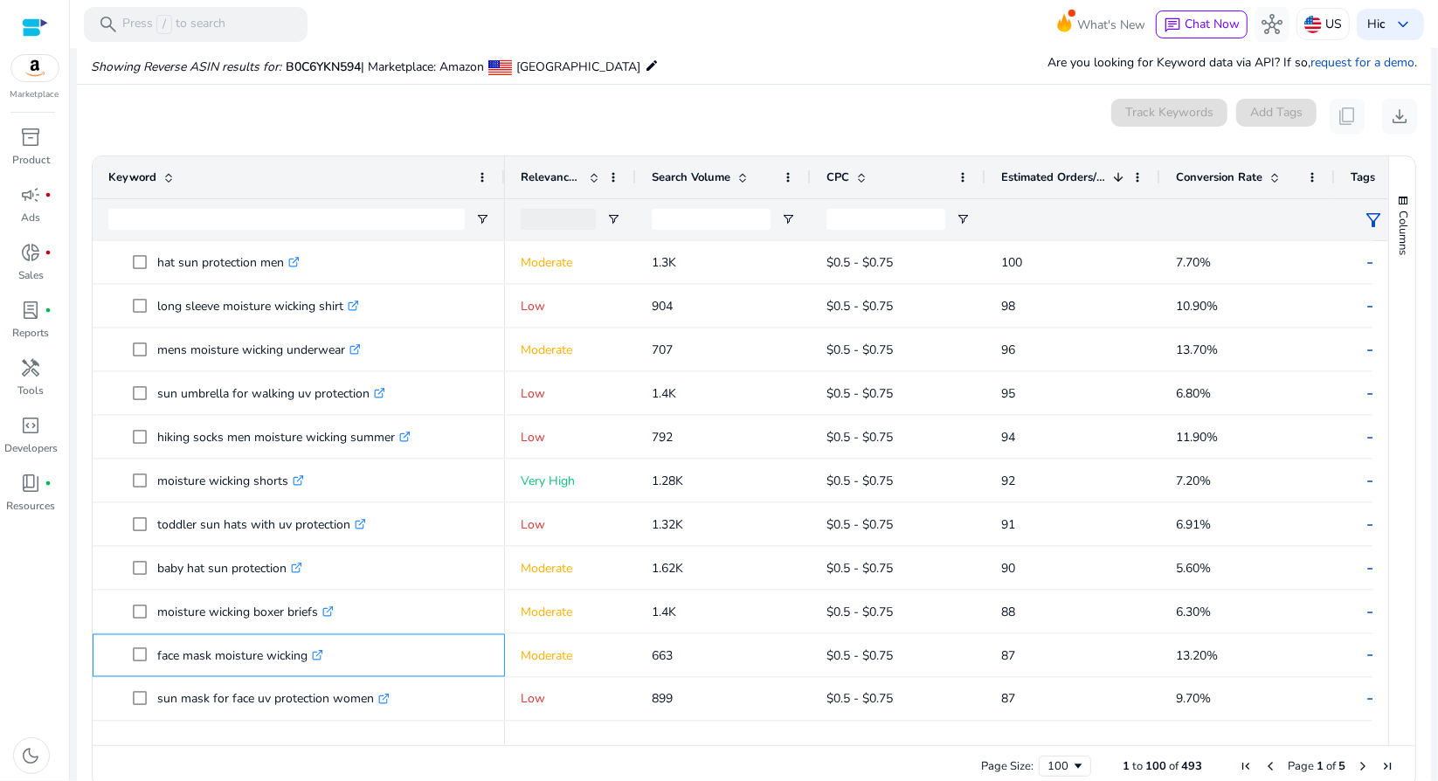
copy span "face mask moisture wicking"
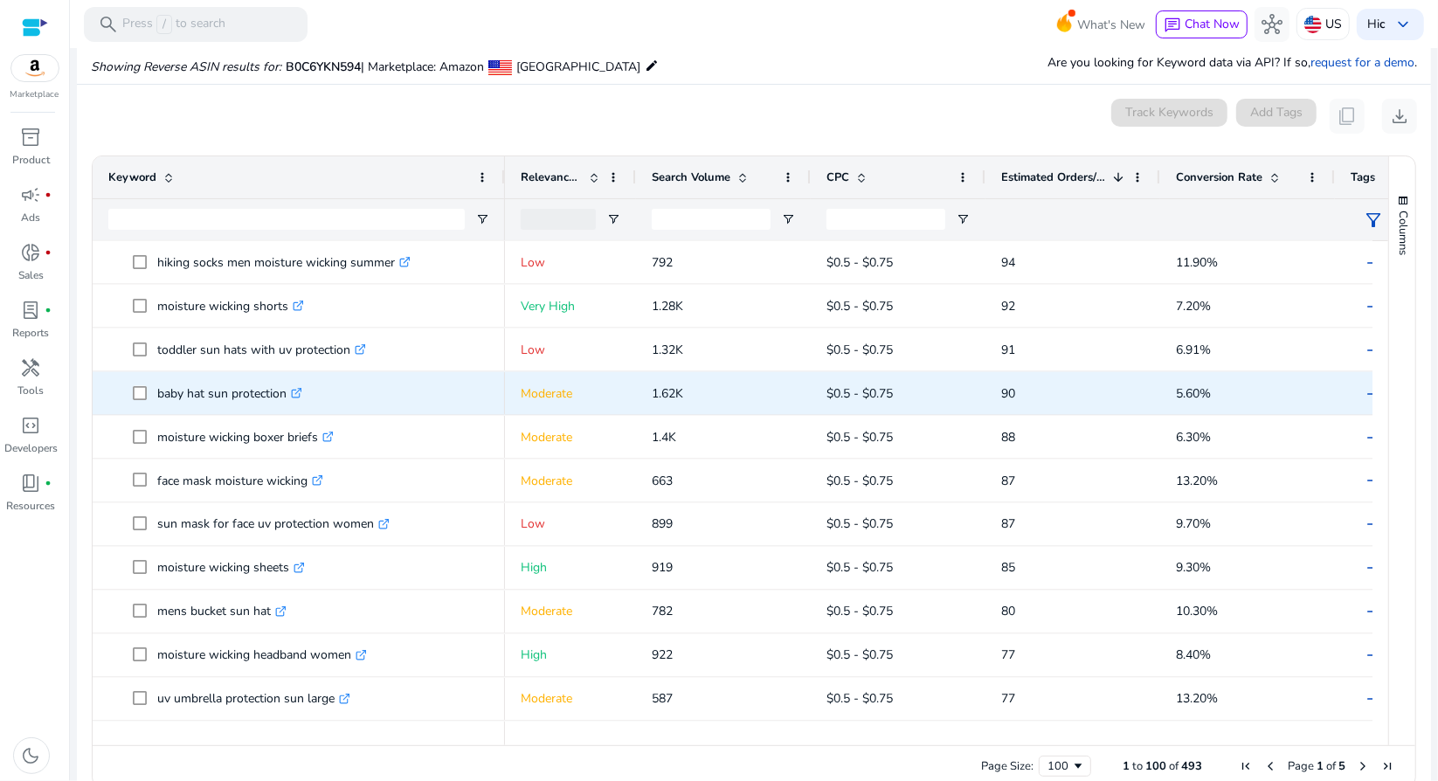
scroll to position [2271, 0]
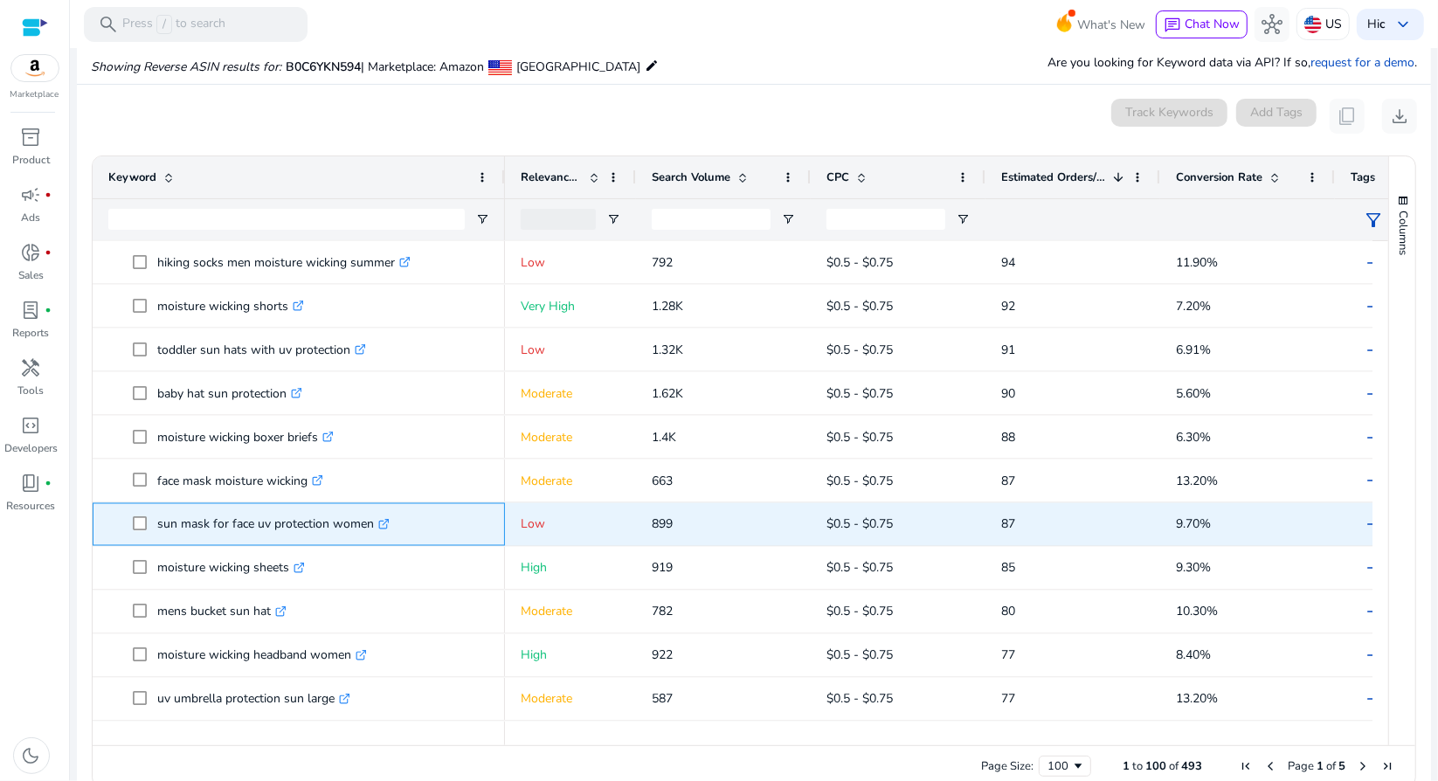
drag, startPoint x: 369, startPoint y: 523, endPoint x: 108, endPoint y: 518, distance: 260.4
click at [108, 518] on span "sun mask for face uv protection women .st0{fill:#2c8af8}" at bounding box center [298, 525] width 381 height 36
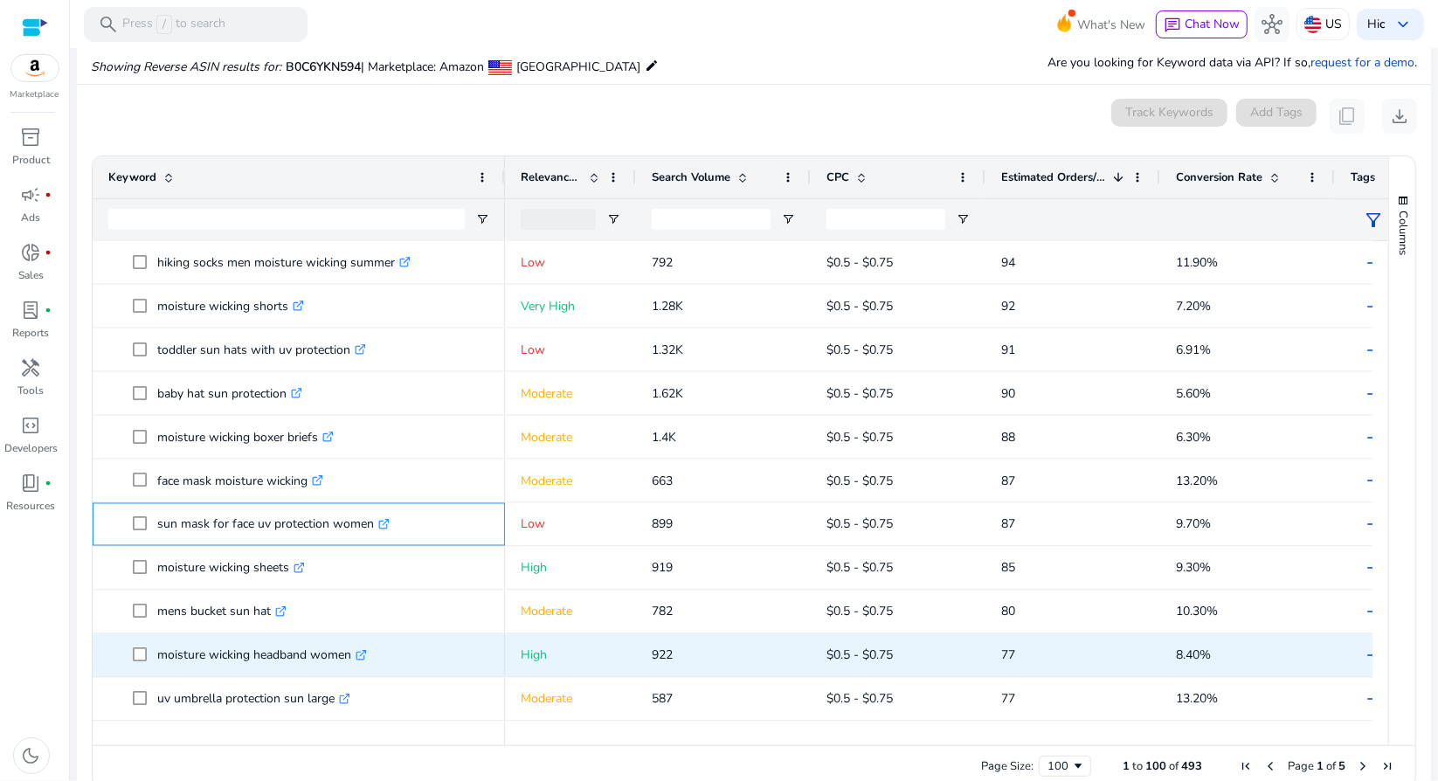
copy span "sun mask for face uv protection women"
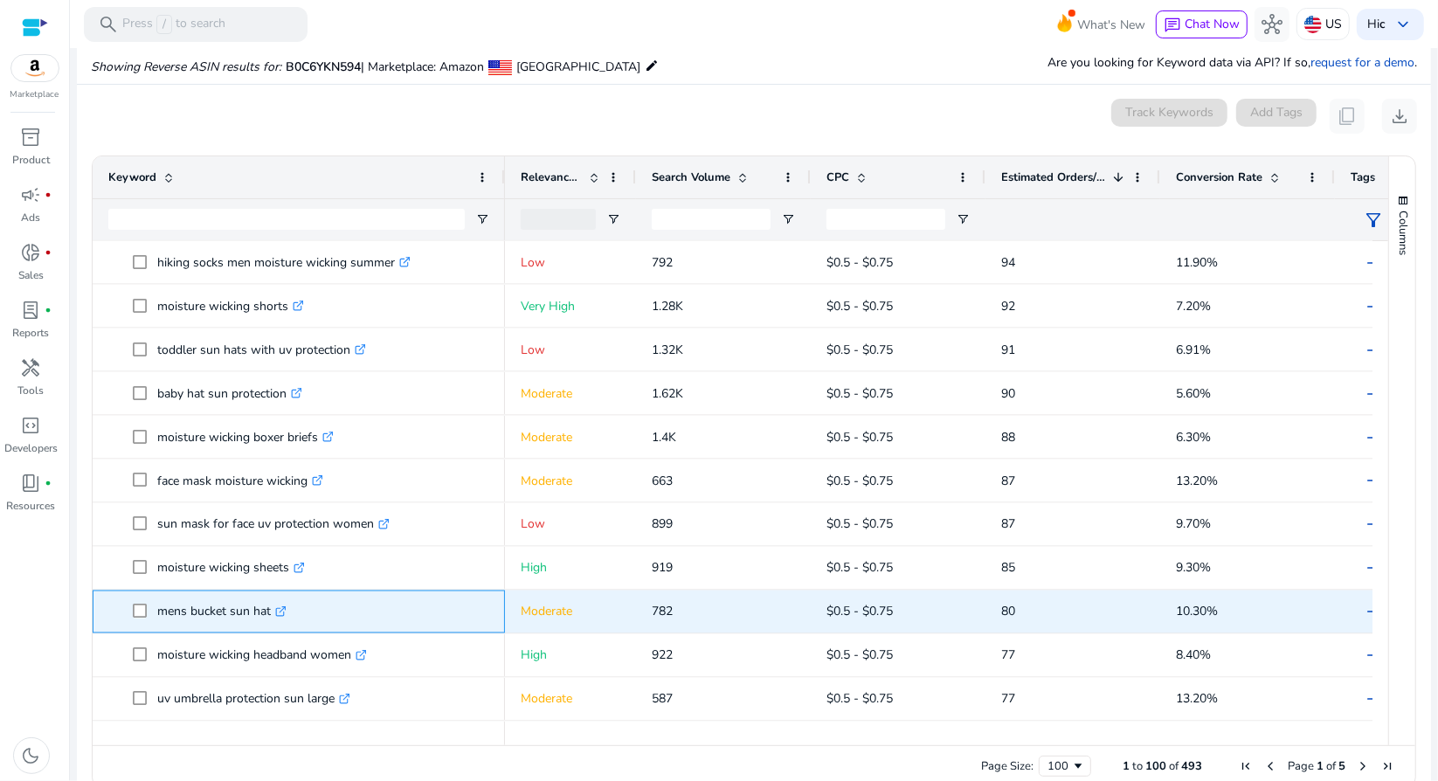
click at [135, 614] on span "mens bucket sun hat .st0{fill:#2c8af8}" at bounding box center [311, 612] width 356 height 36
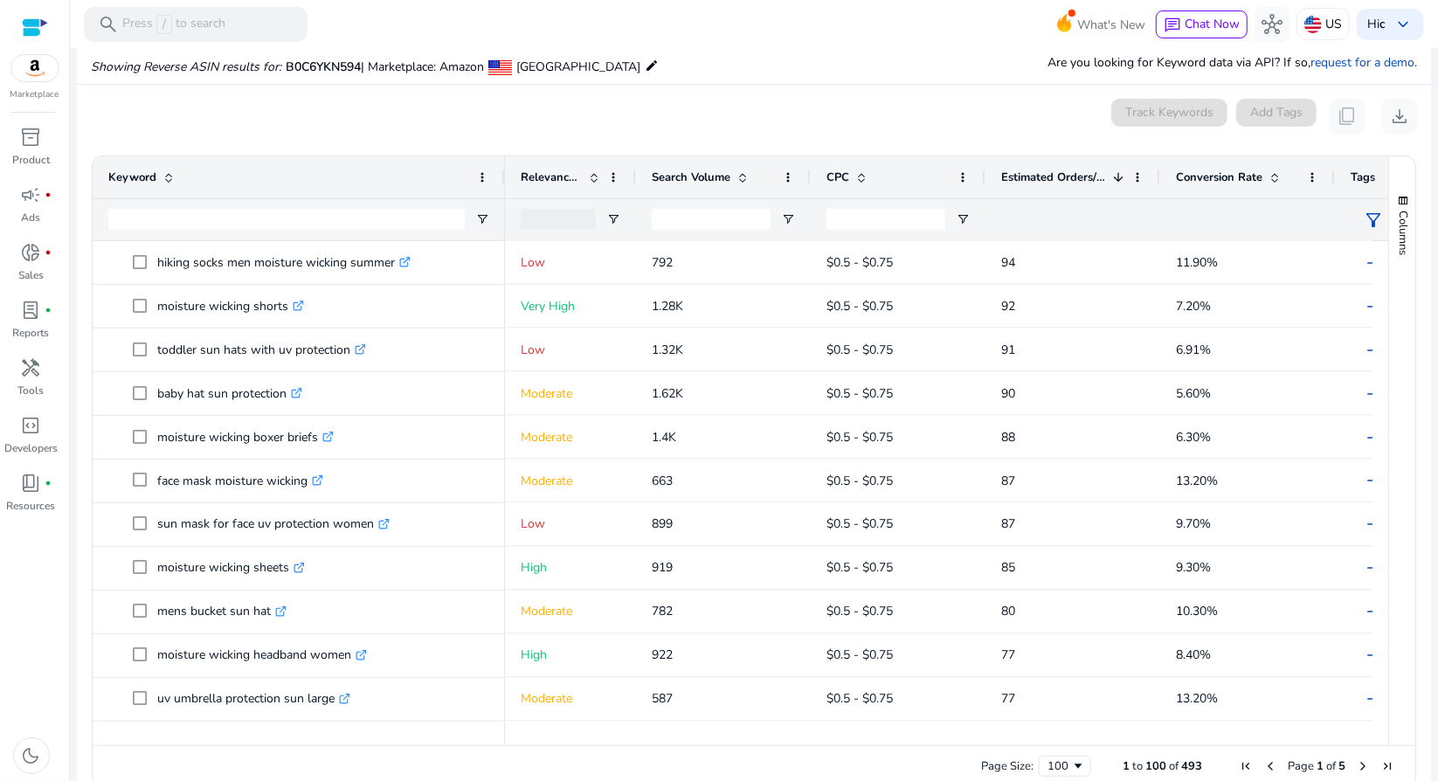
scroll to position [2533, 0]
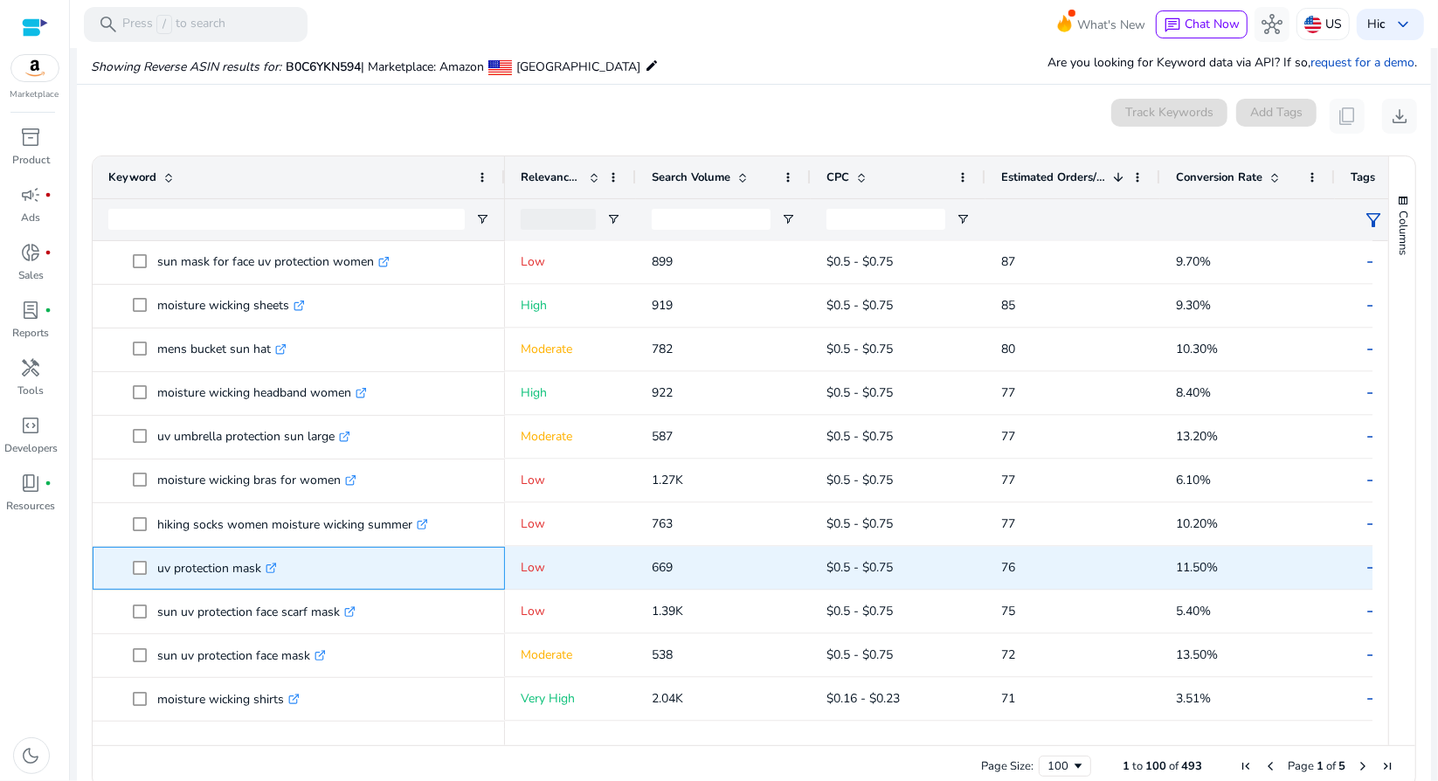
drag, startPoint x: 262, startPoint y: 570, endPoint x: 130, endPoint y: 565, distance: 132.0
click at [130, 565] on span "uv protection mask .st0{fill:#2c8af8}" at bounding box center [298, 568] width 381 height 36
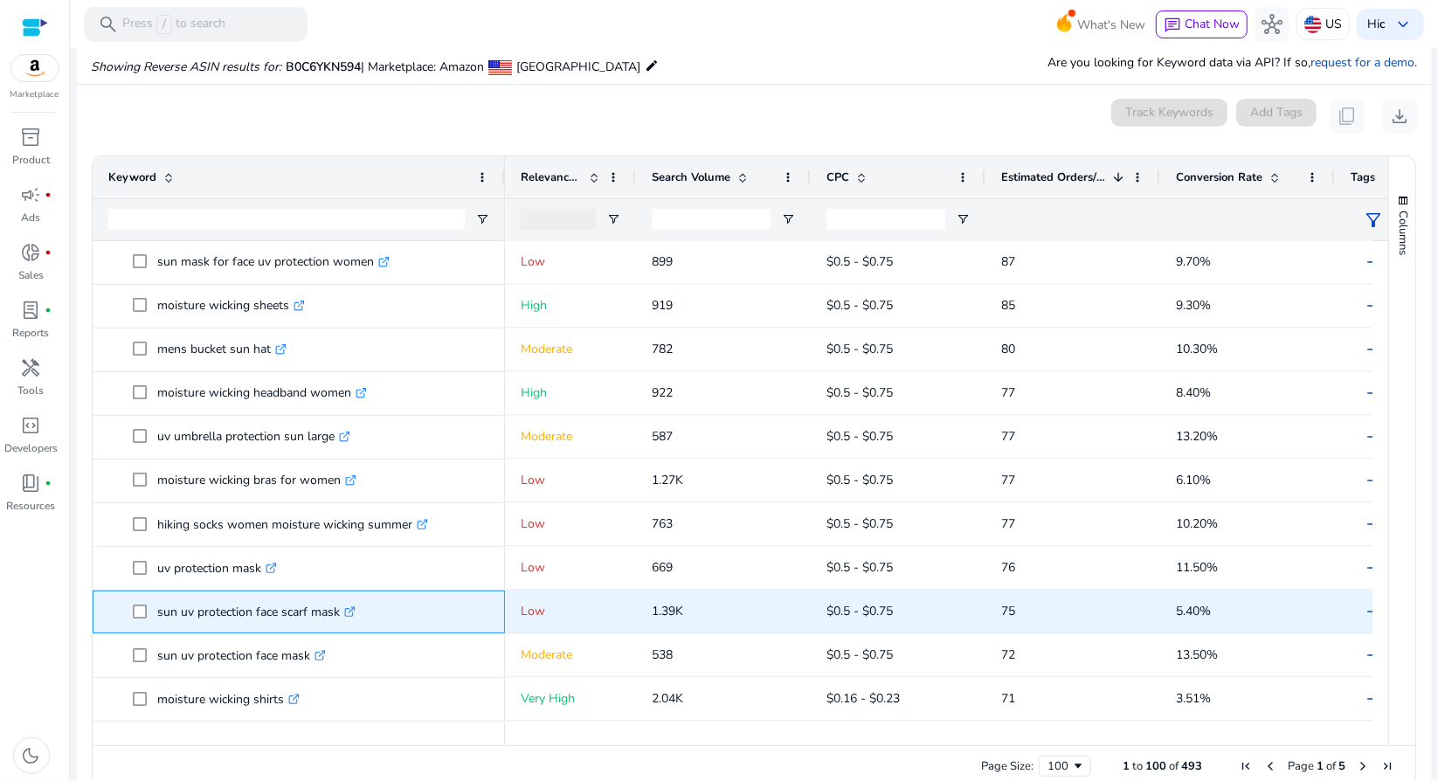
drag, startPoint x: 339, startPoint y: 610, endPoint x: 117, endPoint y: 617, distance: 222.0
click at [117, 617] on span "sun uv protection face scarf mask .st0{fill:#2c8af8}" at bounding box center [298, 612] width 381 height 36
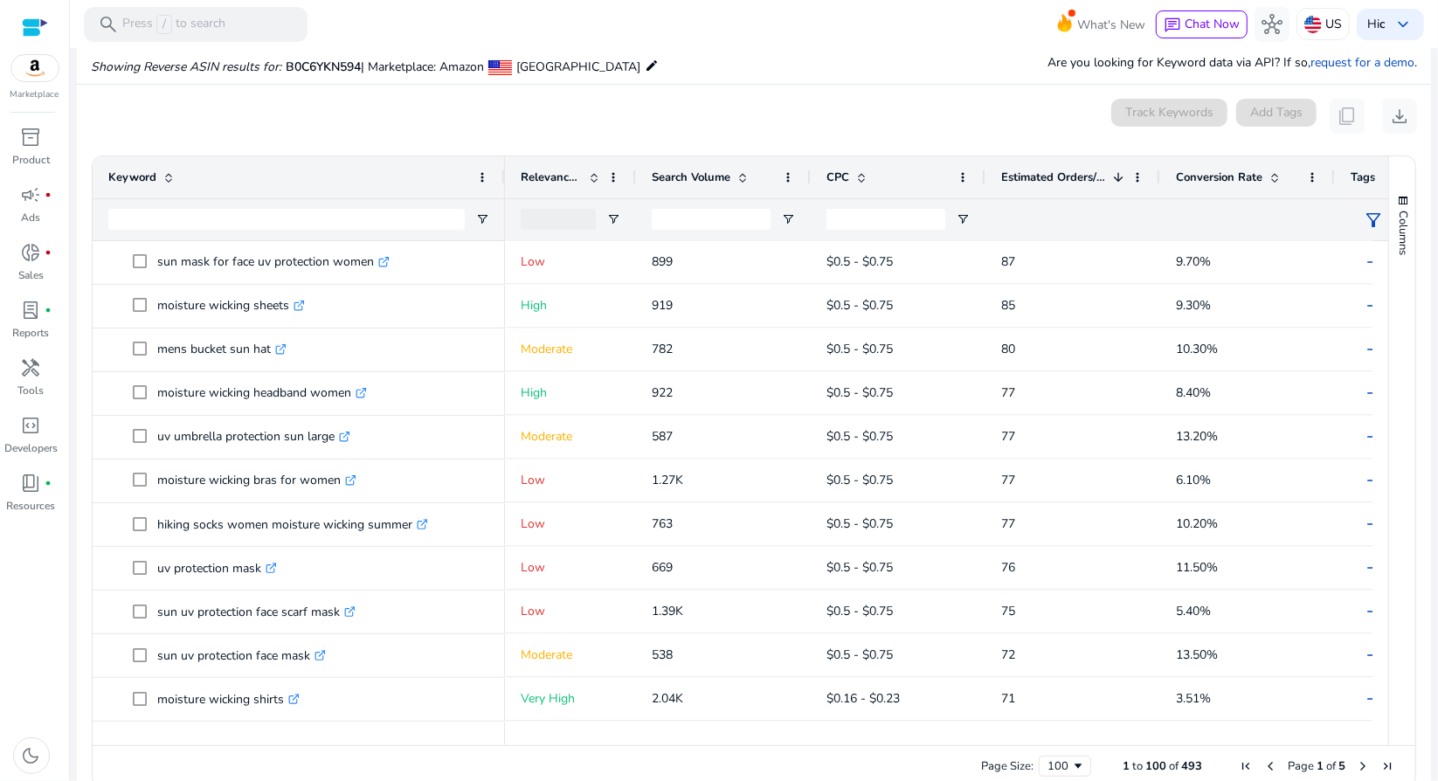
click at [339, 776] on div "Page Size: 100 1 to 100 of 493 Page 1 of 5" at bounding box center [754, 766] width 1322 height 42
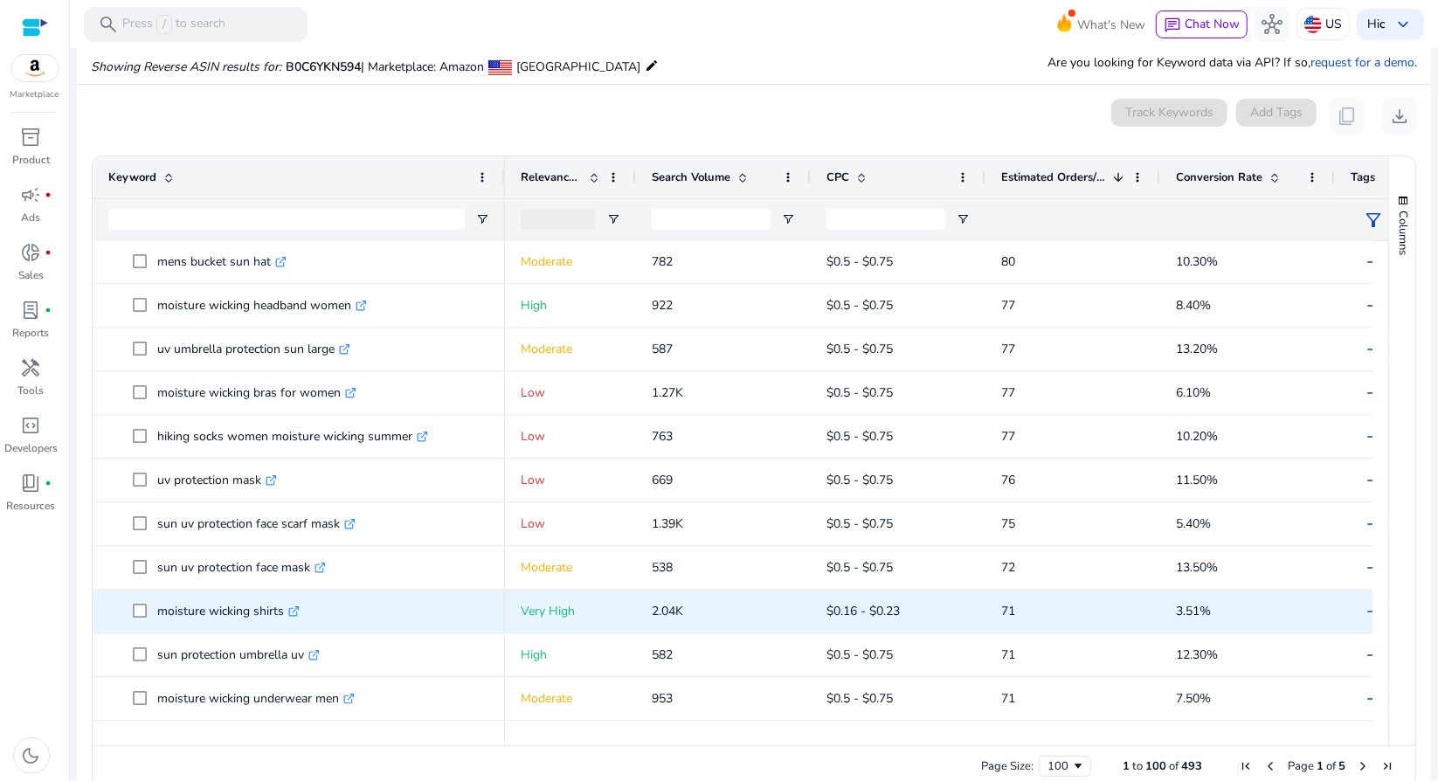
scroll to position [2708, 0]
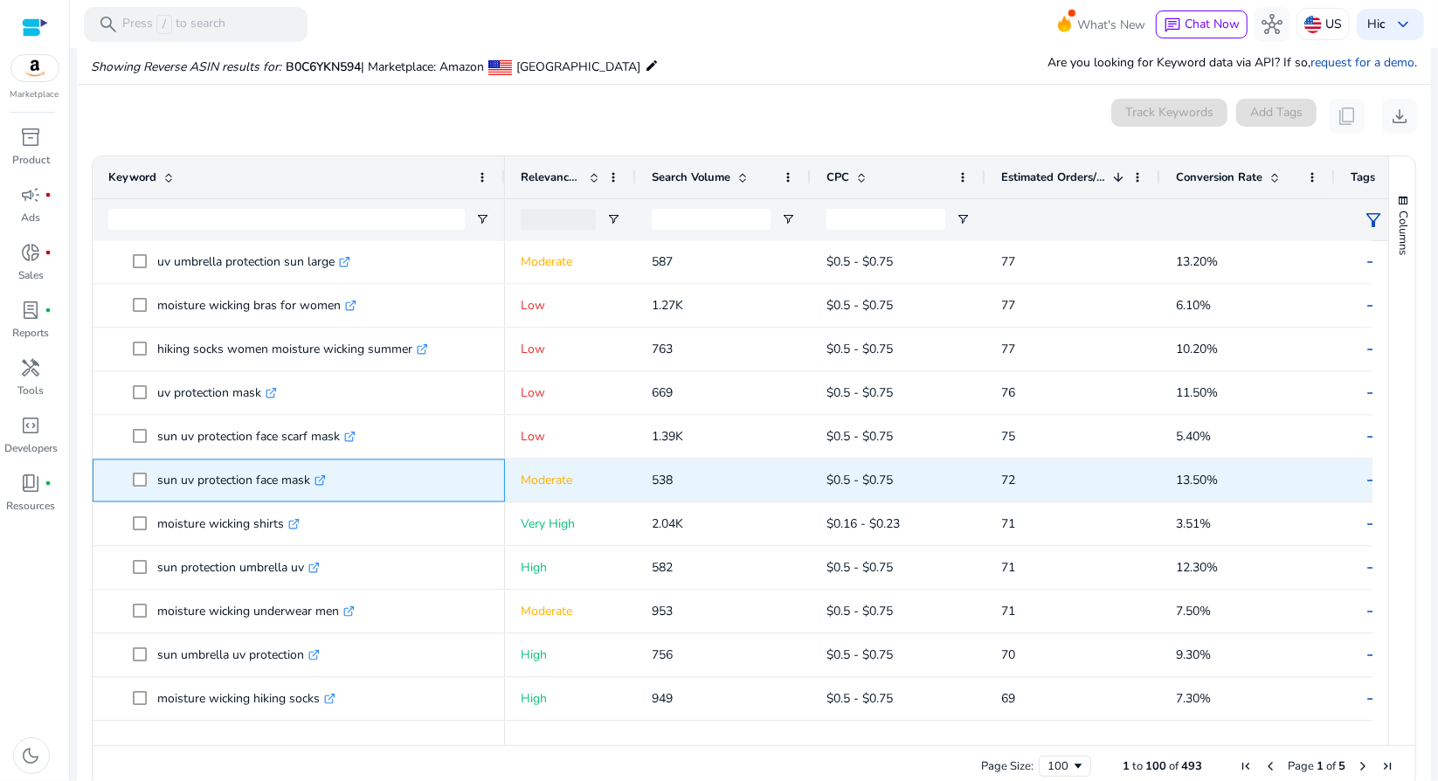
drag, startPoint x: 308, startPoint y: 474, endPoint x: 114, endPoint y: 478, distance: 194.8
click at [114, 478] on span "sun uv protection face mask .st0{fill:#2c8af8}" at bounding box center [298, 481] width 381 height 36
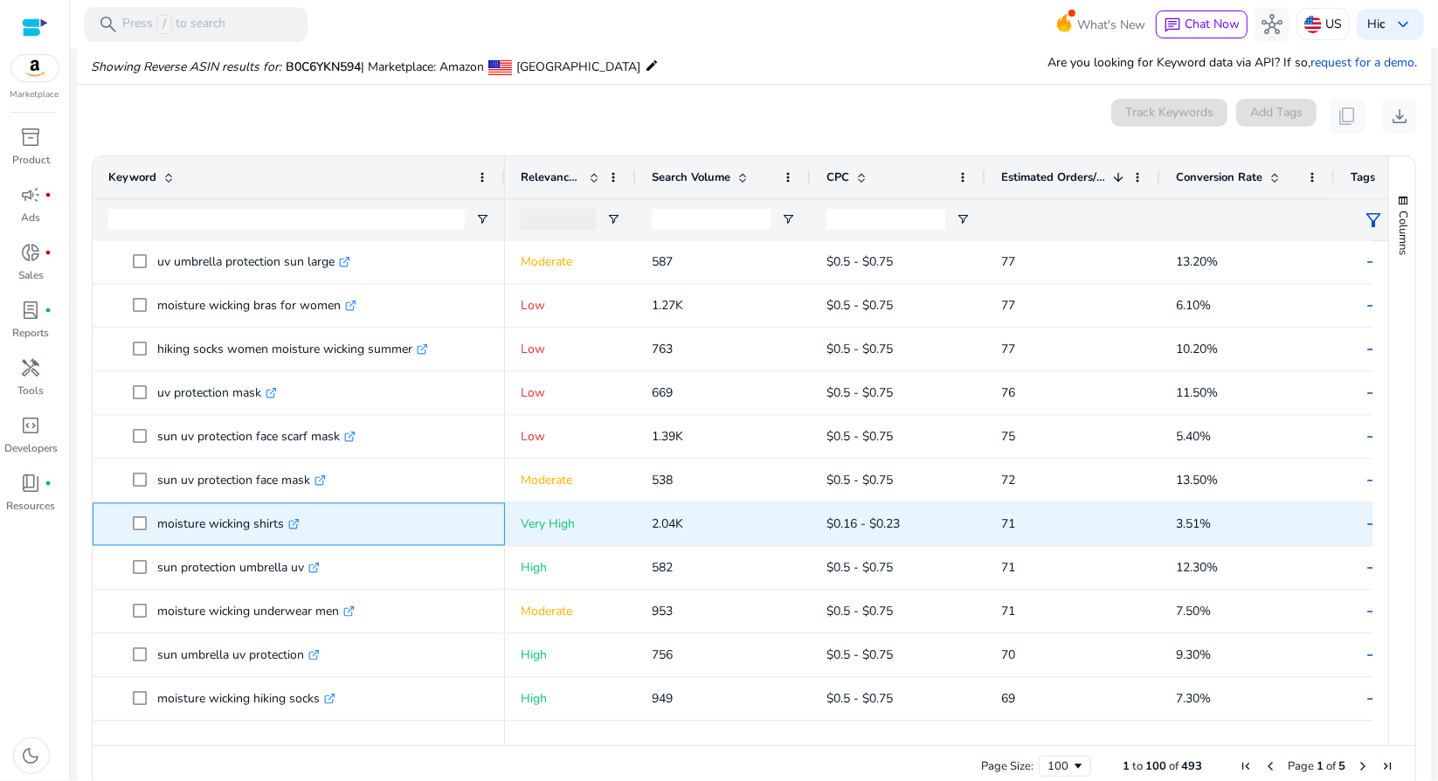
drag, startPoint x: 283, startPoint y: 522, endPoint x: 154, endPoint y: 528, distance: 129.4
click at [154, 528] on span "moisture wicking shirts .st0{fill:#2c8af8}" at bounding box center [311, 525] width 356 height 36
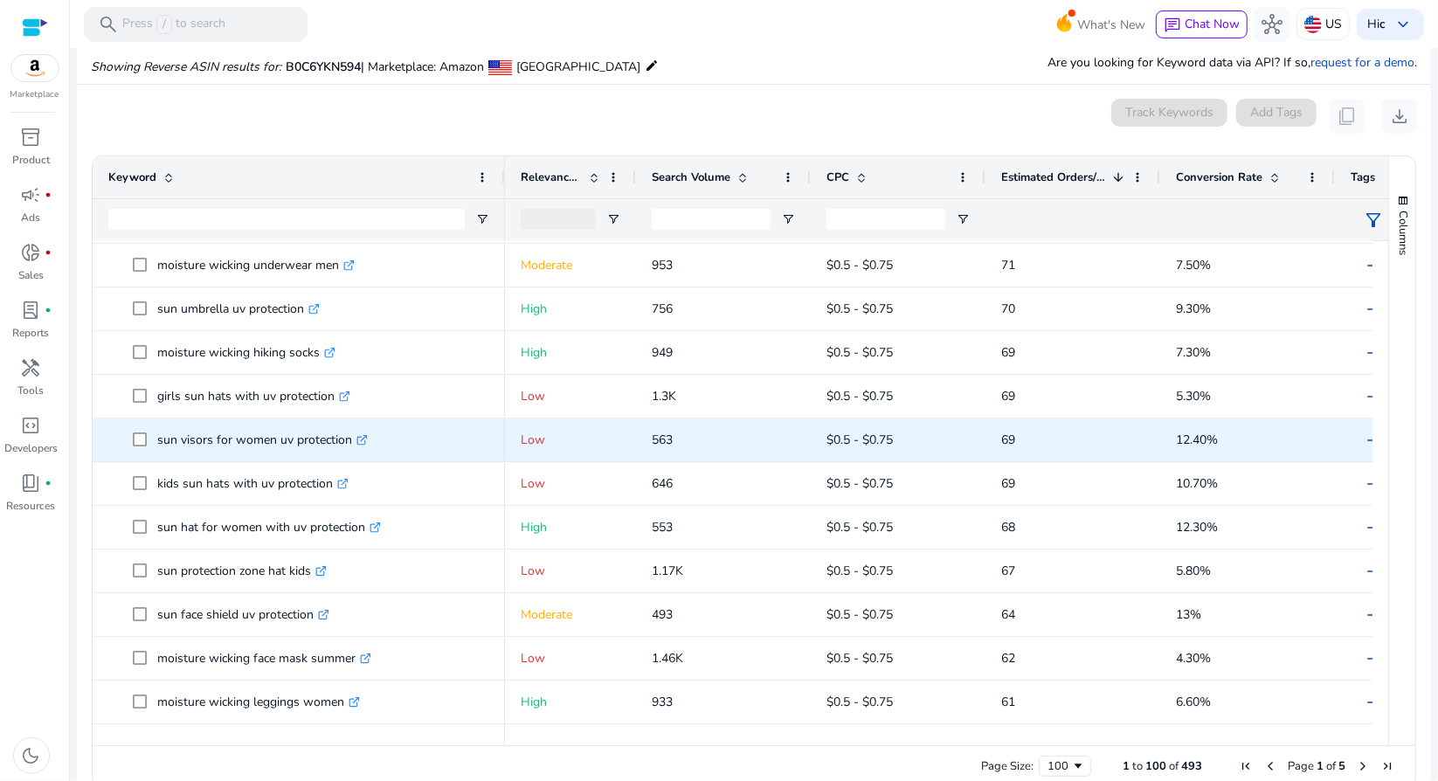
scroll to position [3057, 0]
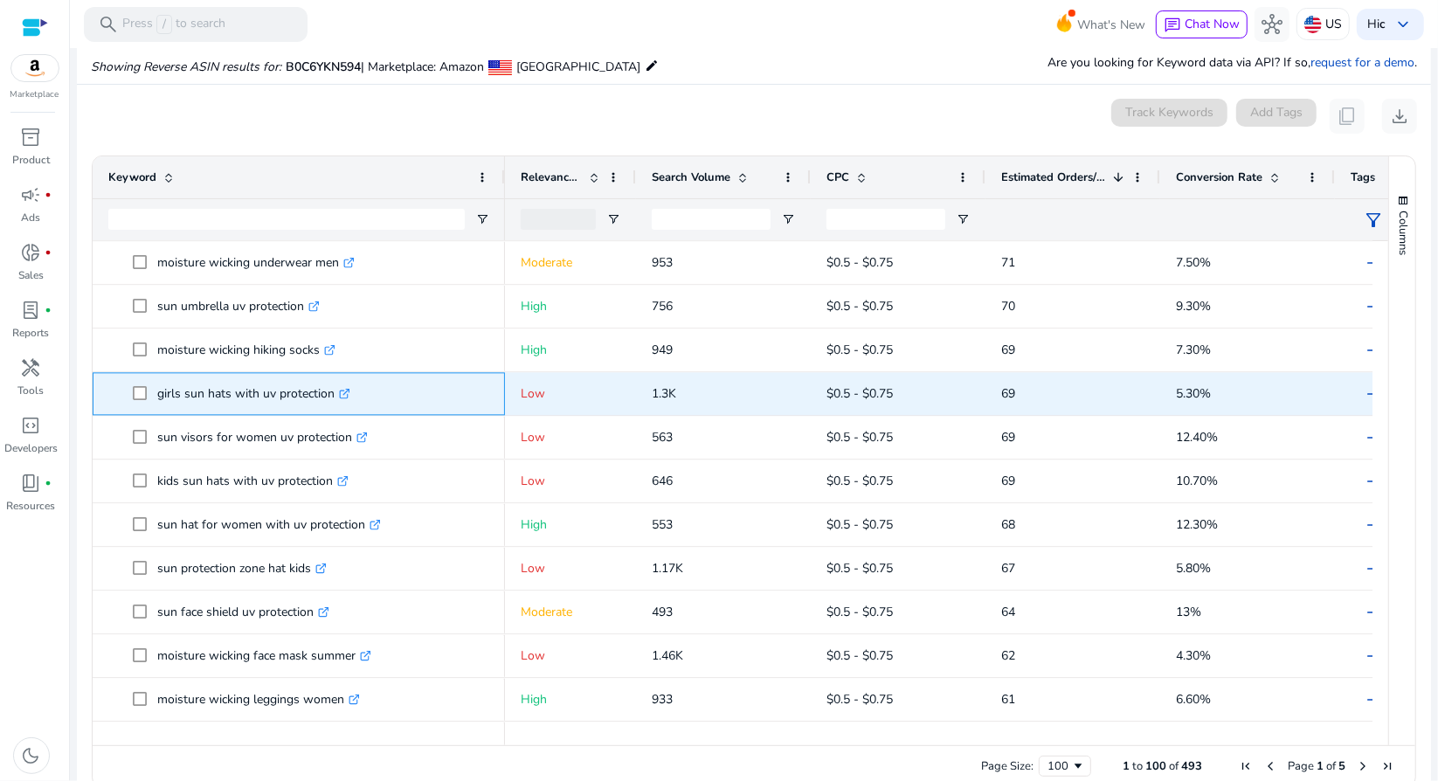
drag, startPoint x: 333, startPoint y: 393, endPoint x: 128, endPoint y: 392, distance: 205.3
click at [128, 392] on span "girls sun hats with uv protection .st0{fill:#2c8af8}" at bounding box center [298, 394] width 381 height 36
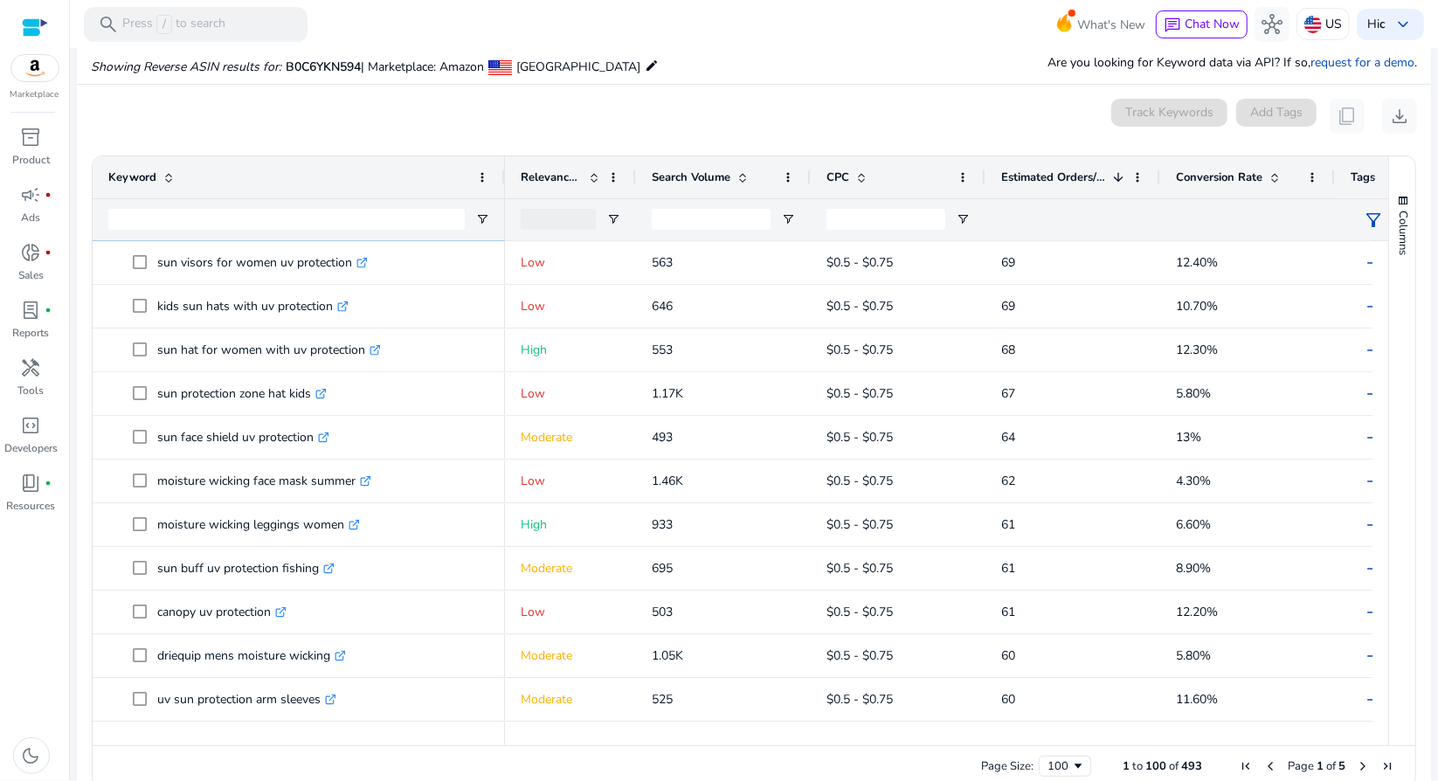
scroll to position [0, 0]
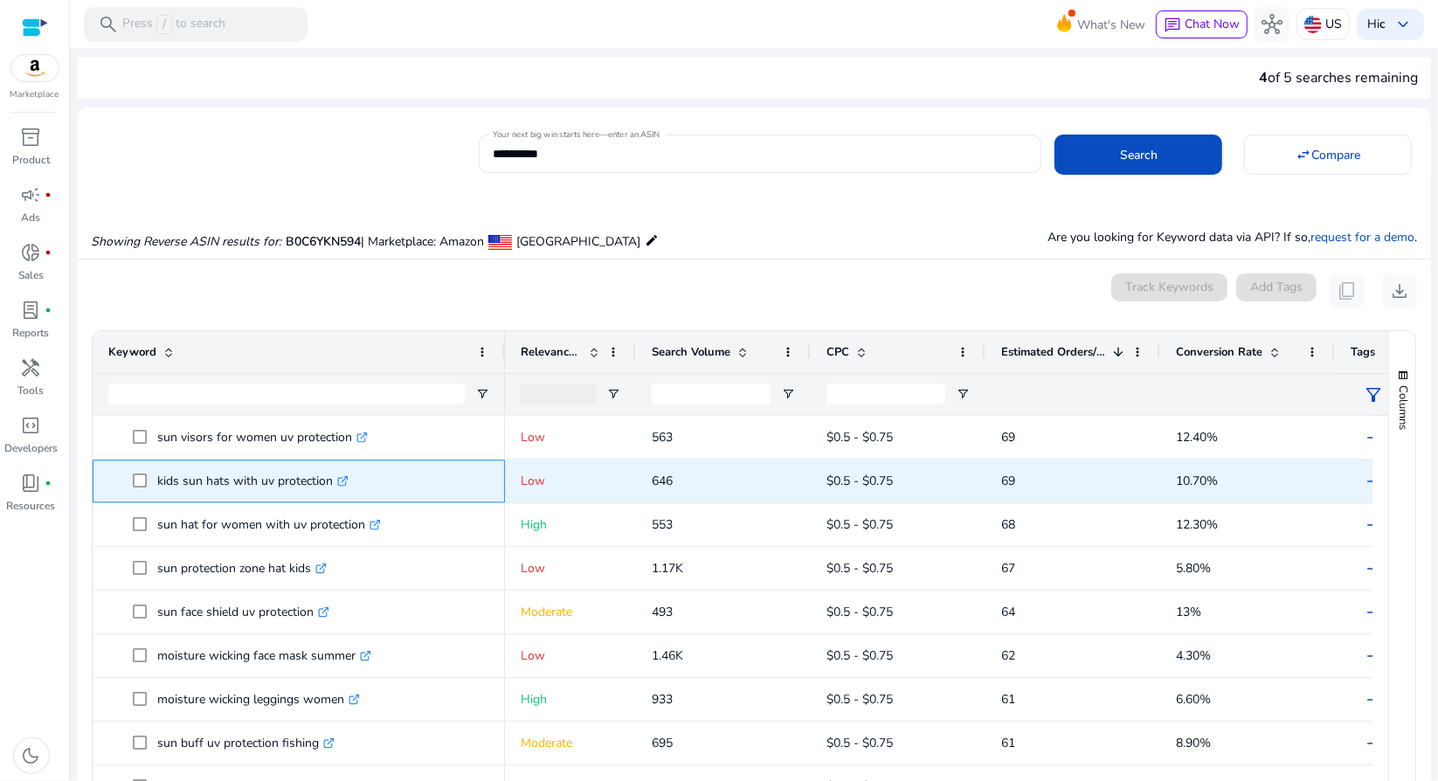
drag, startPoint x: 330, startPoint y: 479, endPoint x: 135, endPoint y: 470, distance: 195.9
click at [135, 470] on span "kids sun hats with uv protection .st0{fill:#2c8af8}" at bounding box center [311, 481] width 356 height 36
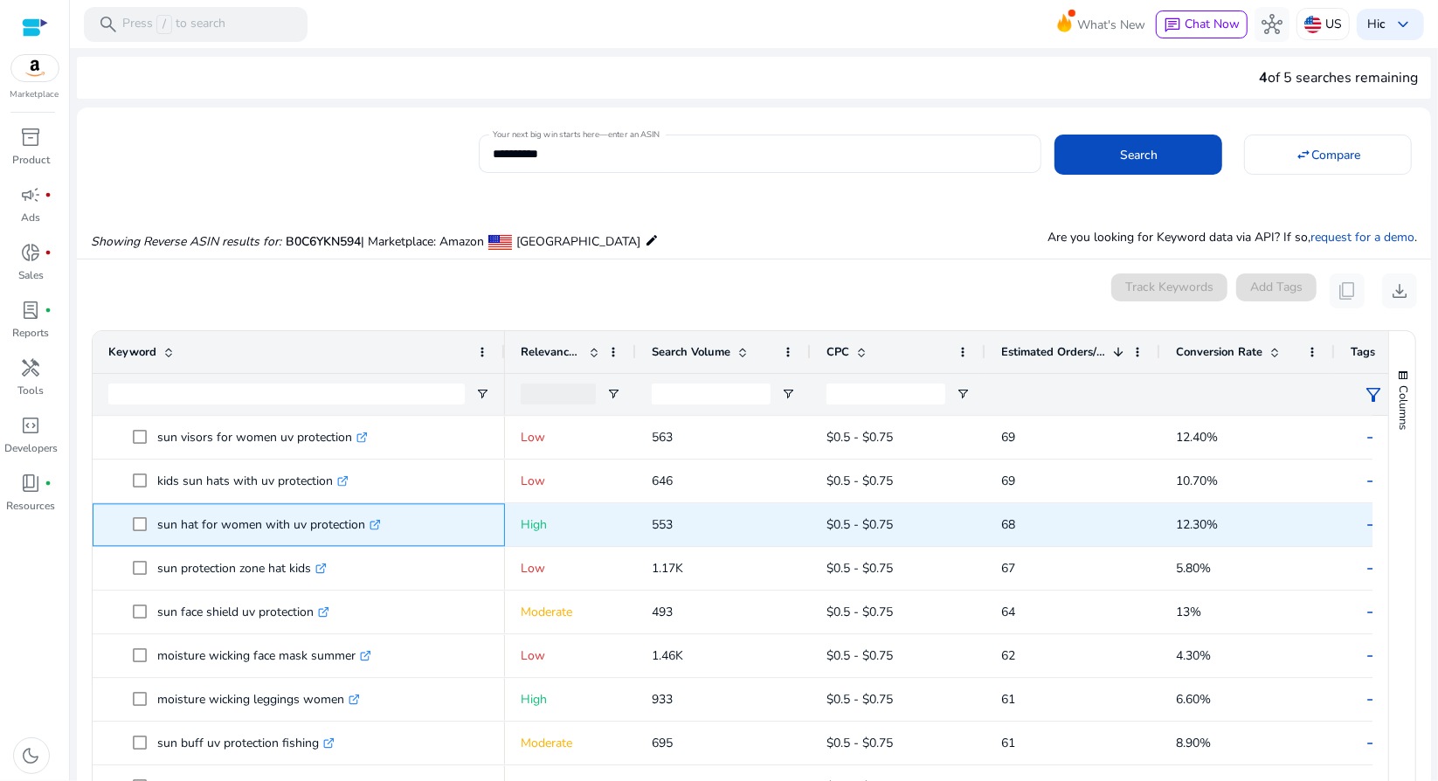
click at [138, 523] on span "sun hat for women with uv protection .st0{fill:#2c8af8}" at bounding box center [311, 525] width 356 height 36
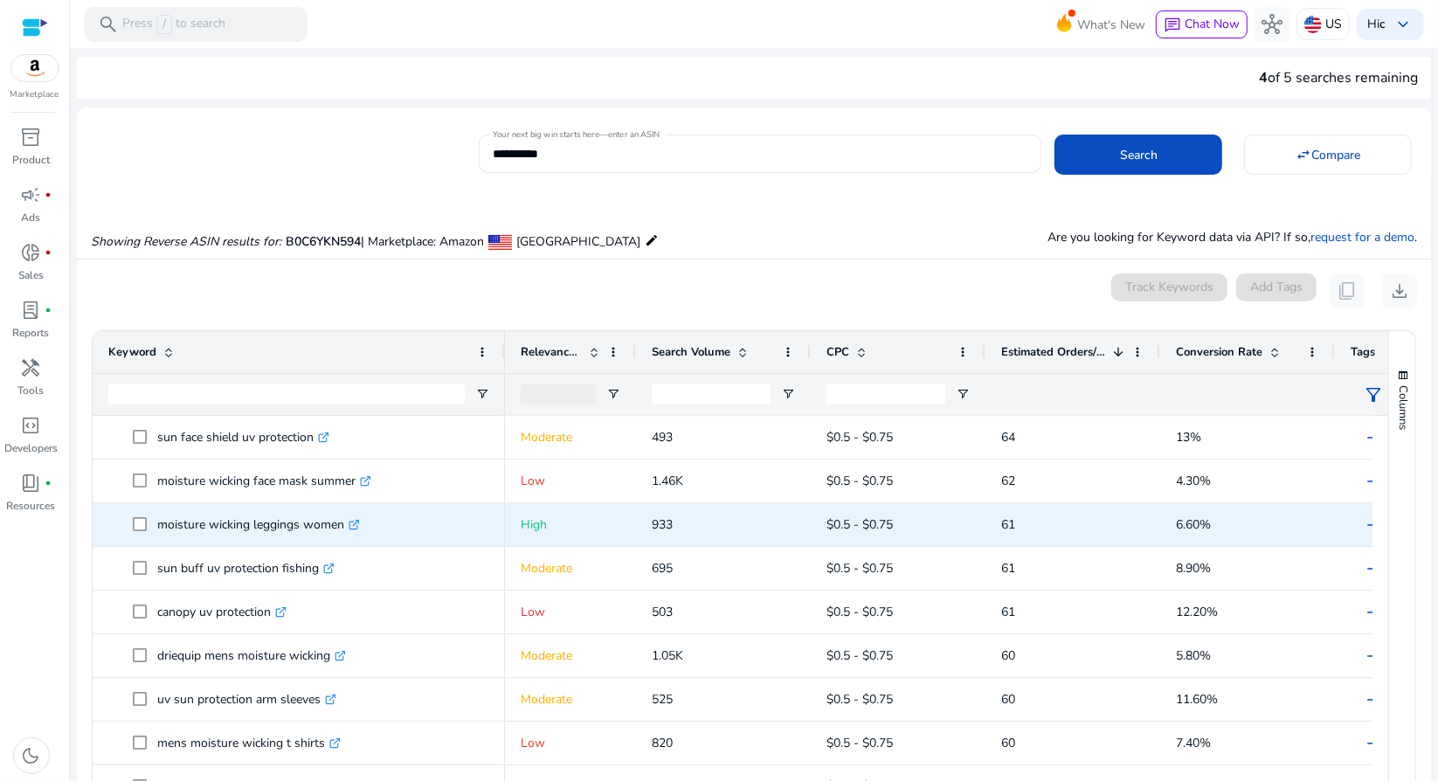
scroll to position [3319, 0]
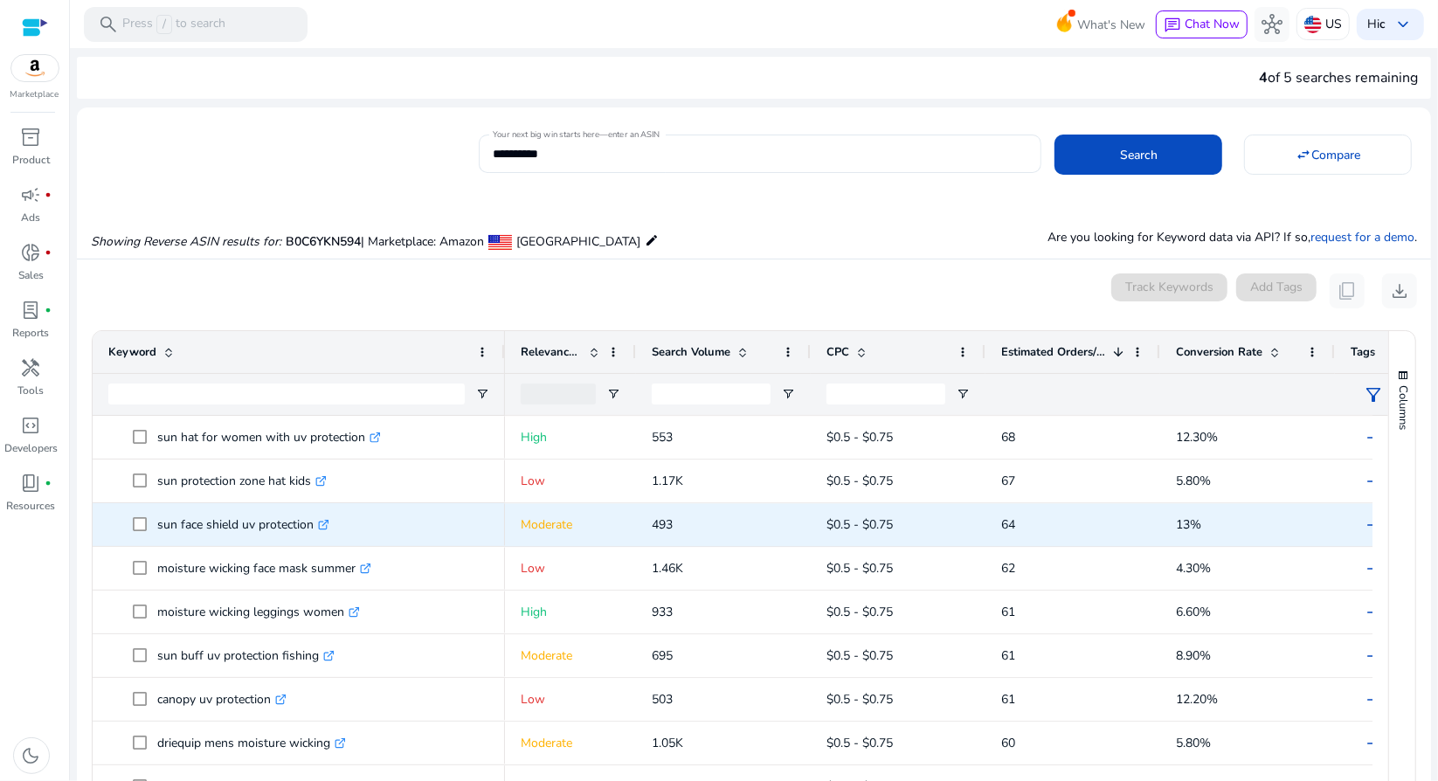
click at [395, 523] on span "sun face shield uv protection .st0{fill:#2c8af8}" at bounding box center [311, 525] width 356 height 36
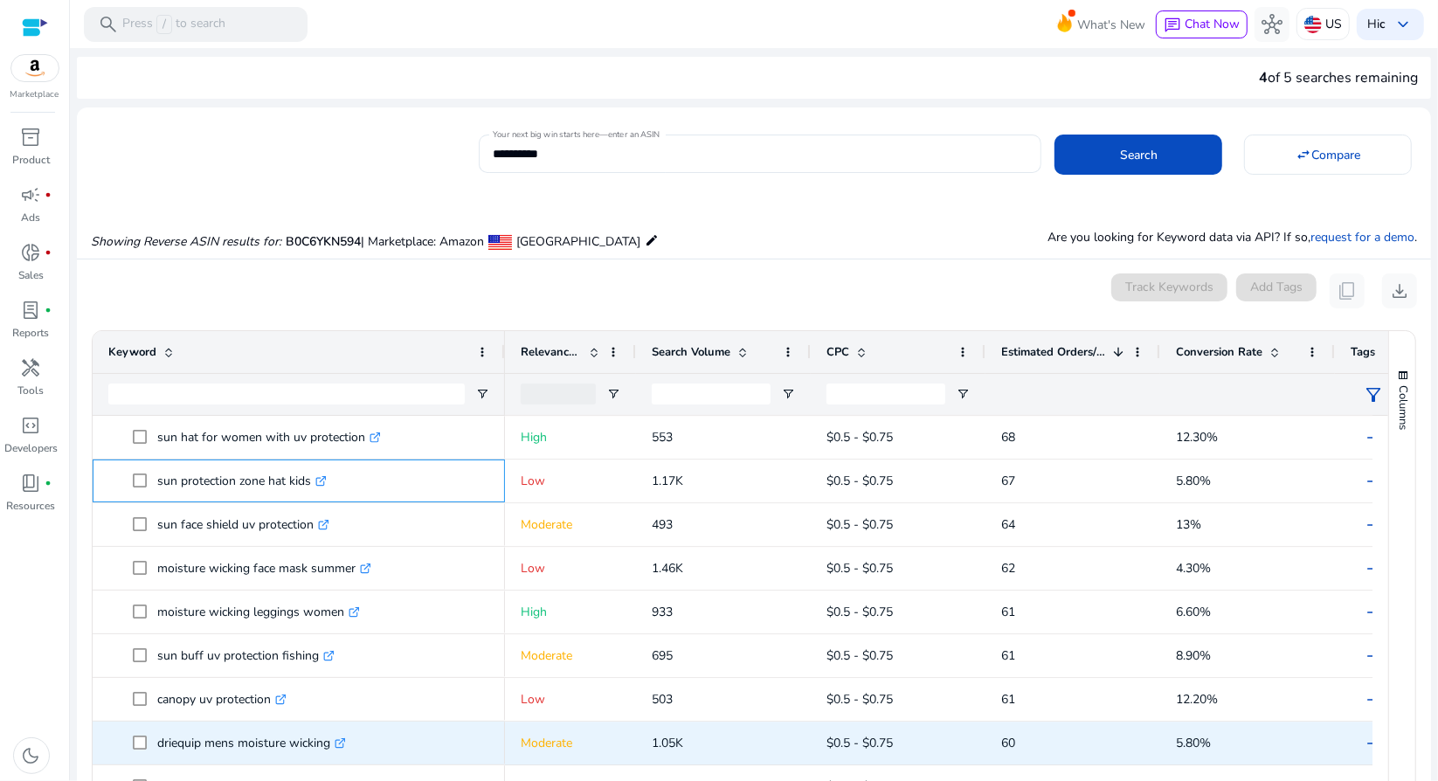
drag, startPoint x: 152, startPoint y: 481, endPoint x: 355, endPoint y: 743, distance: 331.3
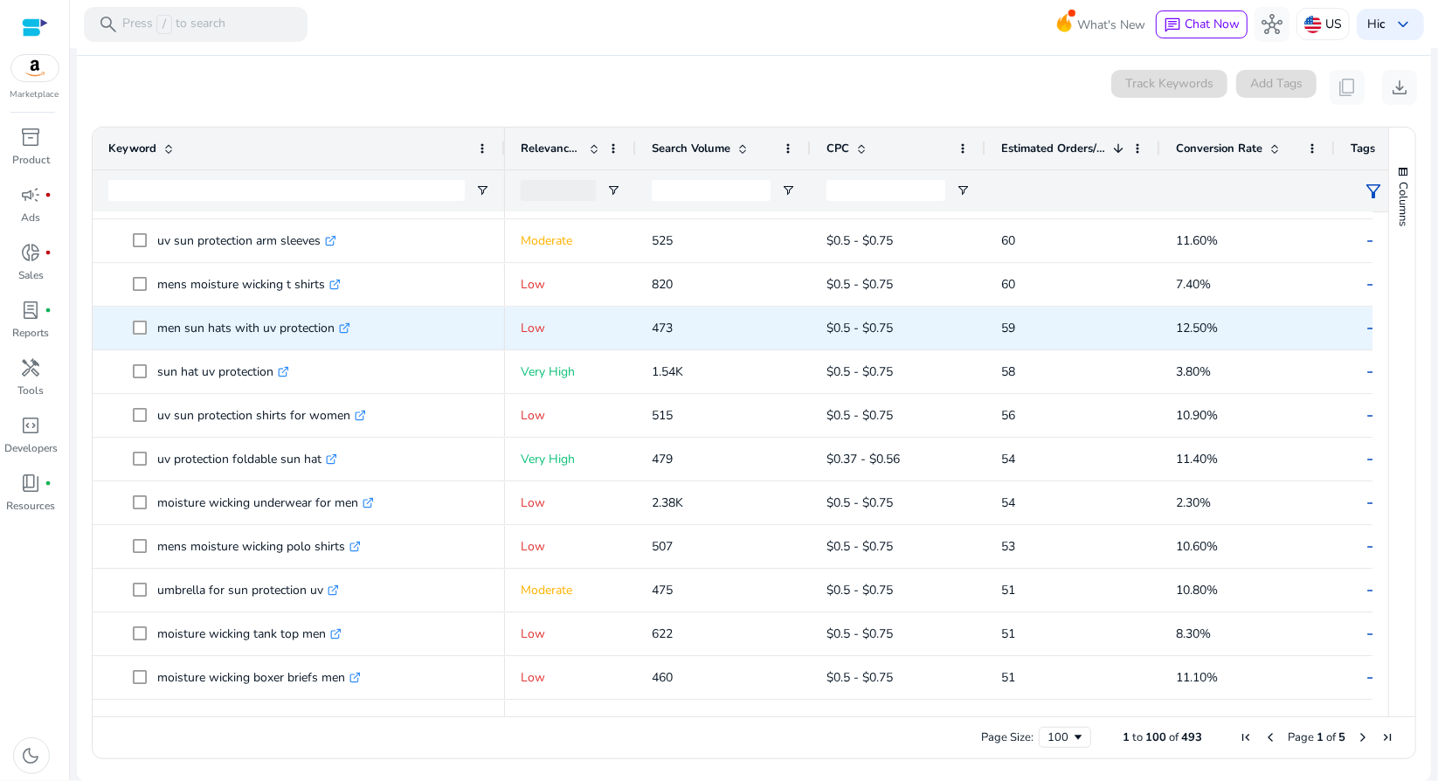
scroll to position [3669, 0]
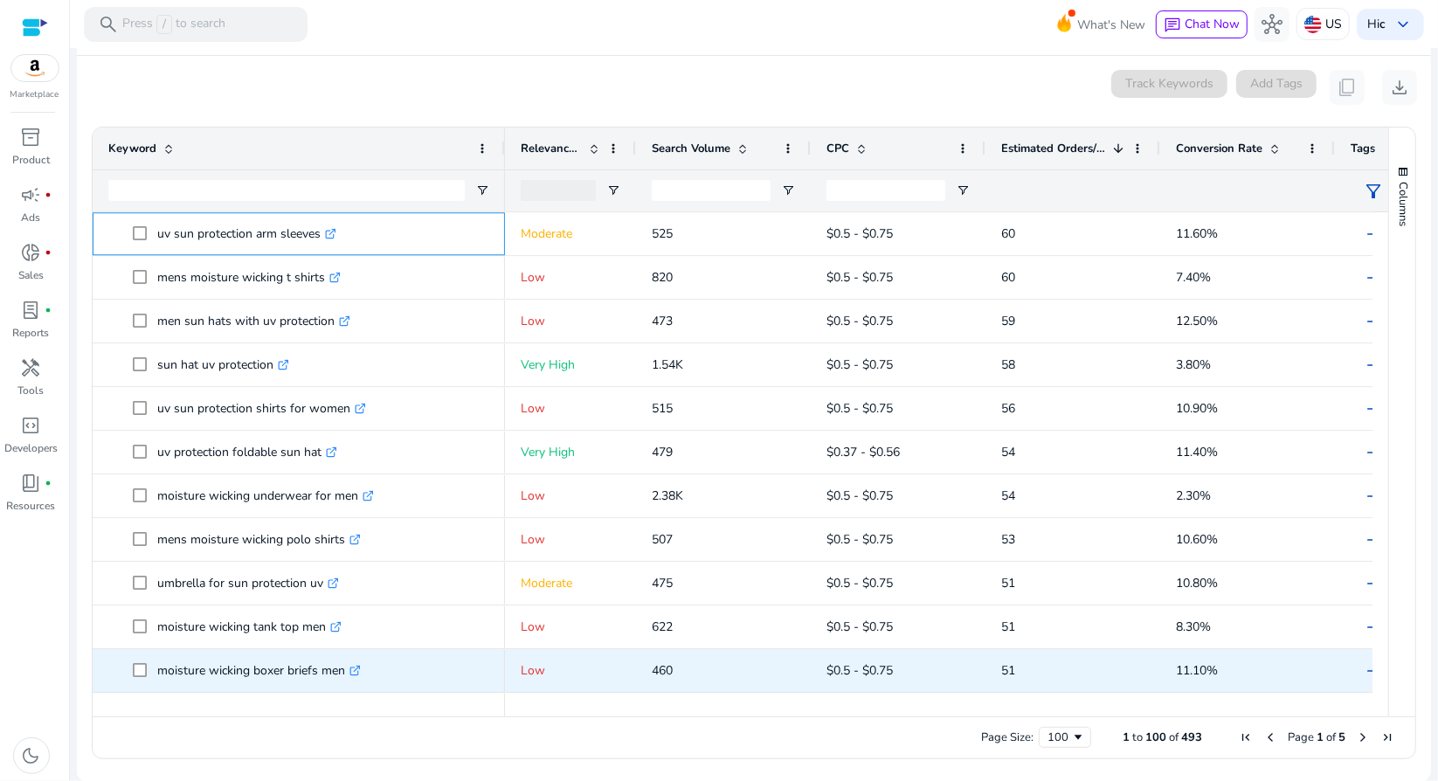
drag, startPoint x: 150, startPoint y: 229, endPoint x: 365, endPoint y: 664, distance: 485.2
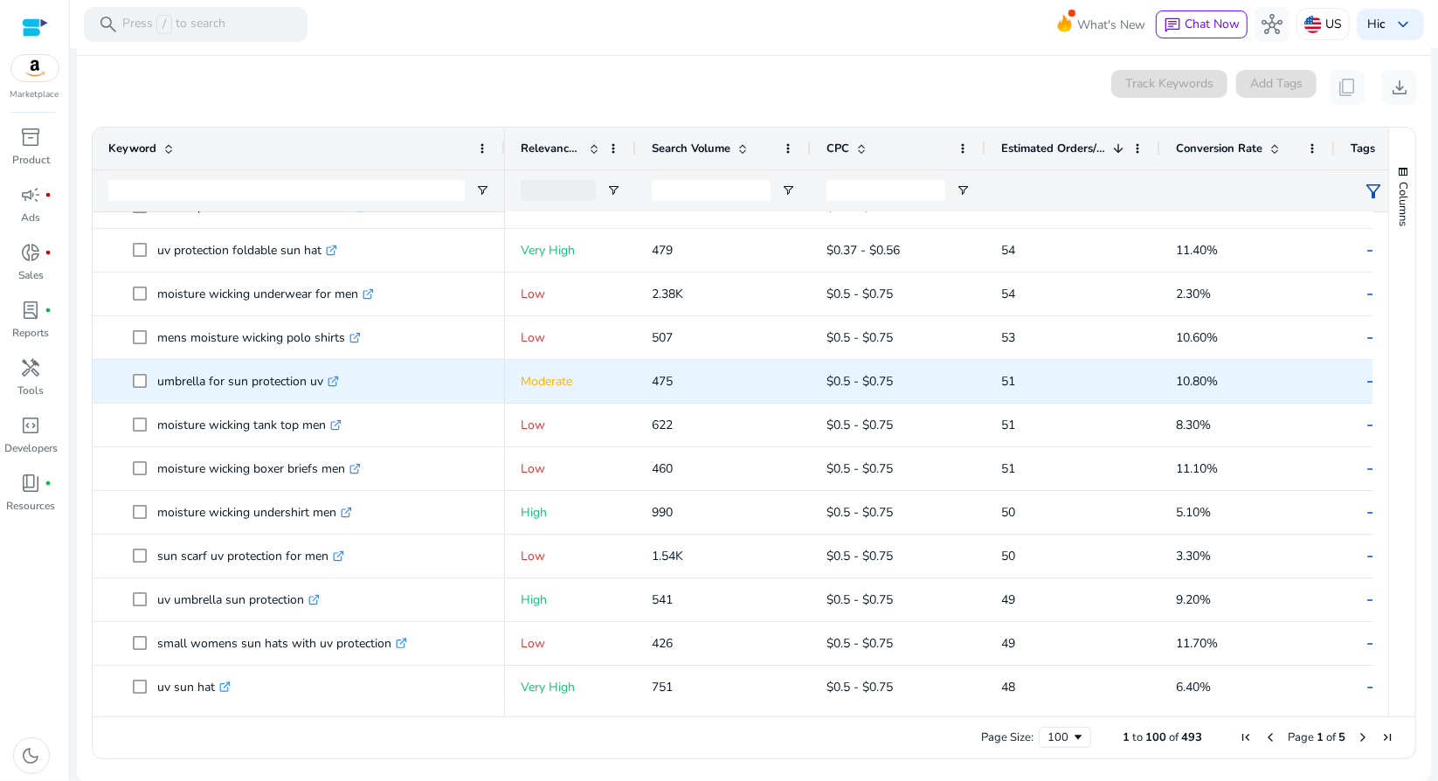
scroll to position [3878, 0]
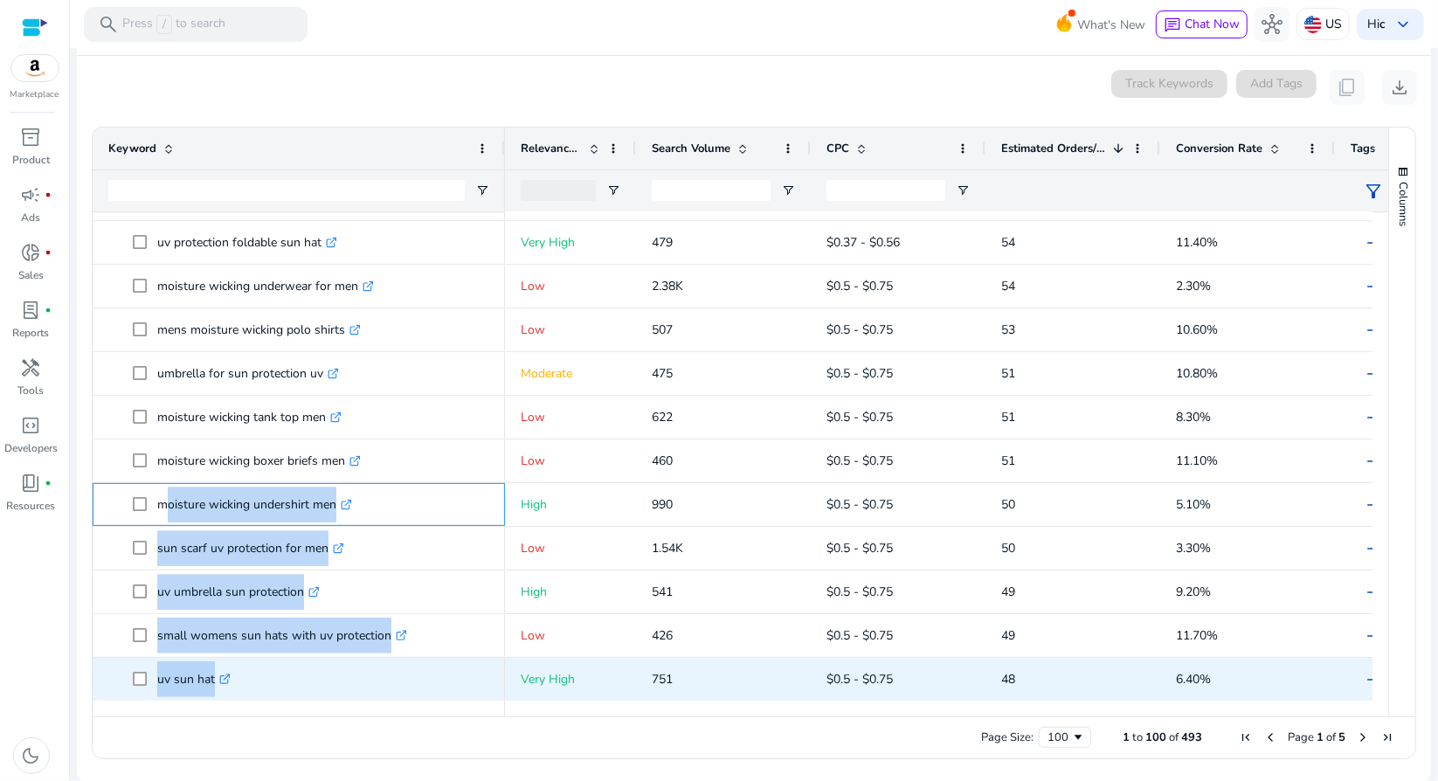
drag, startPoint x: 158, startPoint y: 503, endPoint x: 338, endPoint y: 672, distance: 246.6
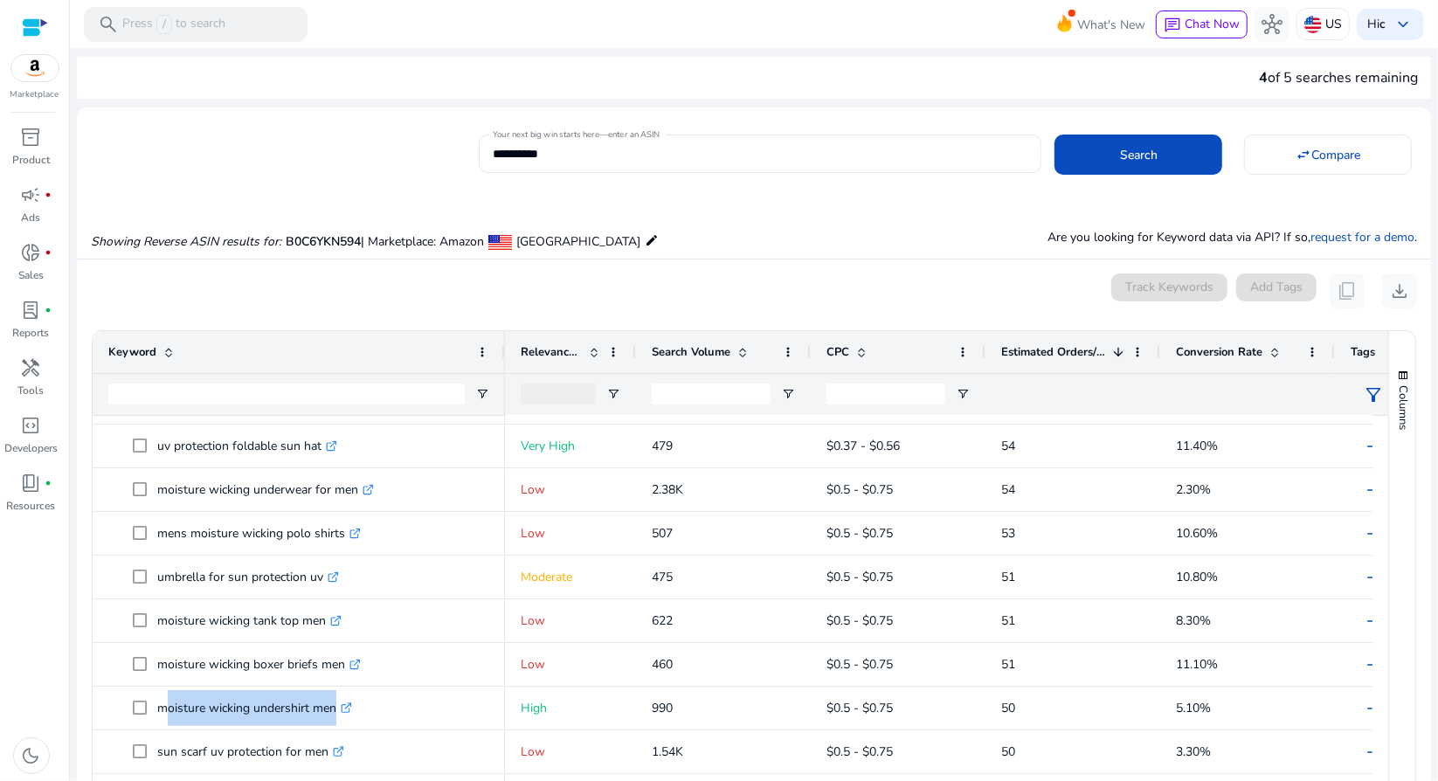
click at [817, 226] on div "Showing Reverse ASIN results for: B0C6YKN594 | Marketplace: Amazon [GEOGRAPHIC_…" at bounding box center [754, 223] width 1354 height 72
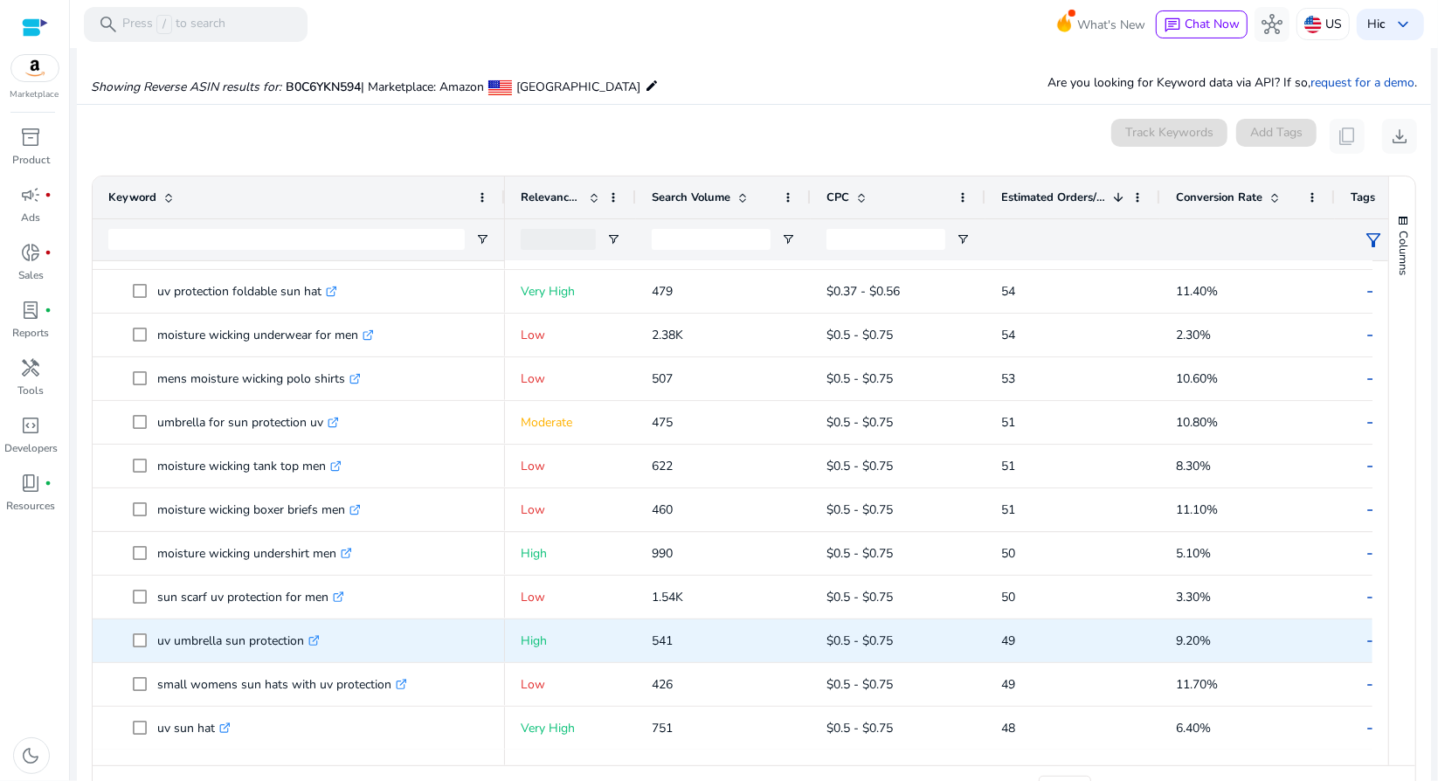
scroll to position [0, 0]
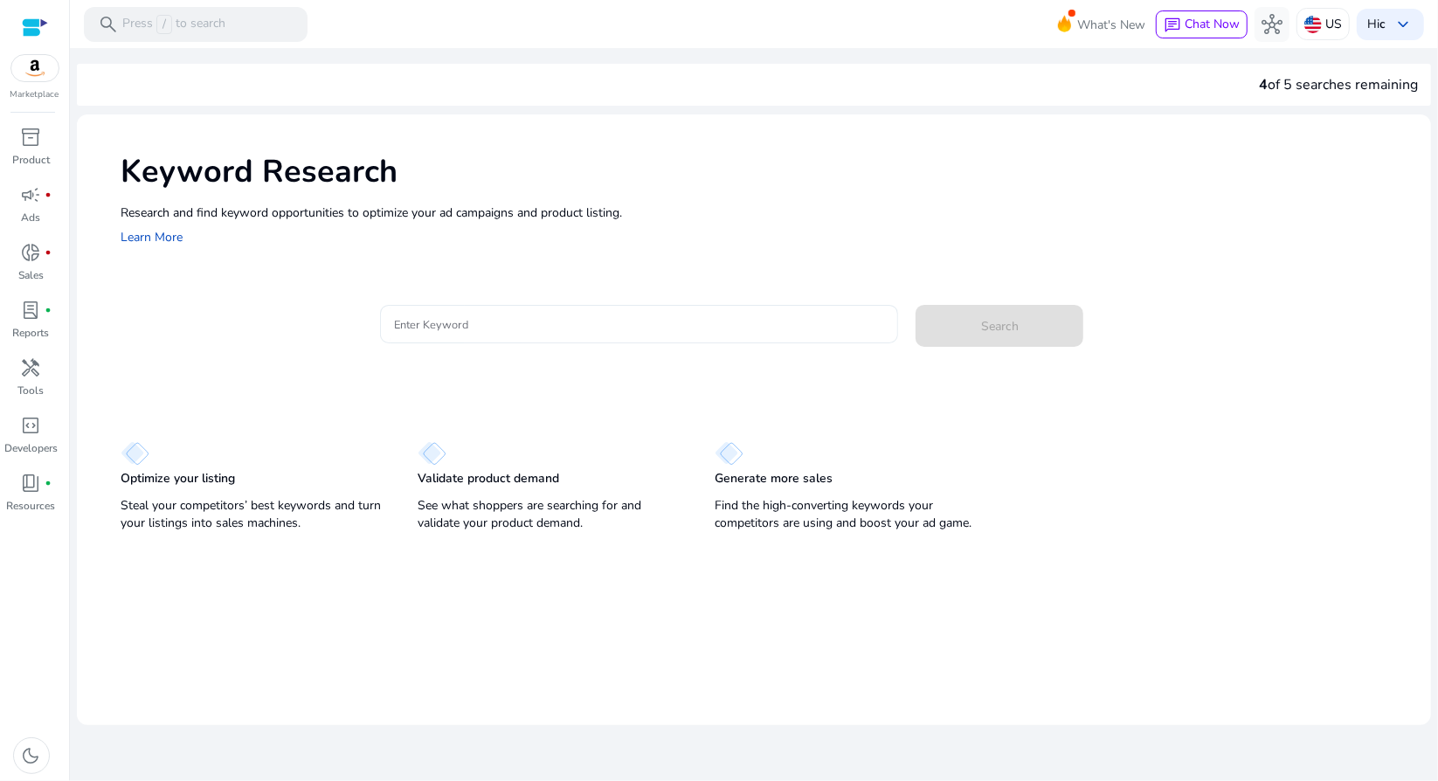
click at [435, 316] on input "Enter Keyword" at bounding box center [639, 323] width 491 height 19
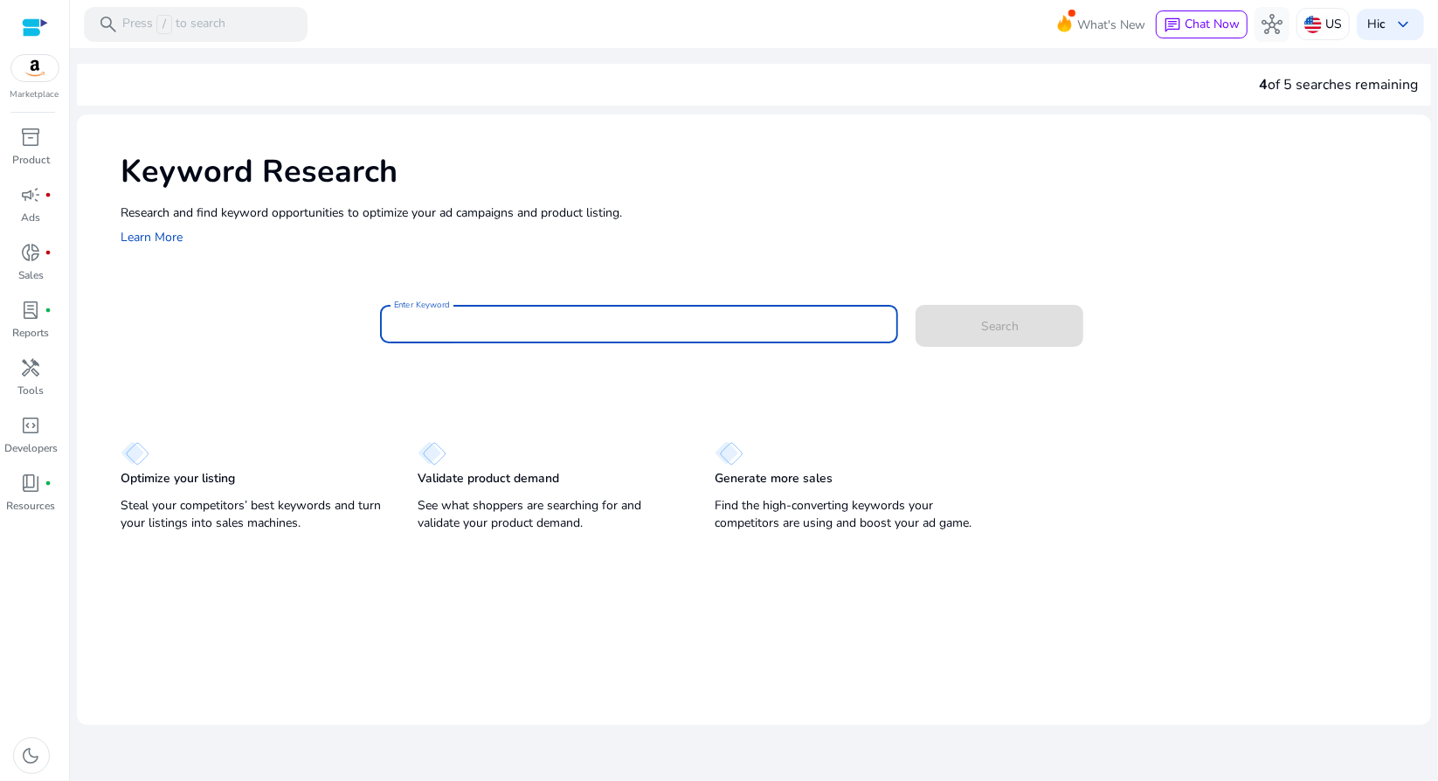
paste input "**********"
type input "**********"
click at [994, 315] on button "Search" at bounding box center [999, 326] width 168 height 42
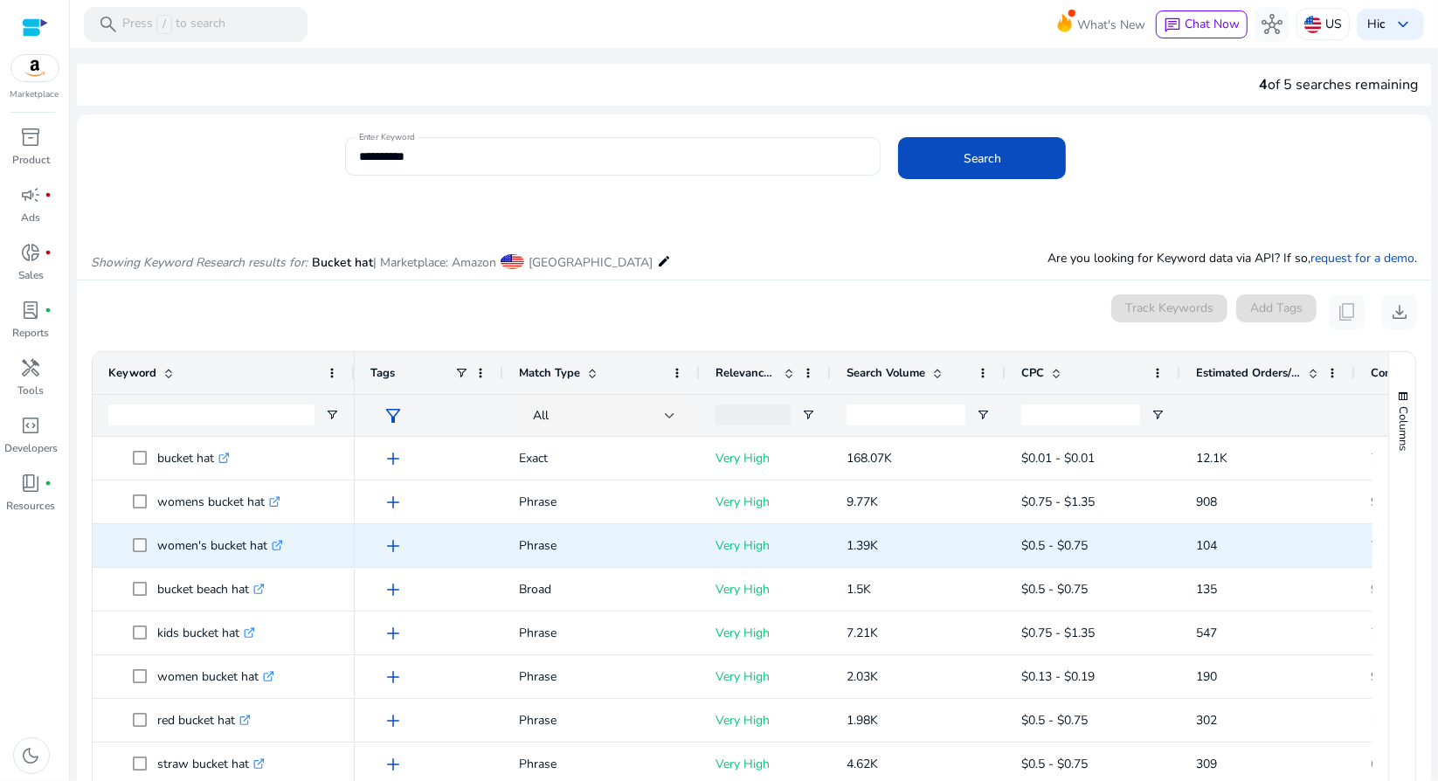
drag, startPoint x: 294, startPoint y: 703, endPoint x: 282, endPoint y: 556, distance: 147.2
copy div "bucket hat prime .st0{fill:#2c8af8} bucket hat pack .st0{fill:#2c8af8} outdoor …"
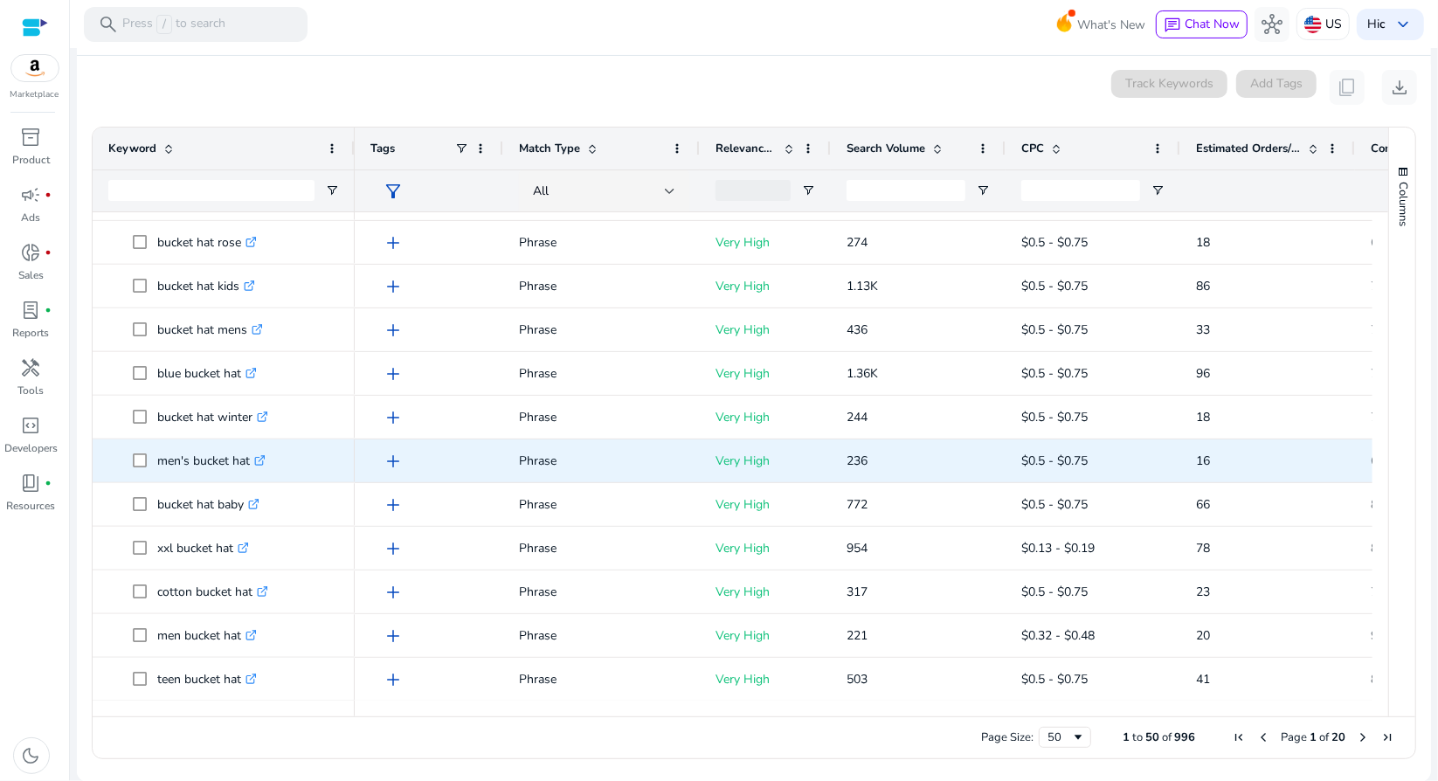
scroll to position [996, 0]
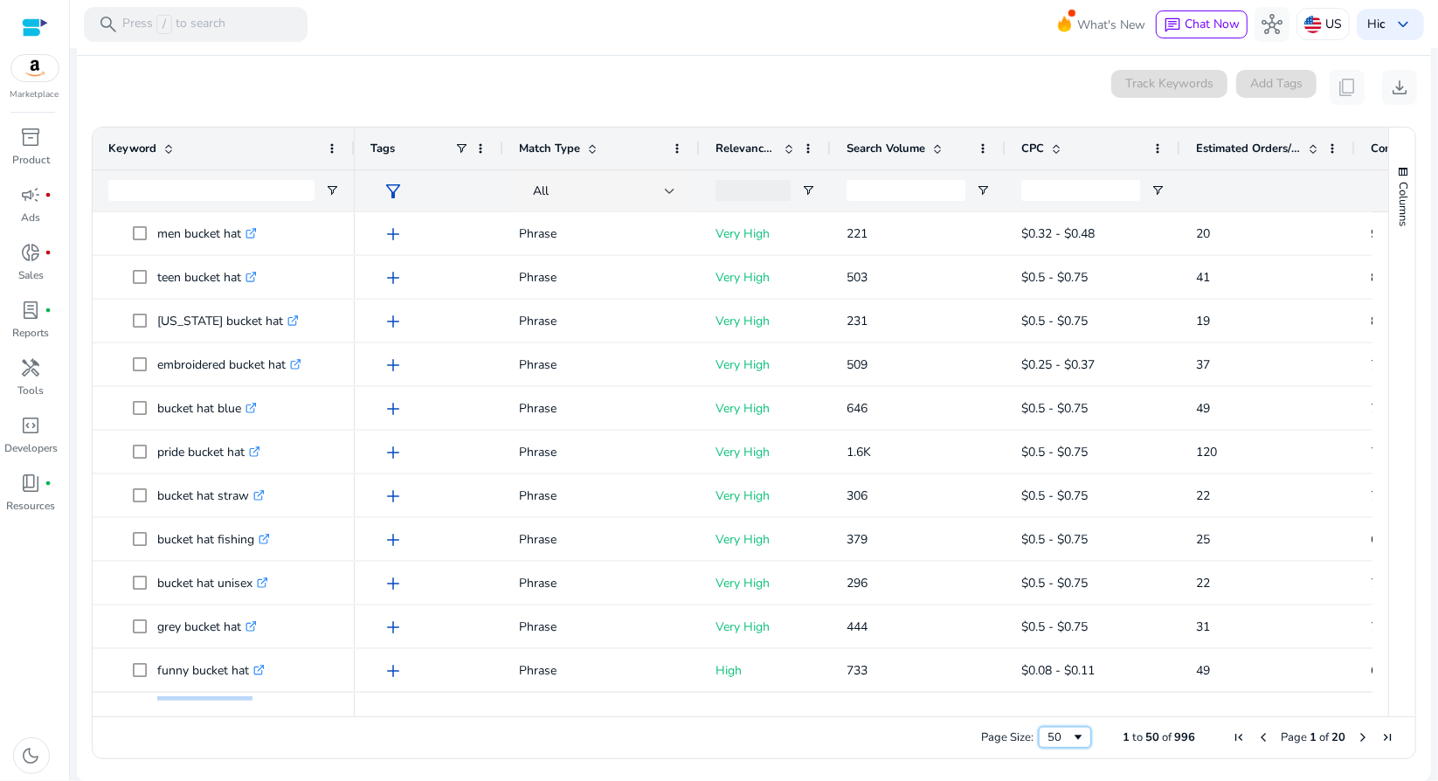
click at [1071, 742] on span "Page Size" at bounding box center [1078, 737] width 14 height 14
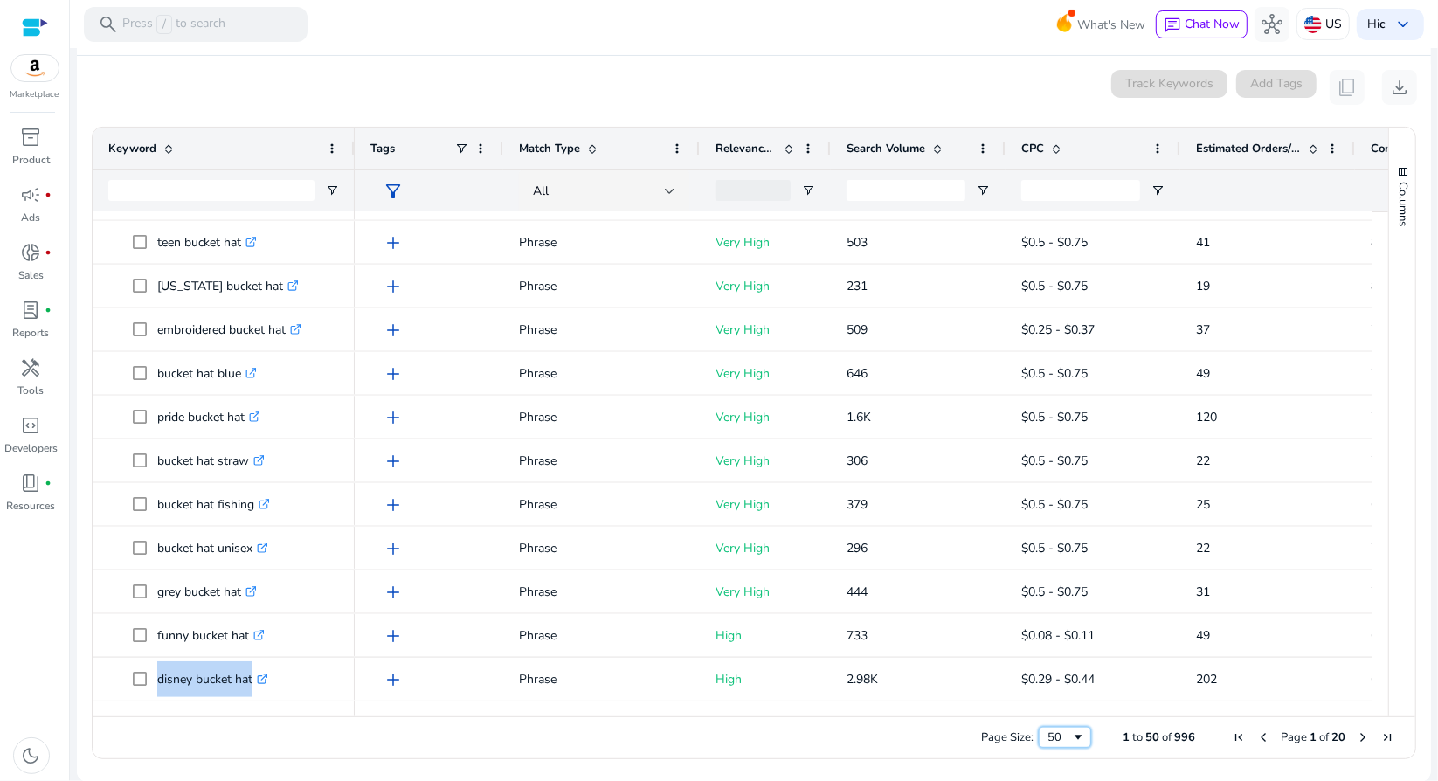
click at [1071, 731] on span "Page Size" at bounding box center [1078, 737] width 14 height 14
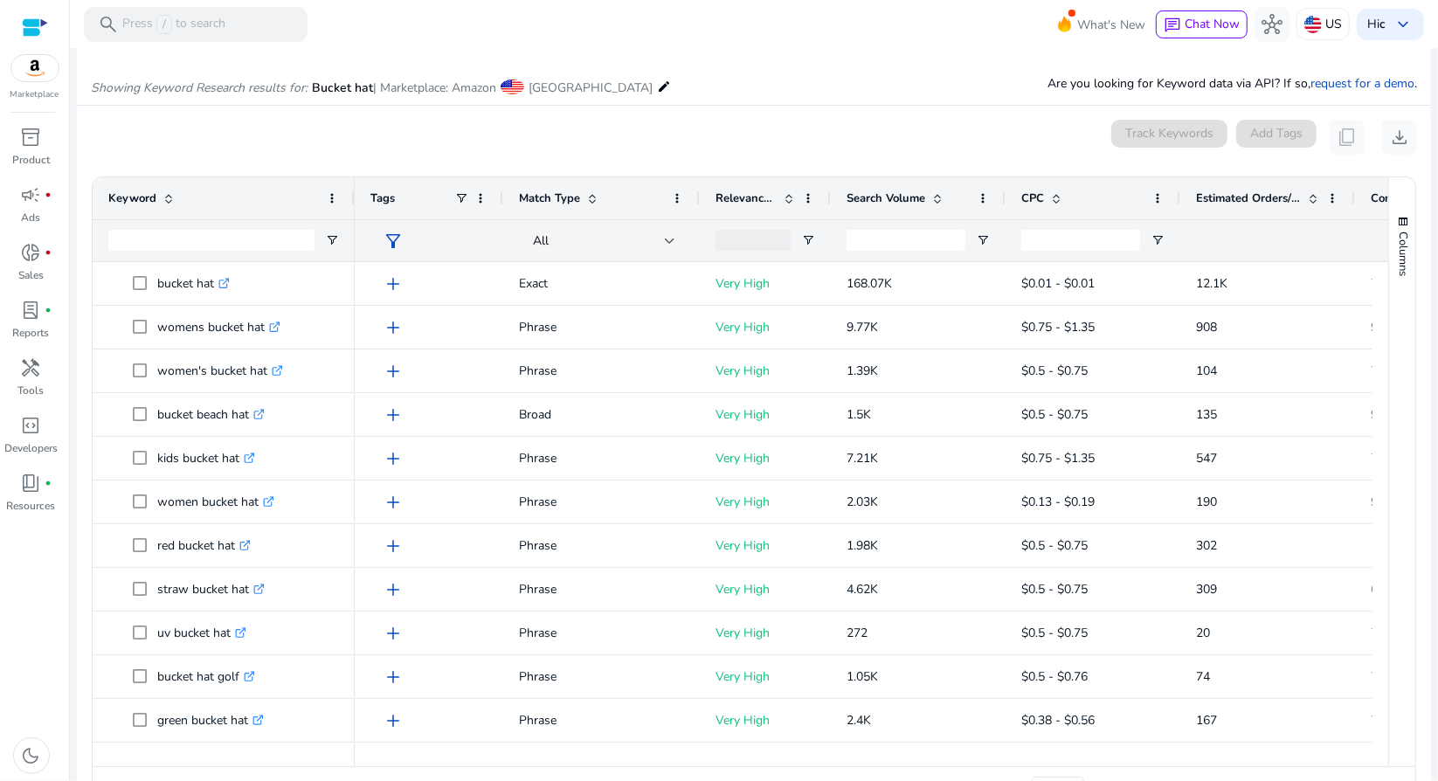
click at [1216, 203] on span "Estimated Orders/Month" at bounding box center [1248, 198] width 105 height 16
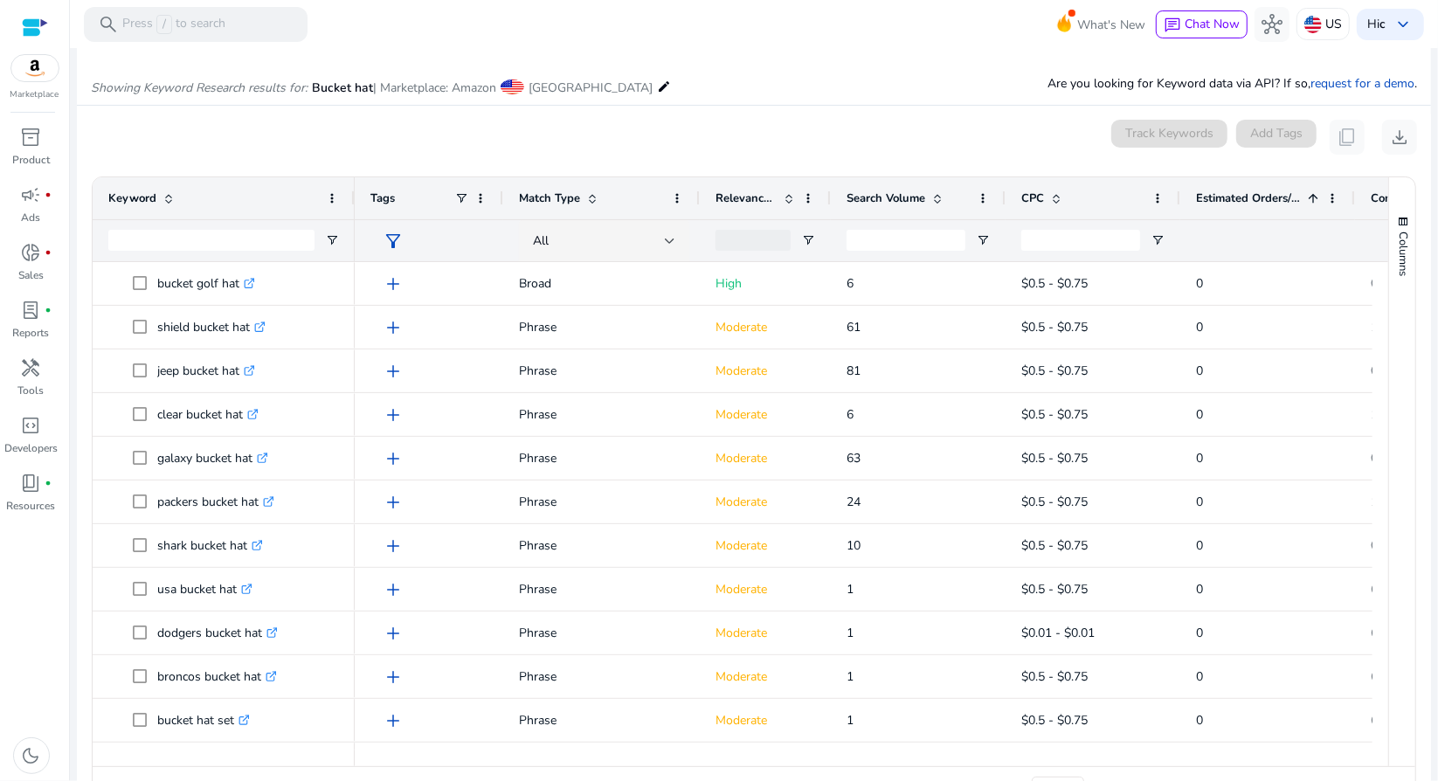
click at [1216, 203] on span "Estimated Orders/Month" at bounding box center [1248, 198] width 105 height 16
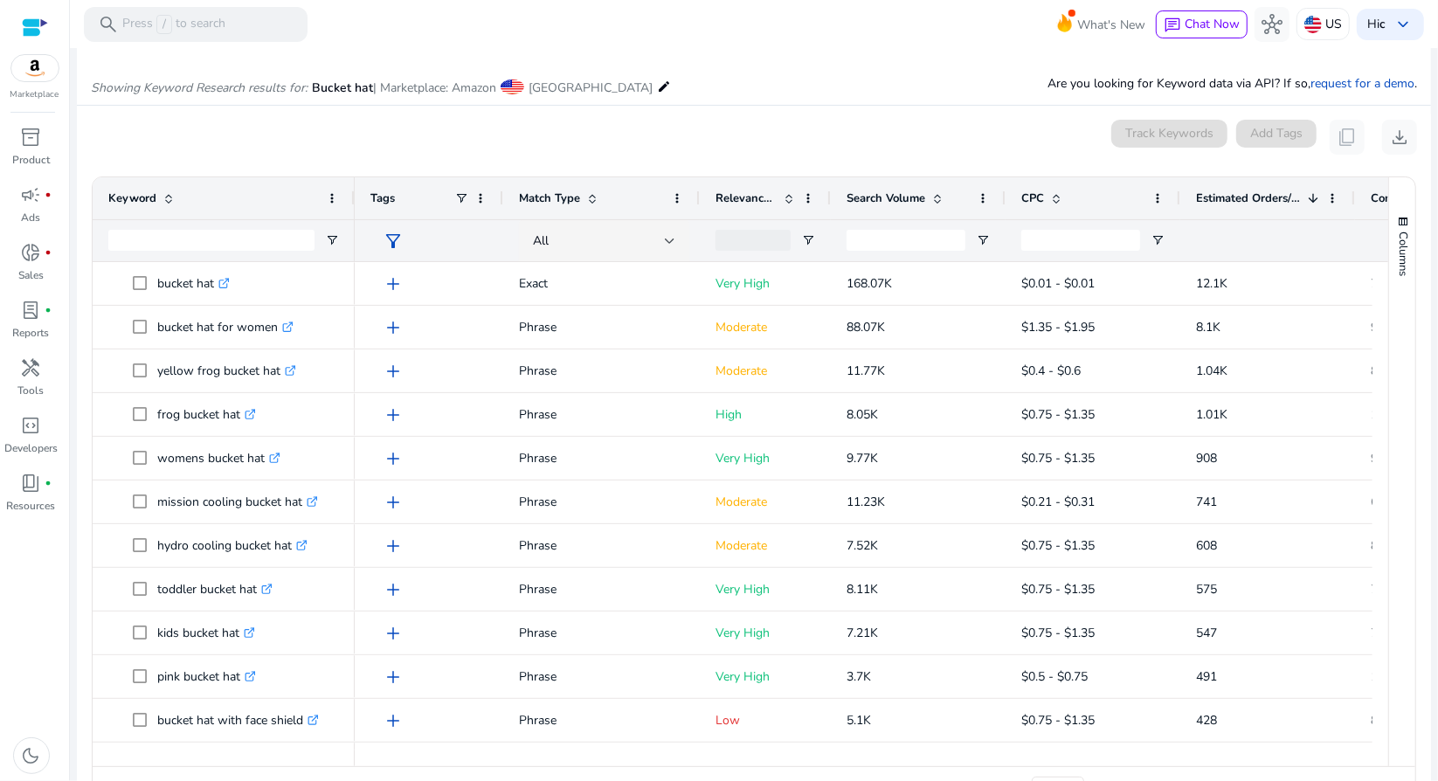
click at [916, 186] on div "Search Volume" at bounding box center [908, 198] width 124 height 33
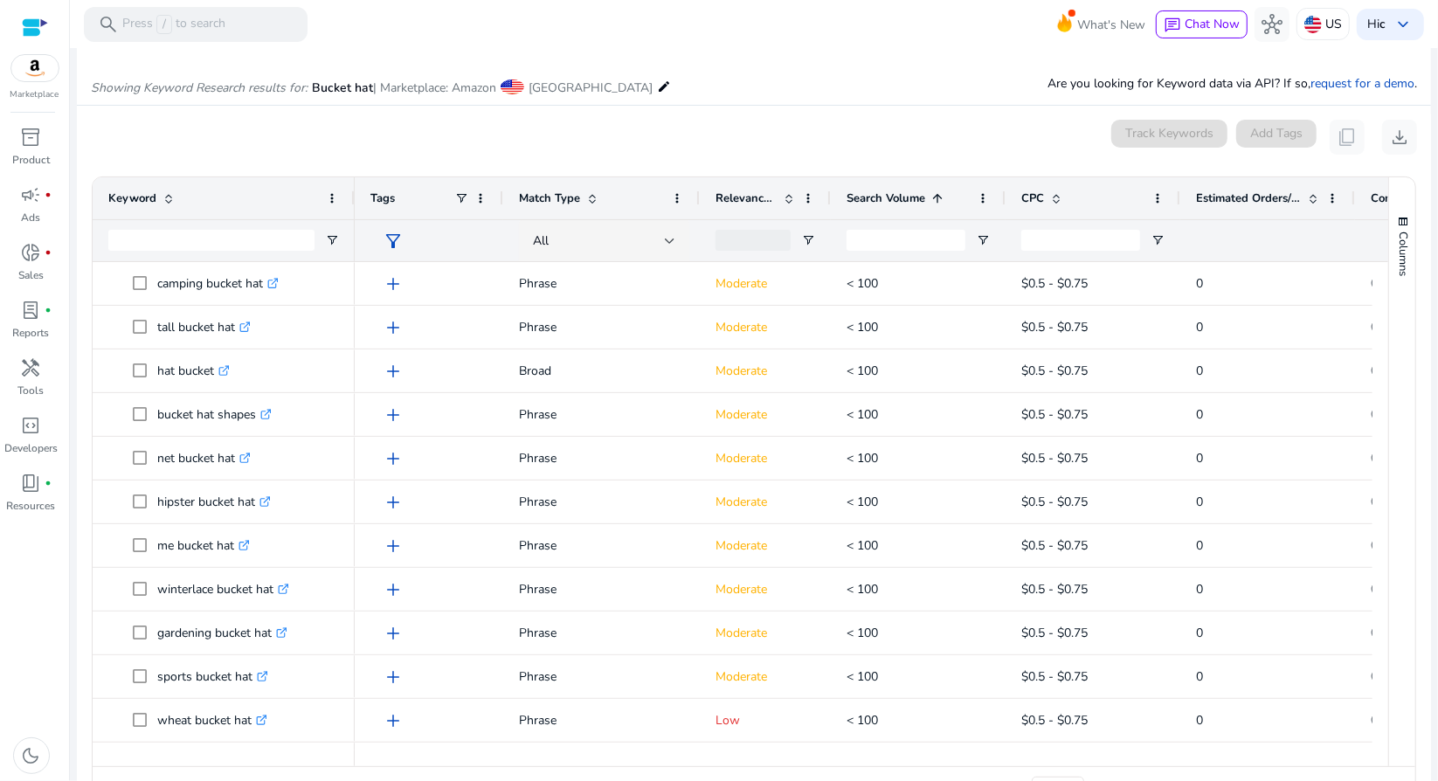
click at [907, 197] on span "Search Volume" at bounding box center [885, 198] width 79 height 16
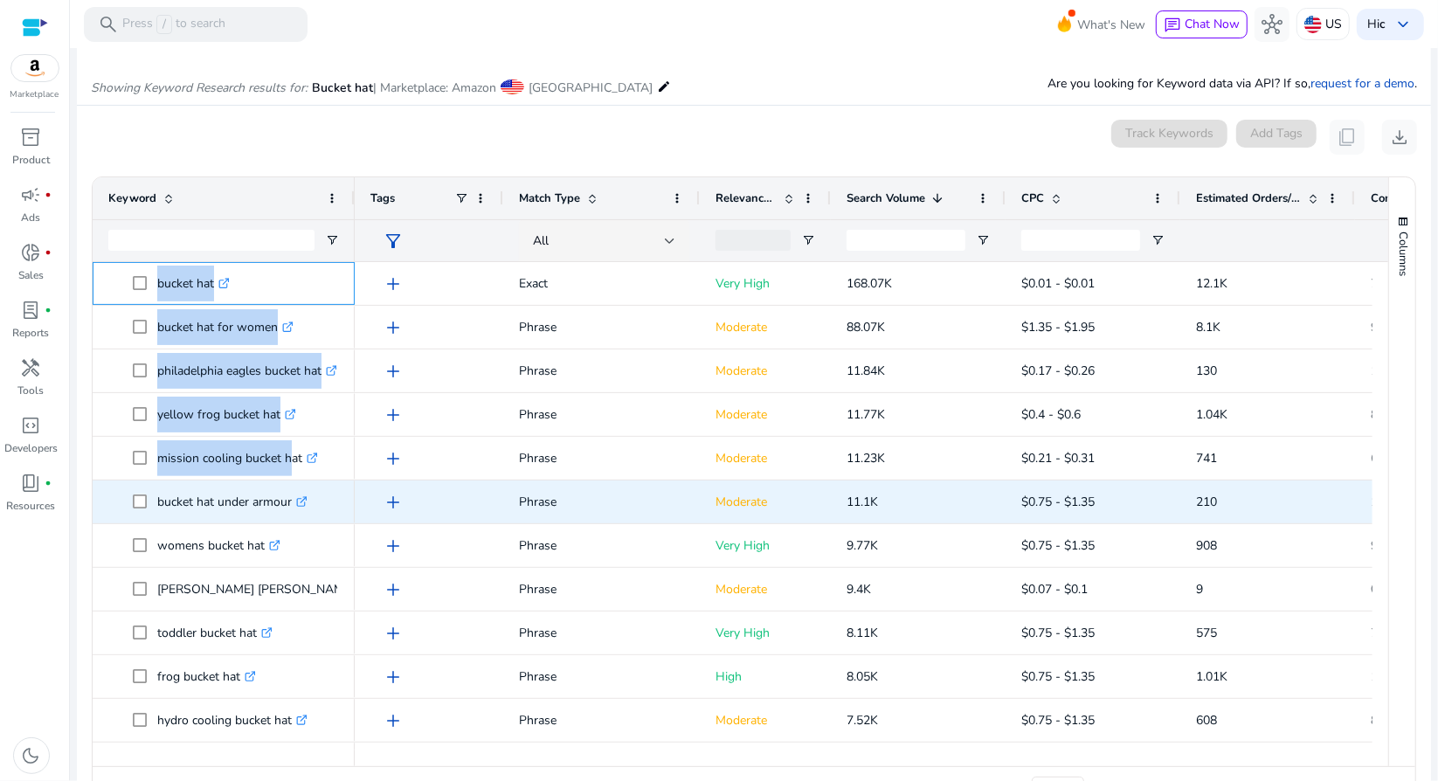
drag, startPoint x: 154, startPoint y: 279, endPoint x: 467, endPoint y: 598, distance: 447.8
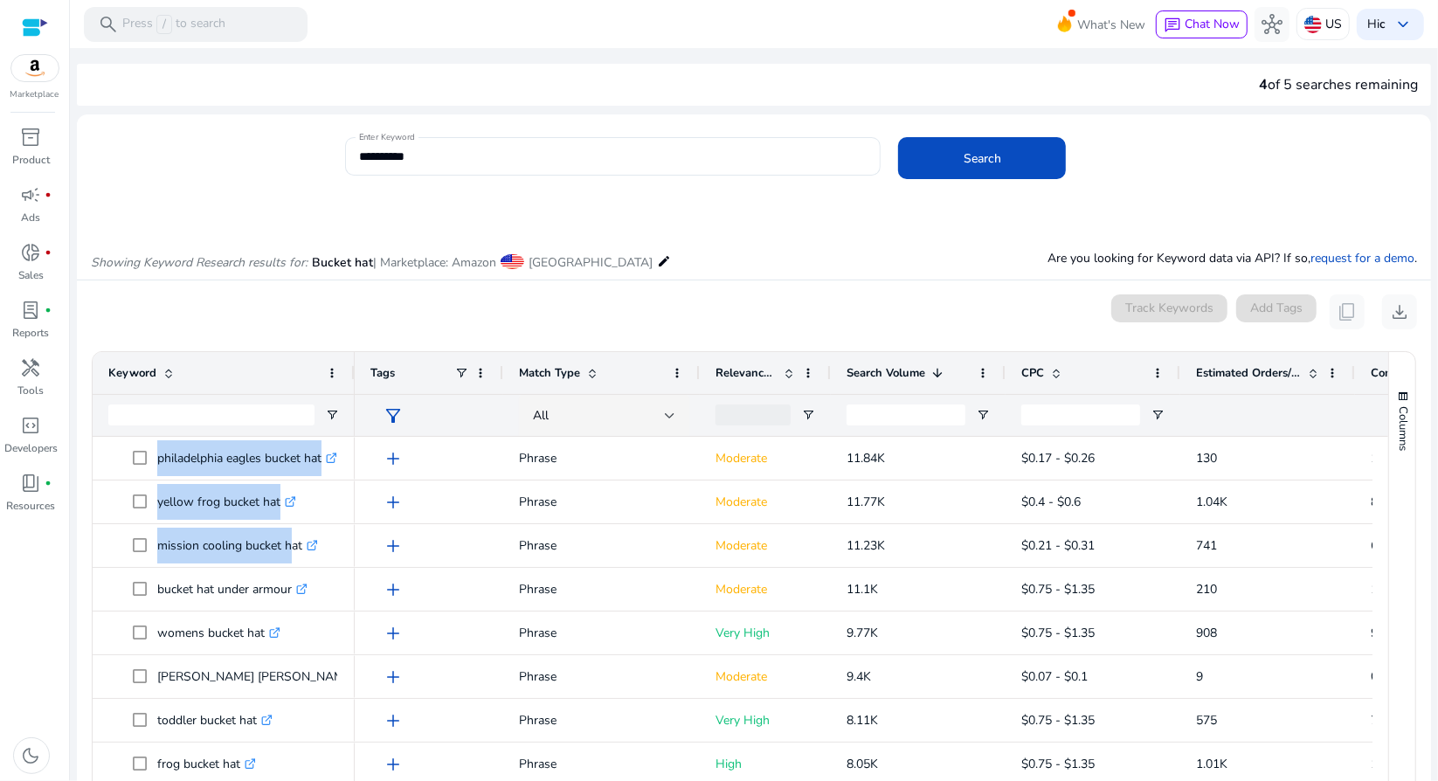
click at [1206, 383] on div "Estimated Orders/Month" at bounding box center [1258, 372] width 124 height 33
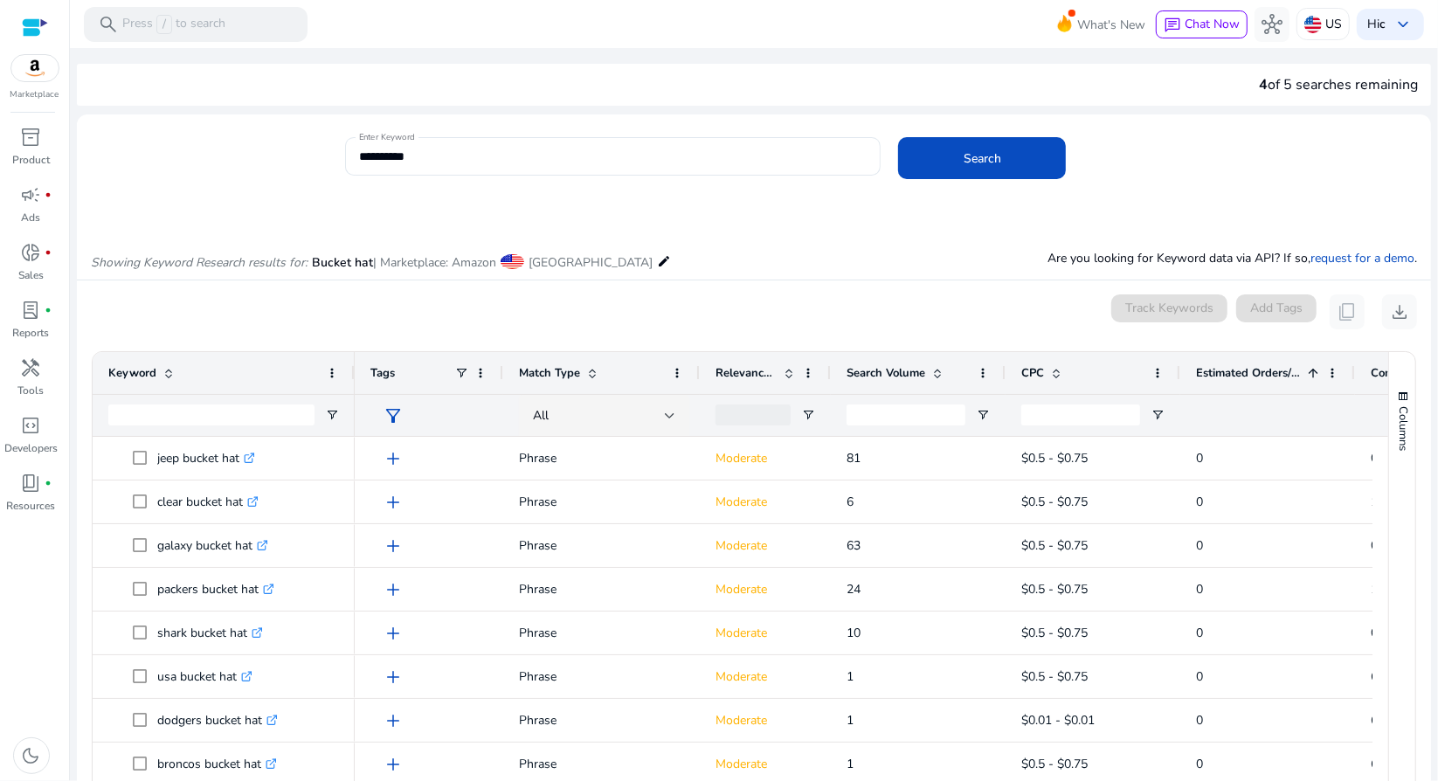
click at [1205, 383] on div "Estimated Orders/Month 1" at bounding box center [1258, 372] width 124 height 33
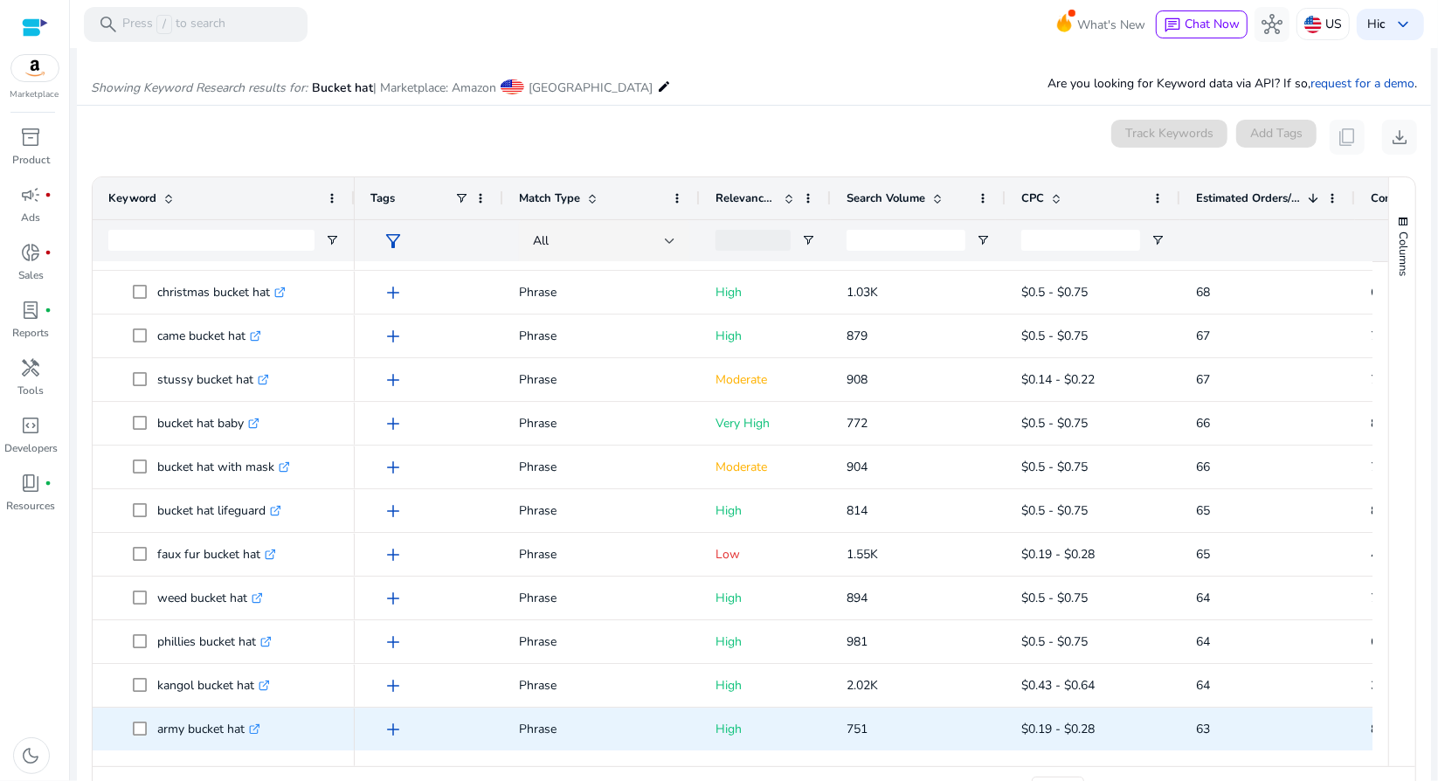
drag, startPoint x: 155, startPoint y: 281, endPoint x: 261, endPoint y: 722, distance: 453.6
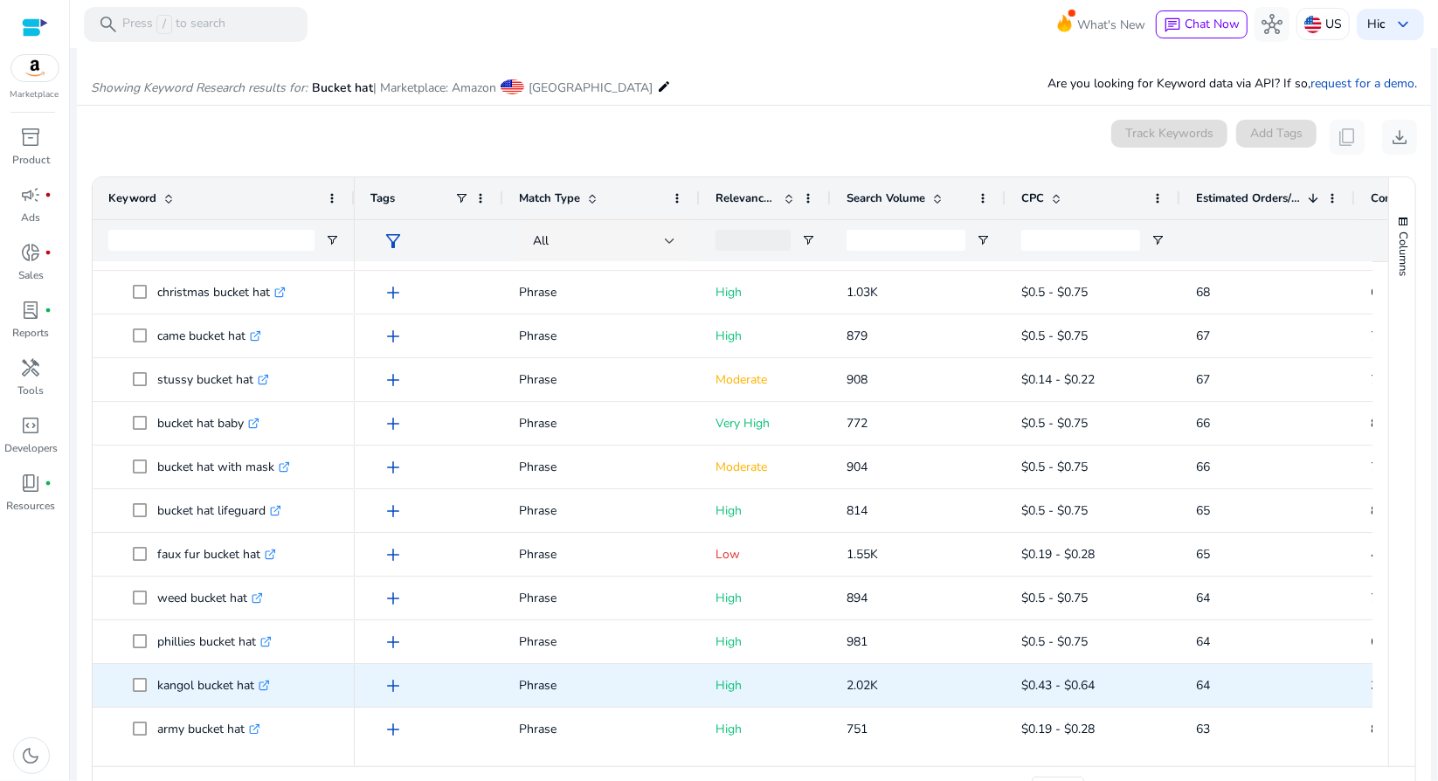
copy div "bucket hat .st0{fill:#2c8af8} bucket hat xxl .st0{fill:#2c8af8} mens bucket sun…"
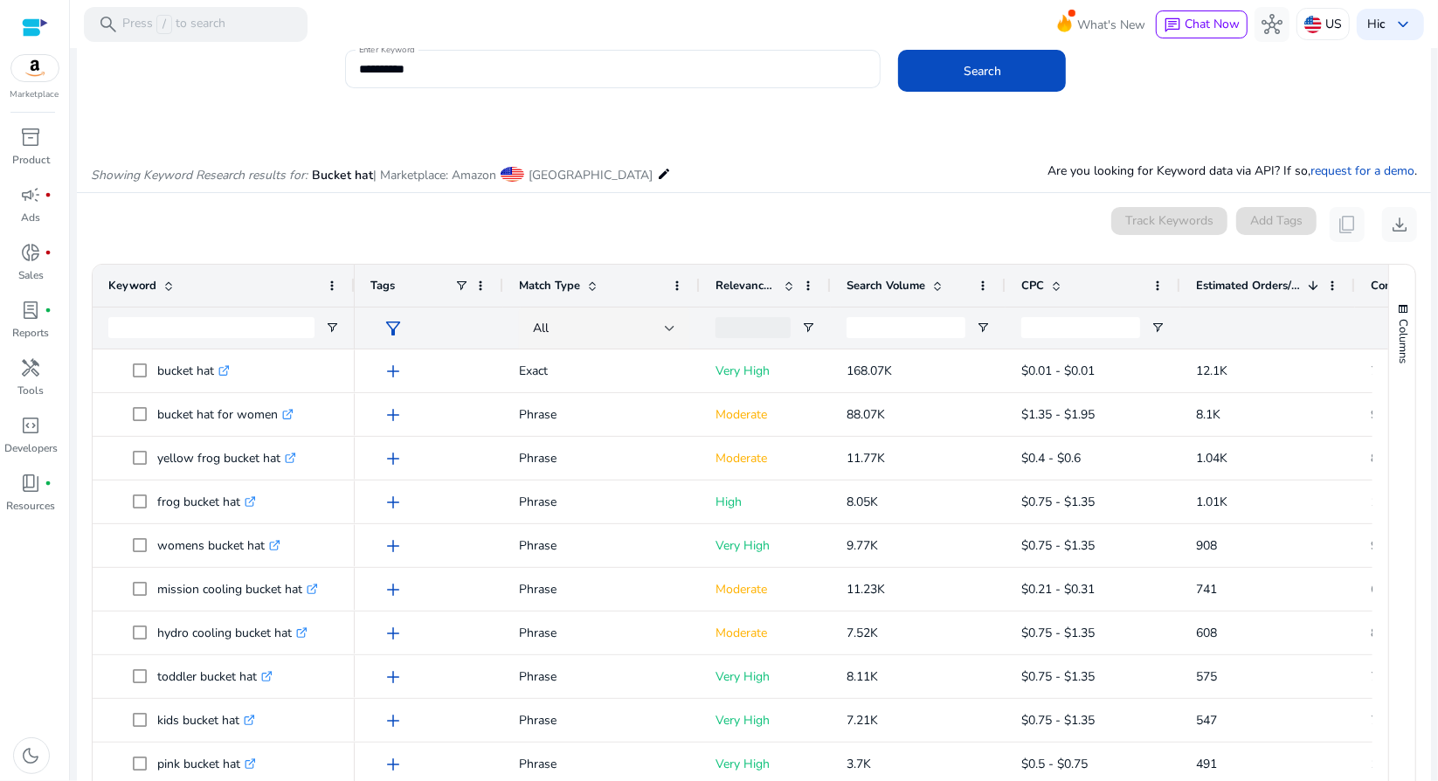
click at [255, 211] on div "0 keyword(s) selected Track Keywords Add Tags content_copy download" at bounding box center [754, 224] width 1326 height 35
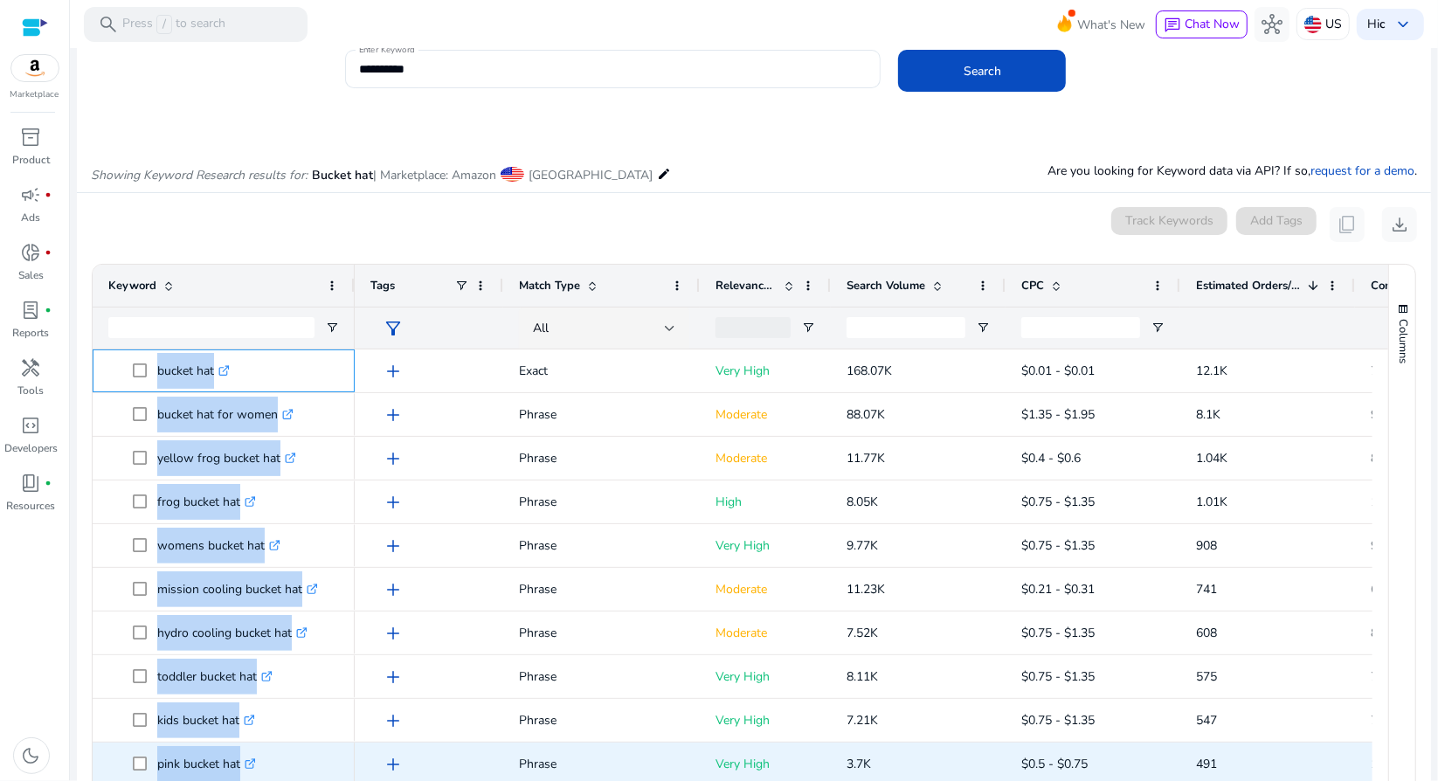
drag, startPoint x: 154, startPoint y: 375, endPoint x: 300, endPoint y: 751, distance: 404.1
copy div "bucket hat .st0{fill:#2c8af8} bucket hat for women .st0{fill:#2c8af8} yellow fr…"
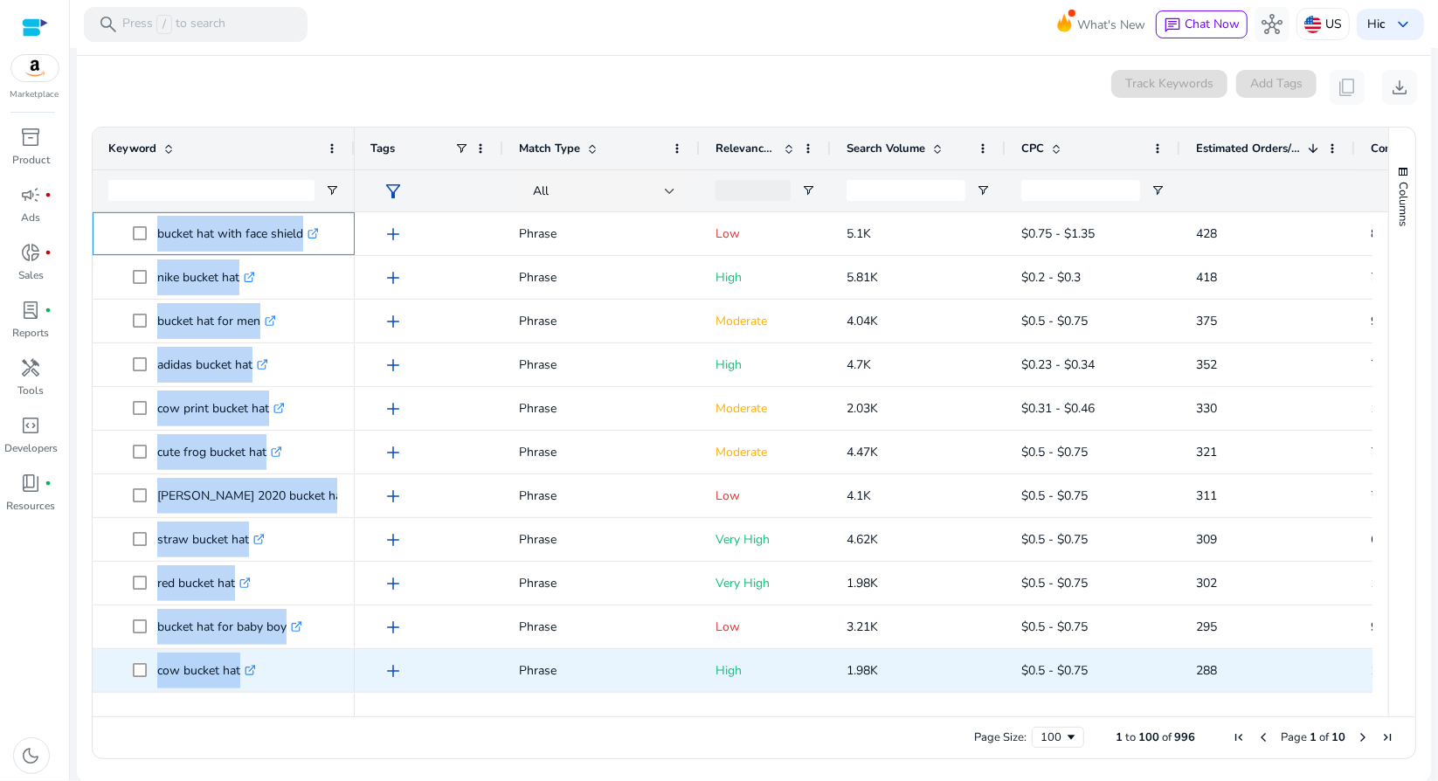
drag, startPoint x: 155, startPoint y: 231, endPoint x: 343, endPoint y: 666, distance: 473.4
copy div "bucket hat with face shield .st0{fill:#2c8af8} nike bucket hat .st0{fill:#2c8af…"
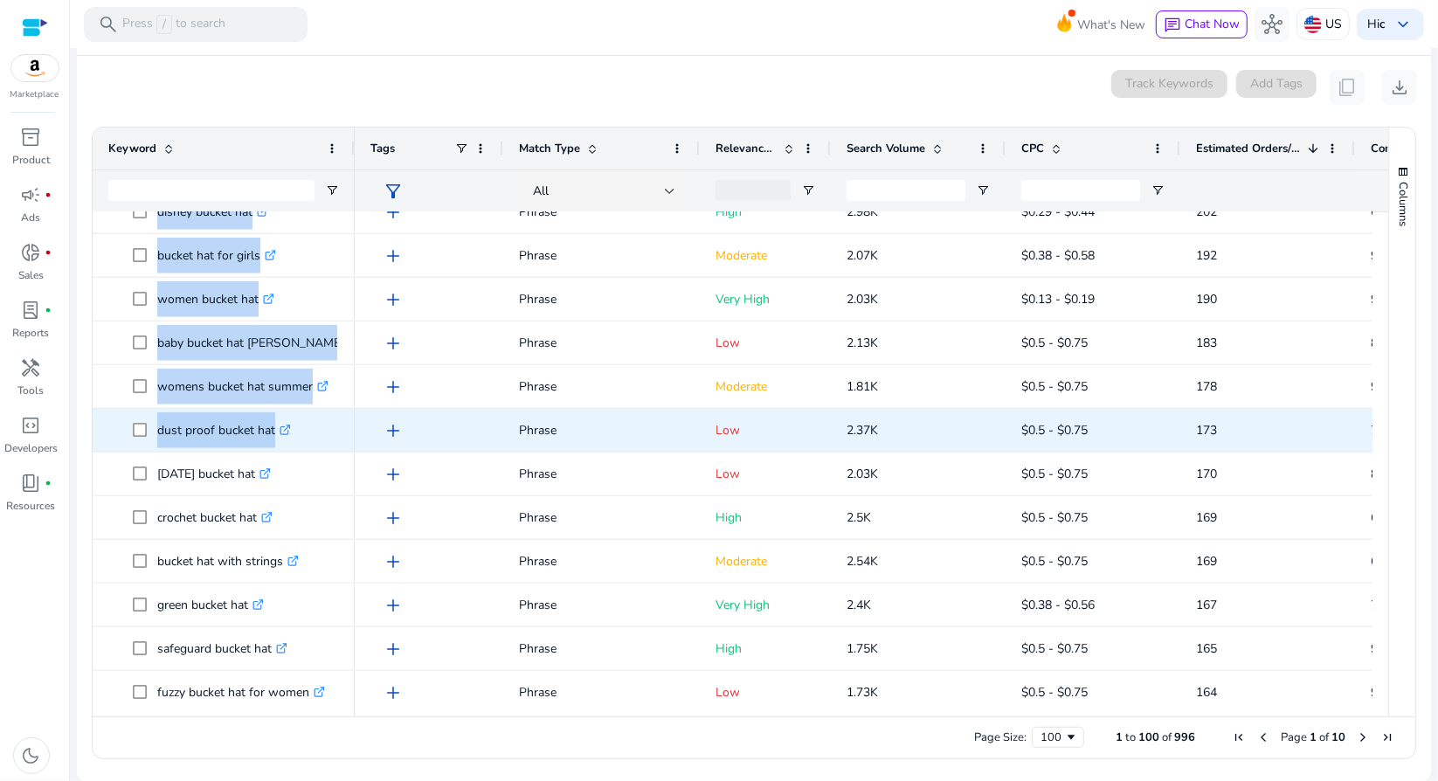
drag, startPoint x: 158, startPoint y: 281, endPoint x: 316, endPoint y: 437, distance: 221.8
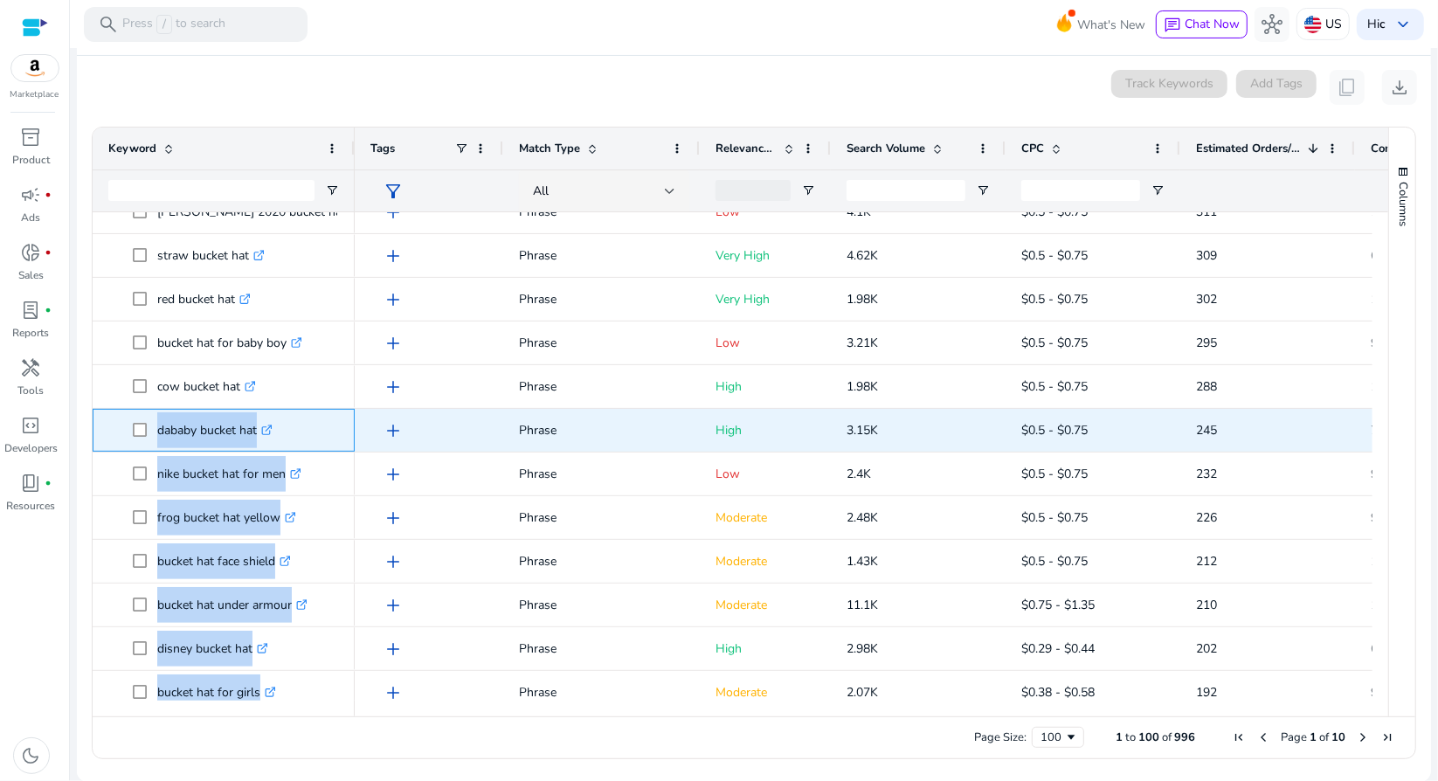
copy div "dababy bucket hat .st0{fill:#2c8af8} nike bucket hat for men .st0{fill:#2c8af8}…"
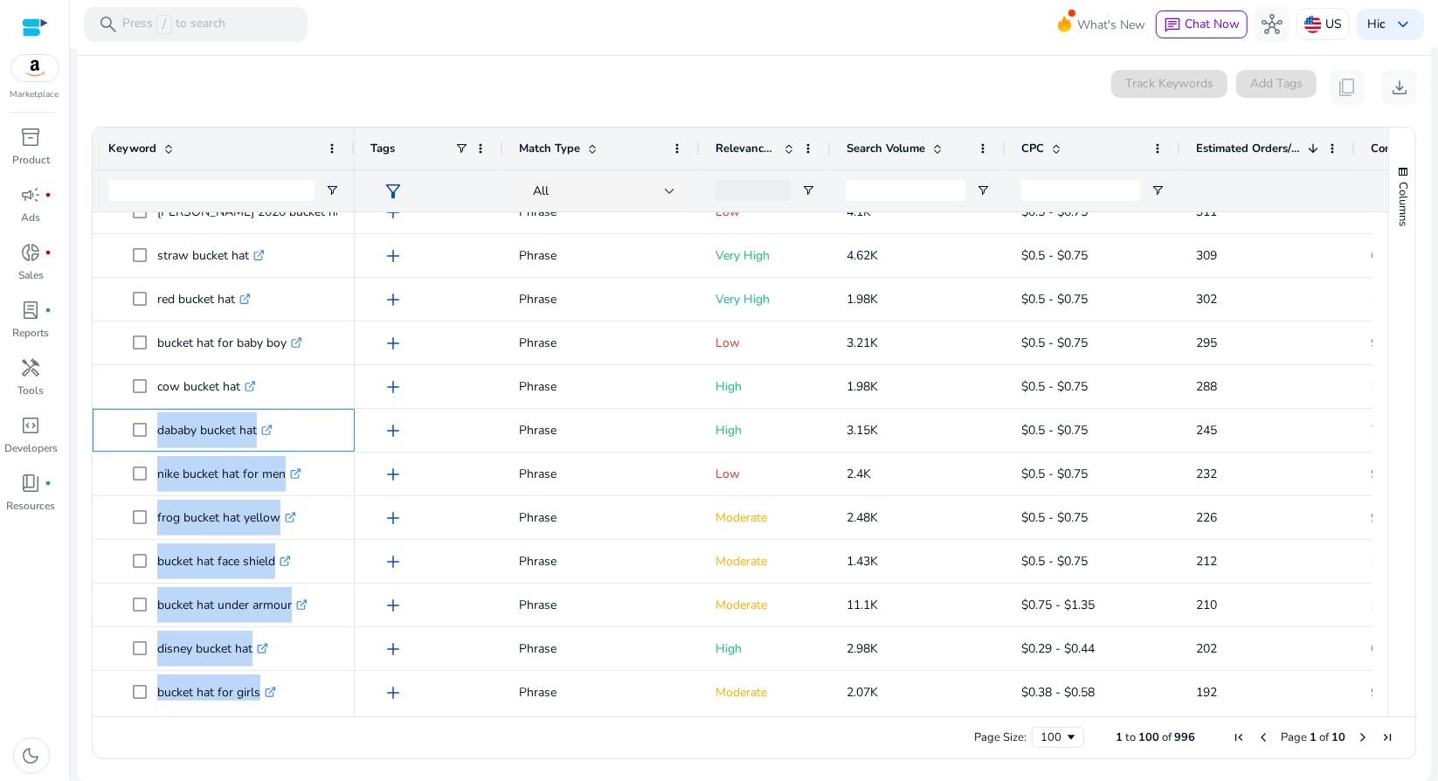
scroll to position [1070, 0]
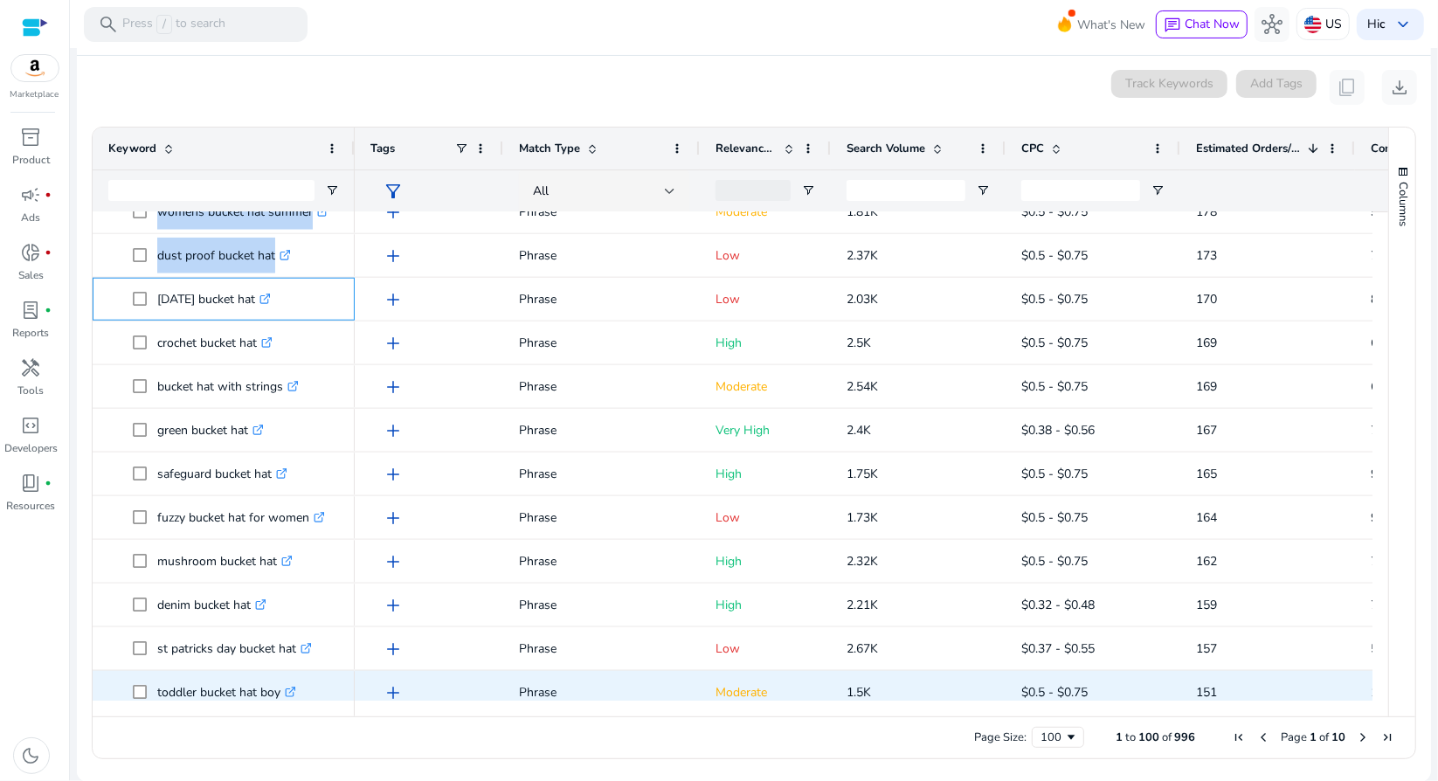
drag, startPoint x: 156, startPoint y: 298, endPoint x: 300, endPoint y: 687, distance: 415.4
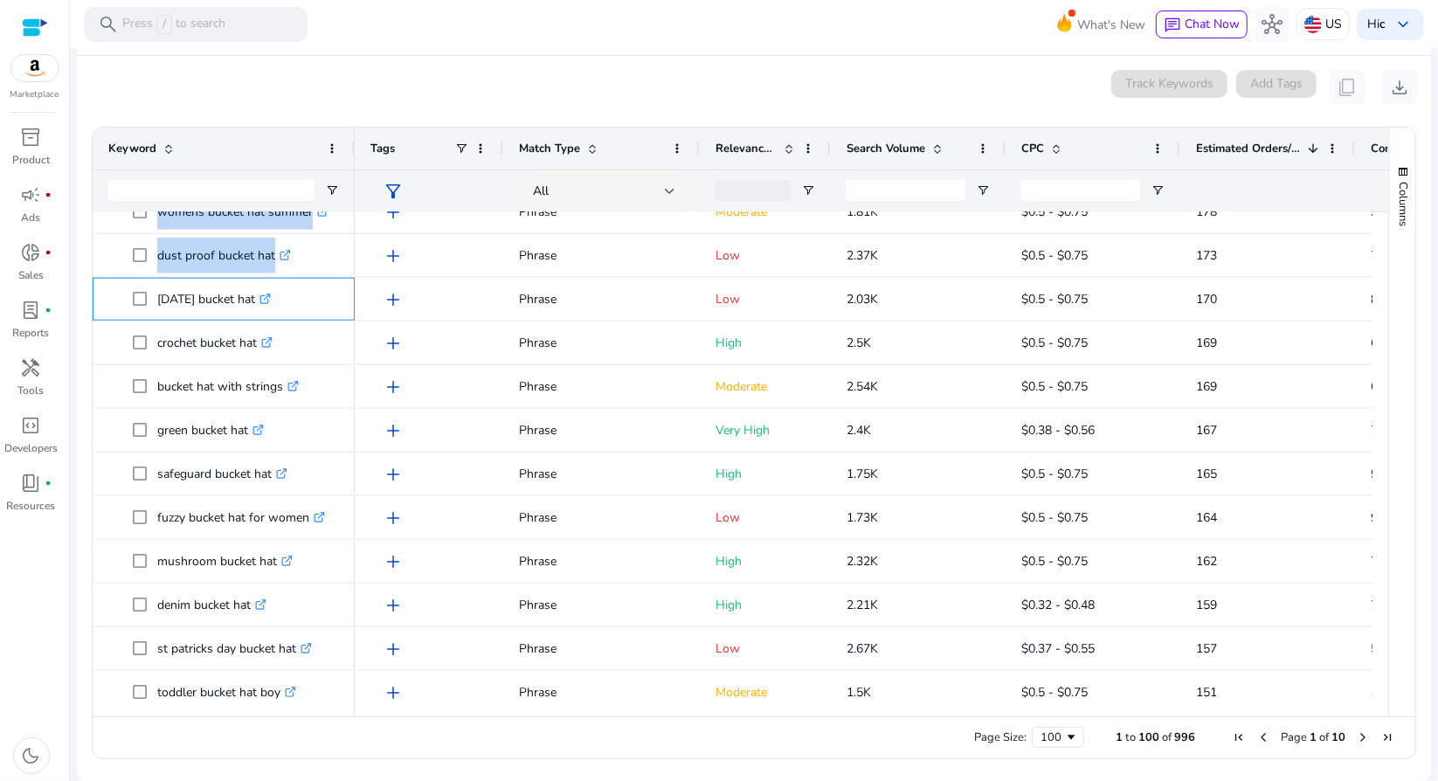
copy div "4th of july bucket hat .st0{fill:#2c8af8} crochet bucket hat .st0{fill:#2c8af8}…"
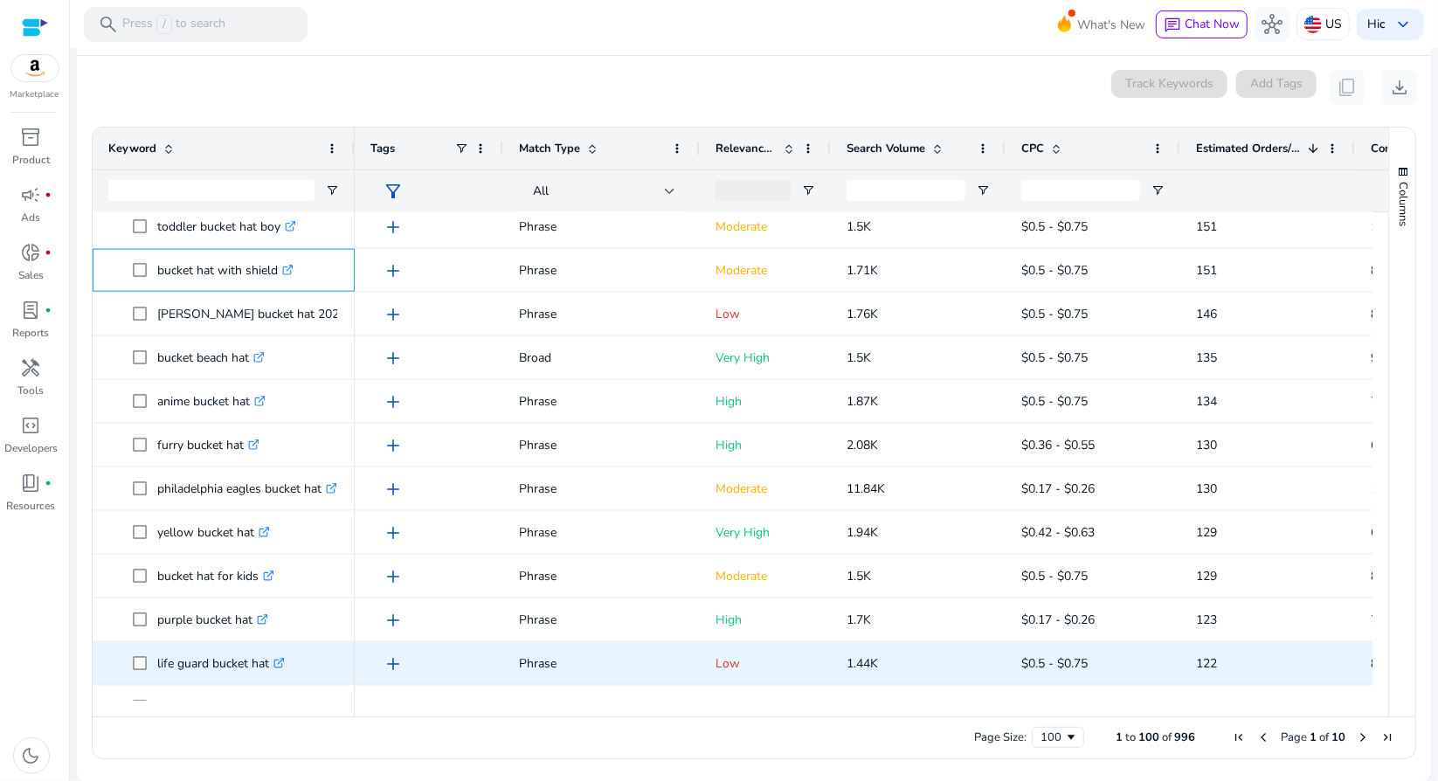
drag, startPoint x: 156, startPoint y: 389, endPoint x: 275, endPoint y: 655, distance: 291.7
click at [275, 655] on div "dust proof bucket hat .st0{fill:#2c8af8} 4th of july bucket hat .st0{fill:#2c8a…" at bounding box center [224, 599] width 262 height 4368
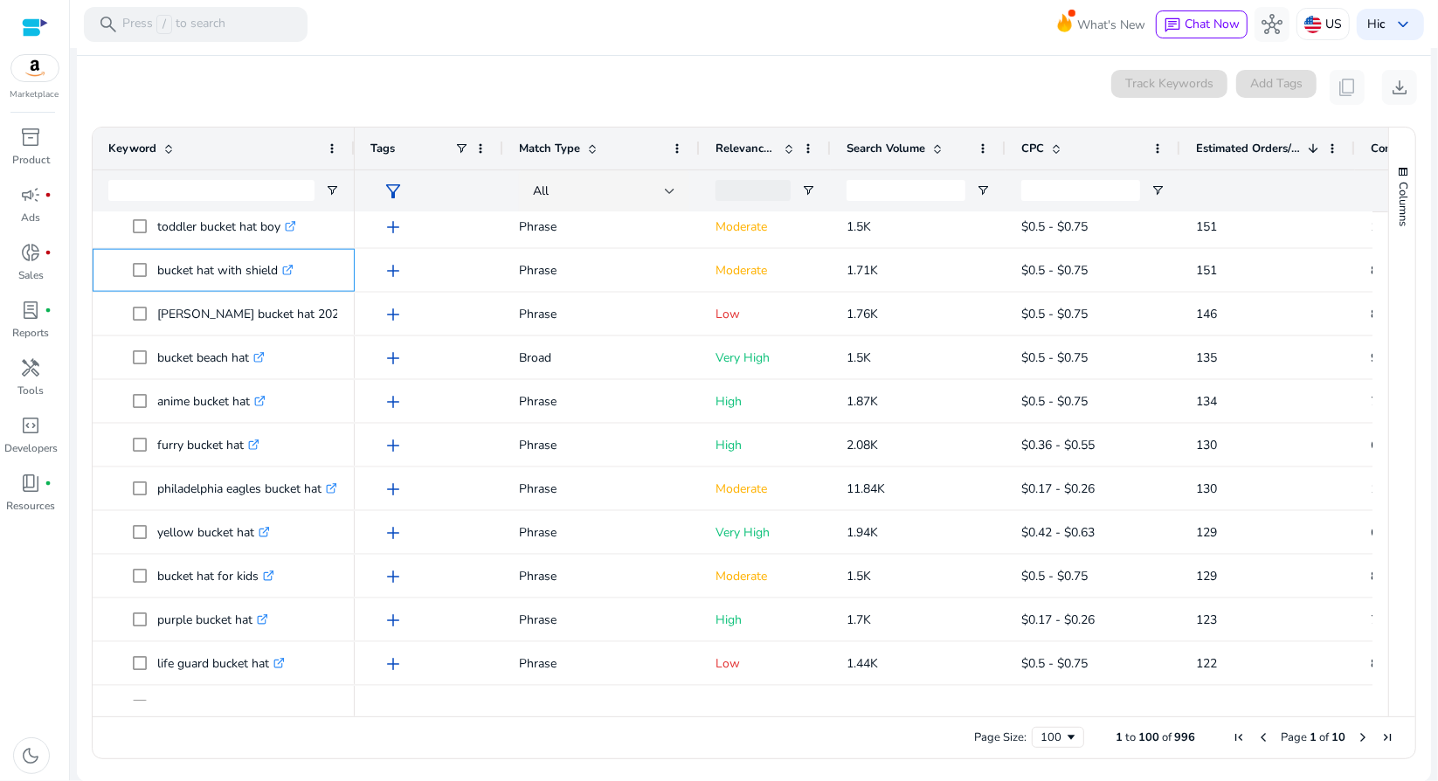
copy div "bucket hat with shield .st0{fill:#2c8af8} trump bucket hat 2020 .st0{fill:#2c8a…"
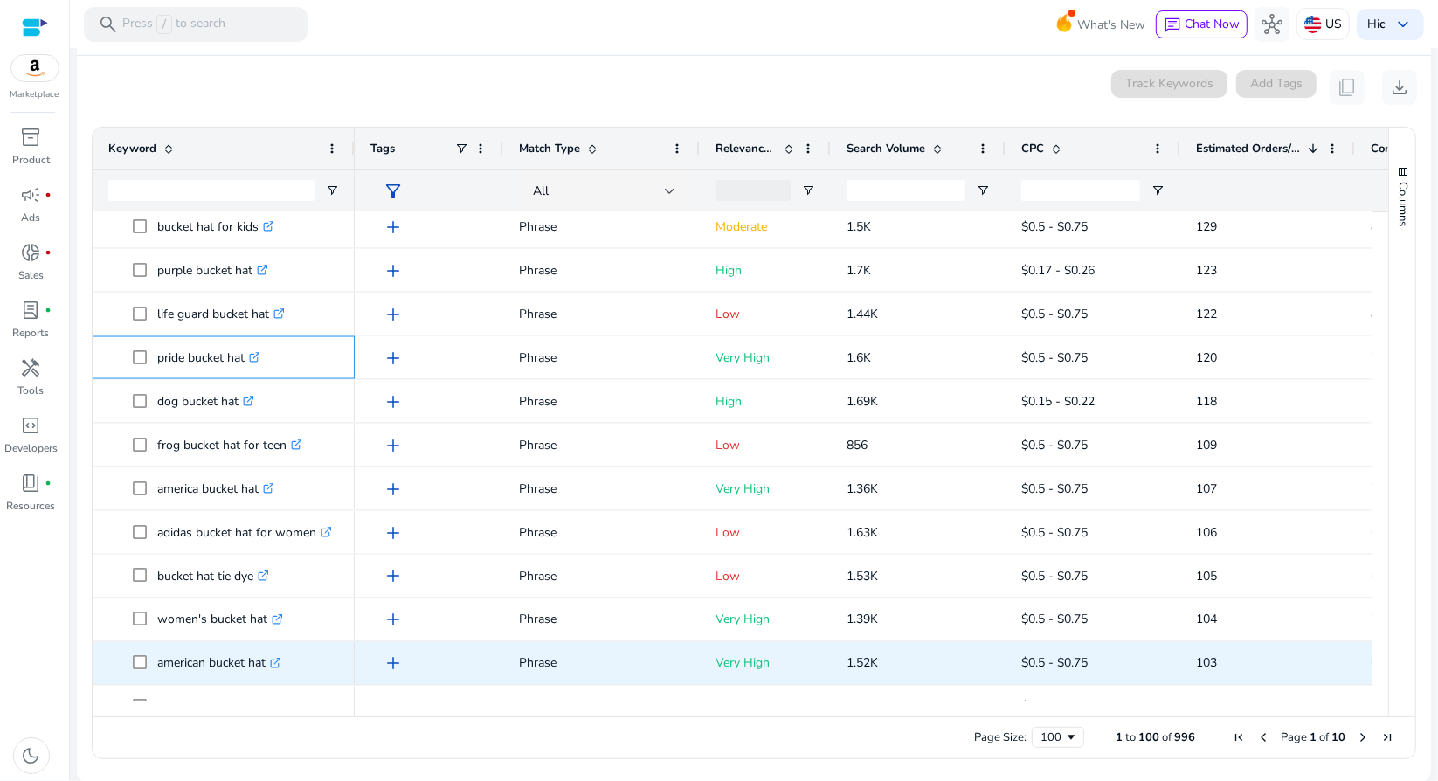
drag, startPoint x: 157, startPoint y: 354, endPoint x: 273, endPoint y: 664, distance: 330.8
click at [273, 665] on div "denim bucket hat .st0{fill:#2c8af8} st patricks day bucket hat .st0{fill:#2c8af…" at bounding box center [224, 249] width 262 height 4368
copy div "pride bucket hat .st0{fill:#2c8af8} dog bucket hat .st0{fill:#2c8af8} frog buck…"
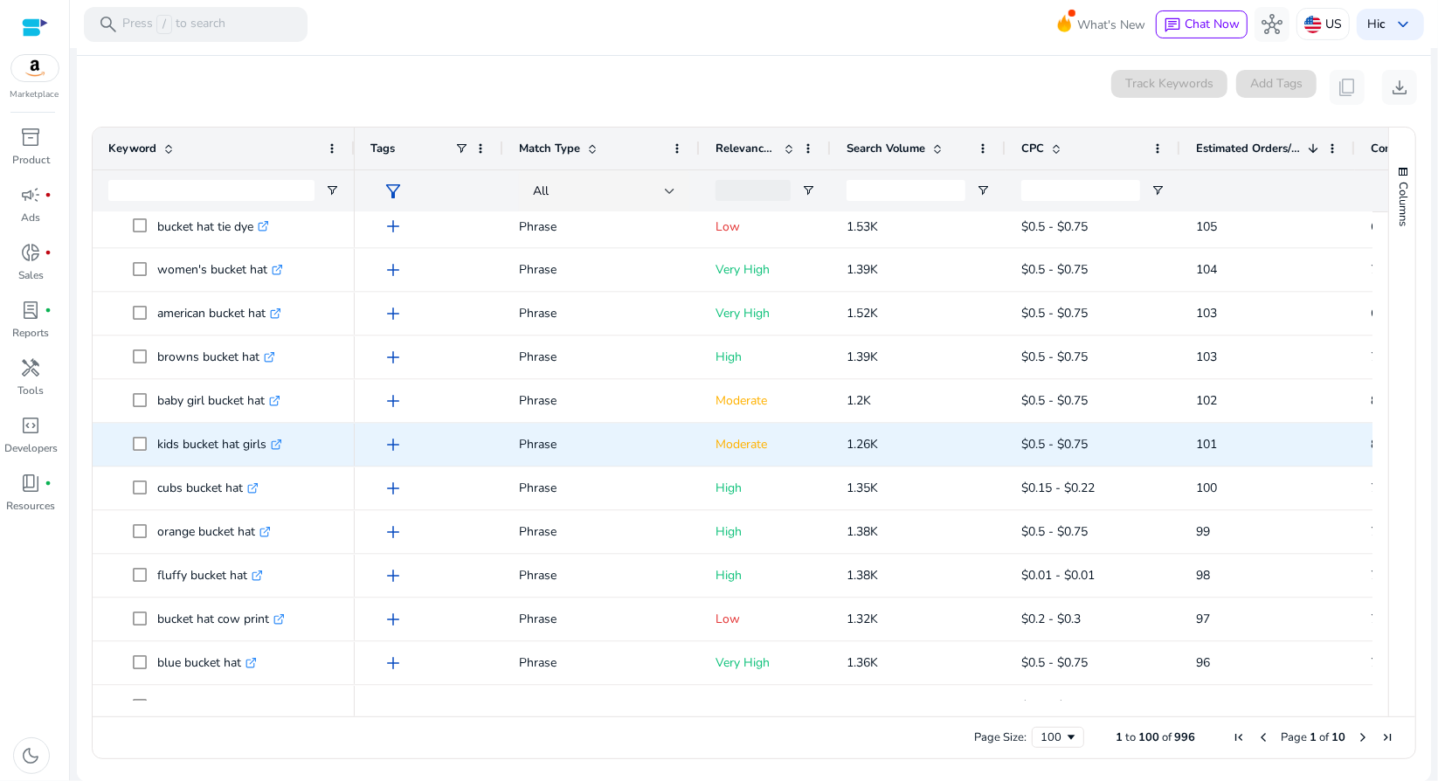
scroll to position [2584, 0]
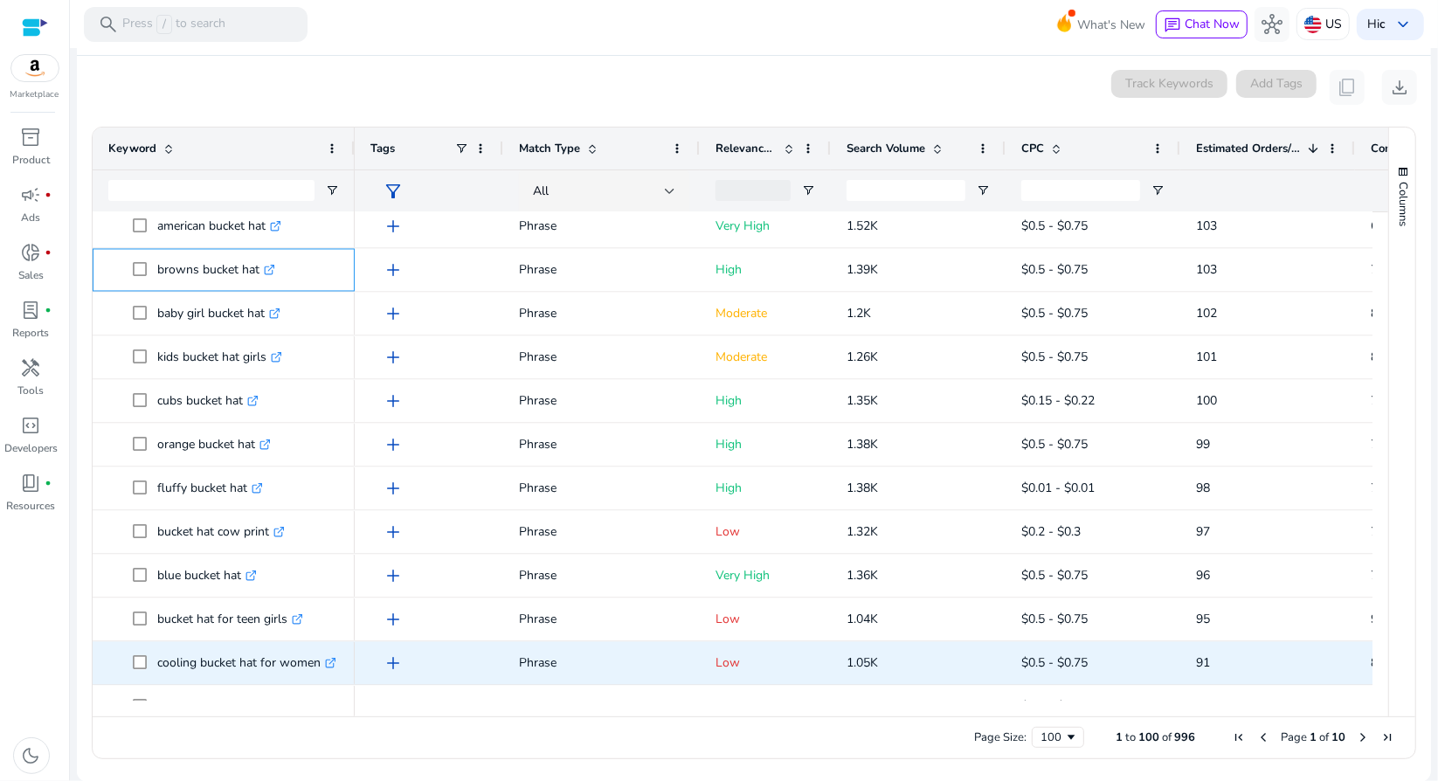
drag, startPoint x: 154, startPoint y: 267, endPoint x: 334, endPoint y: 676, distance: 446.7
copy div "browns bucket hat .st0{fill:#2c8af8} baby girl bucket hat .st0{fill:#2c8af8} ki…"
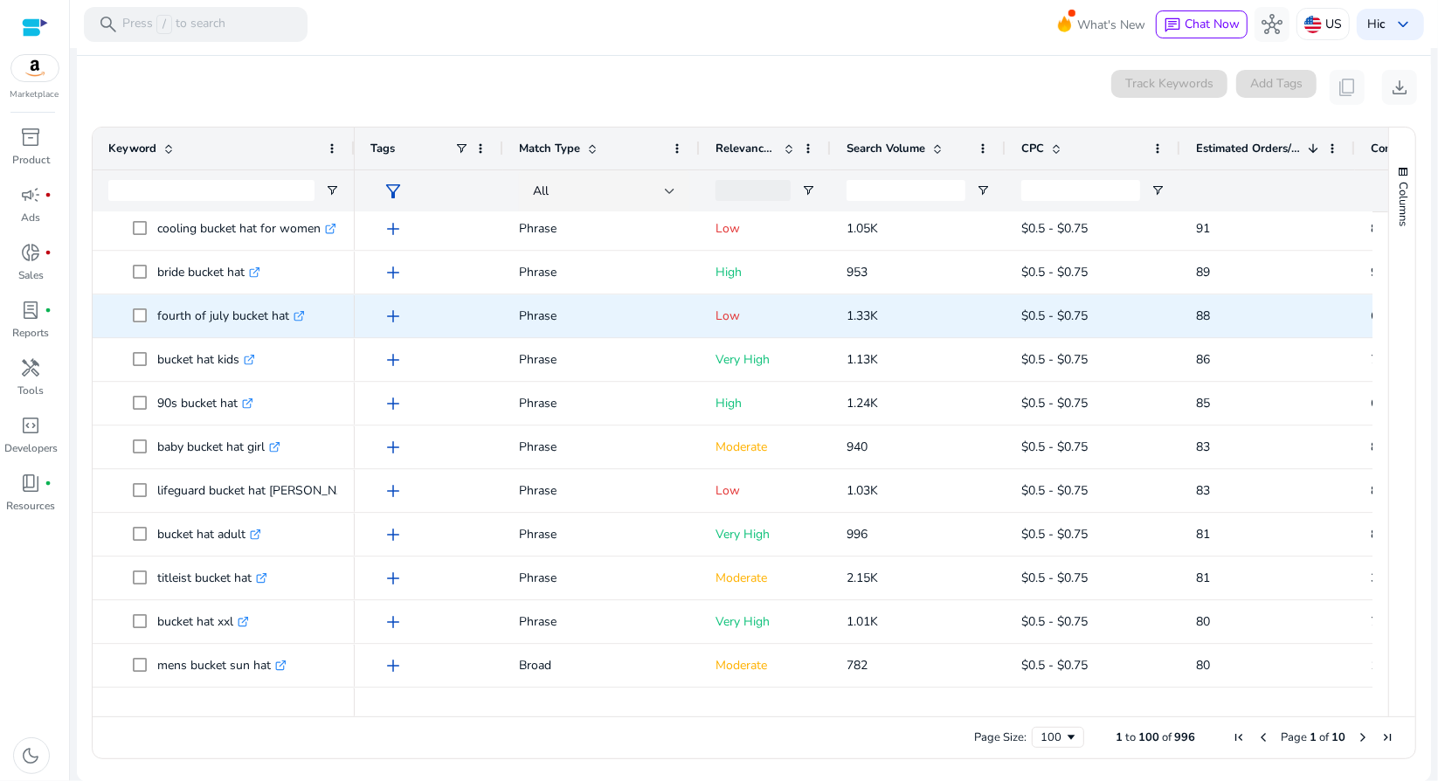
scroll to position [3021, 0]
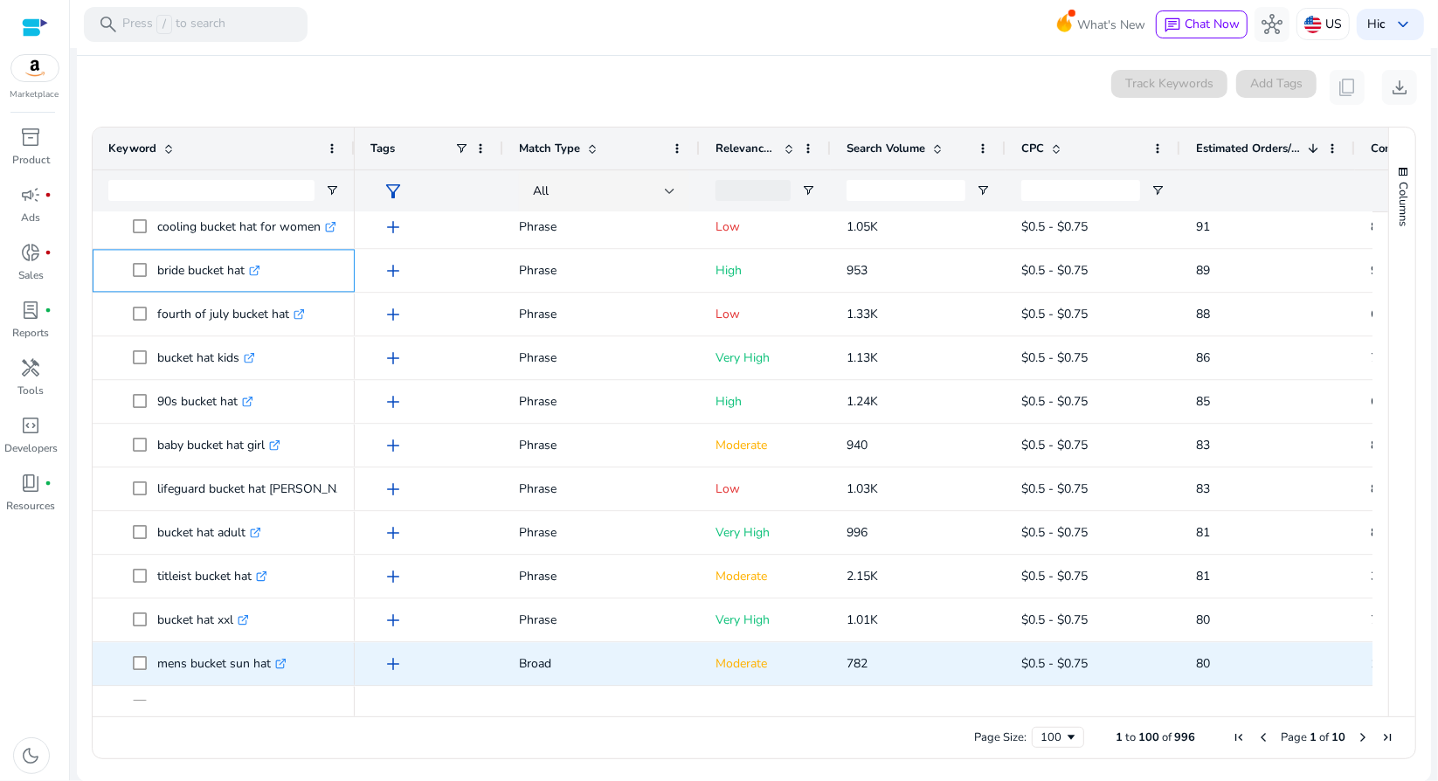
drag, startPoint x: 154, startPoint y: 273, endPoint x: 300, endPoint y: 704, distance: 455.0
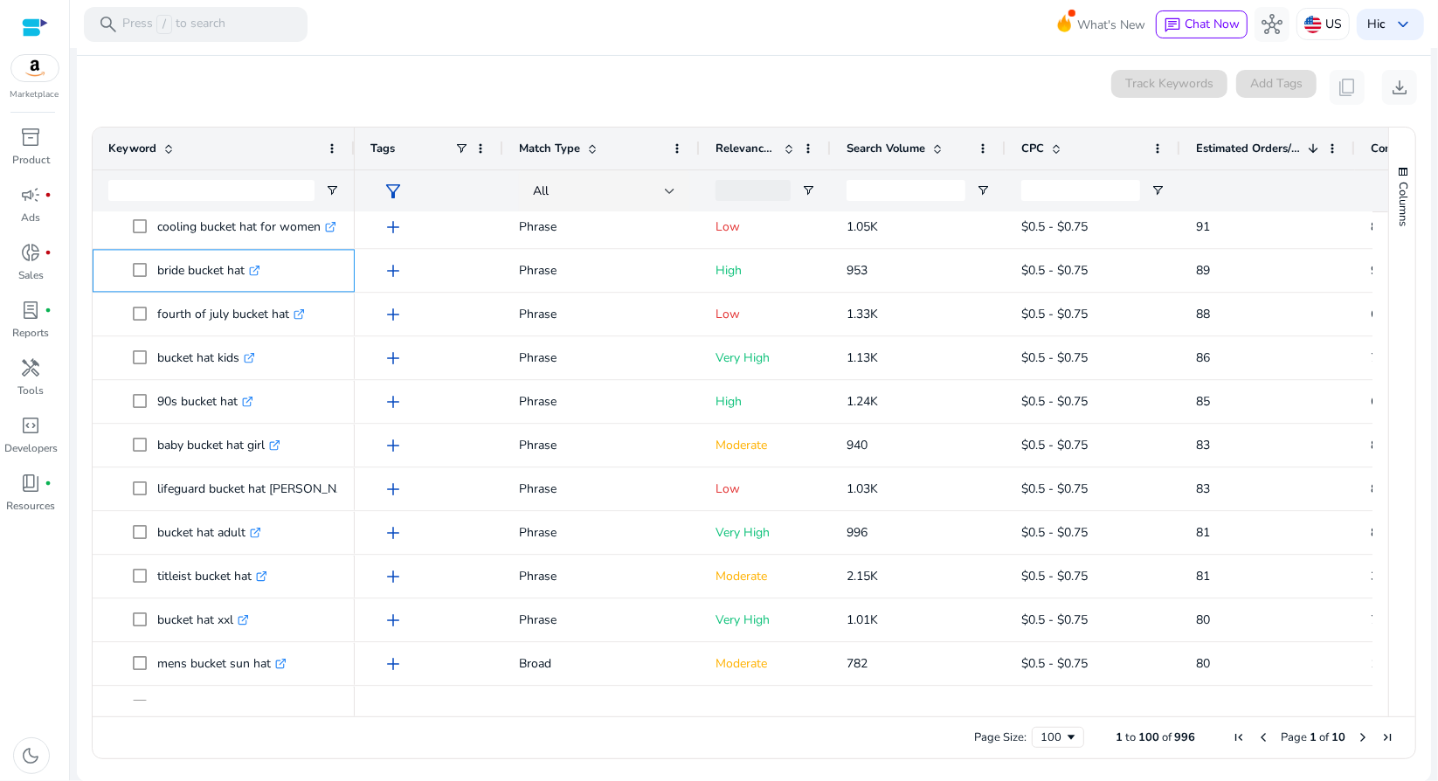
copy div "bride bucket hat .st0{fill:#2c8af8} fourth of july bucket hat .st0{fill:#2c8af8…"
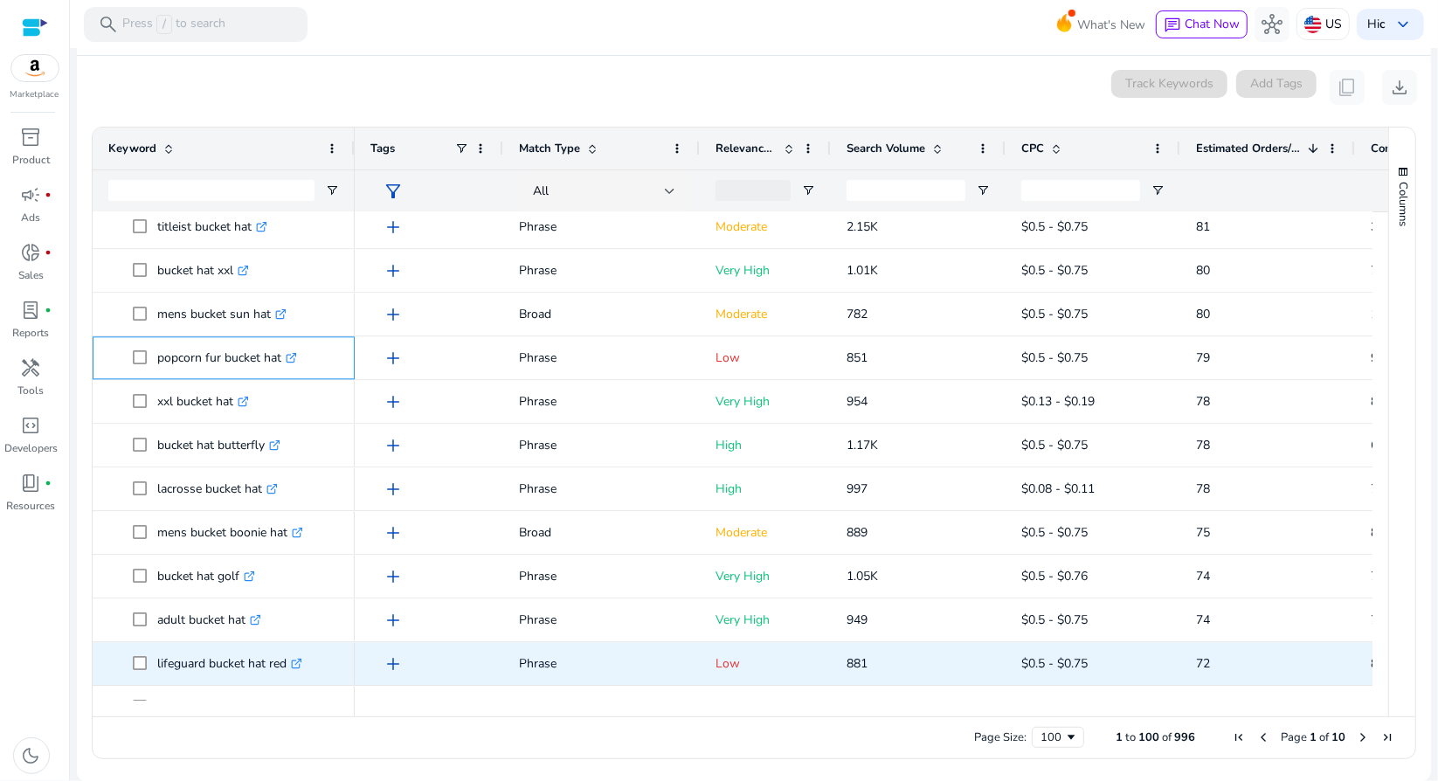
drag, startPoint x: 156, startPoint y: 355, endPoint x: 304, endPoint y: 658, distance: 337.1
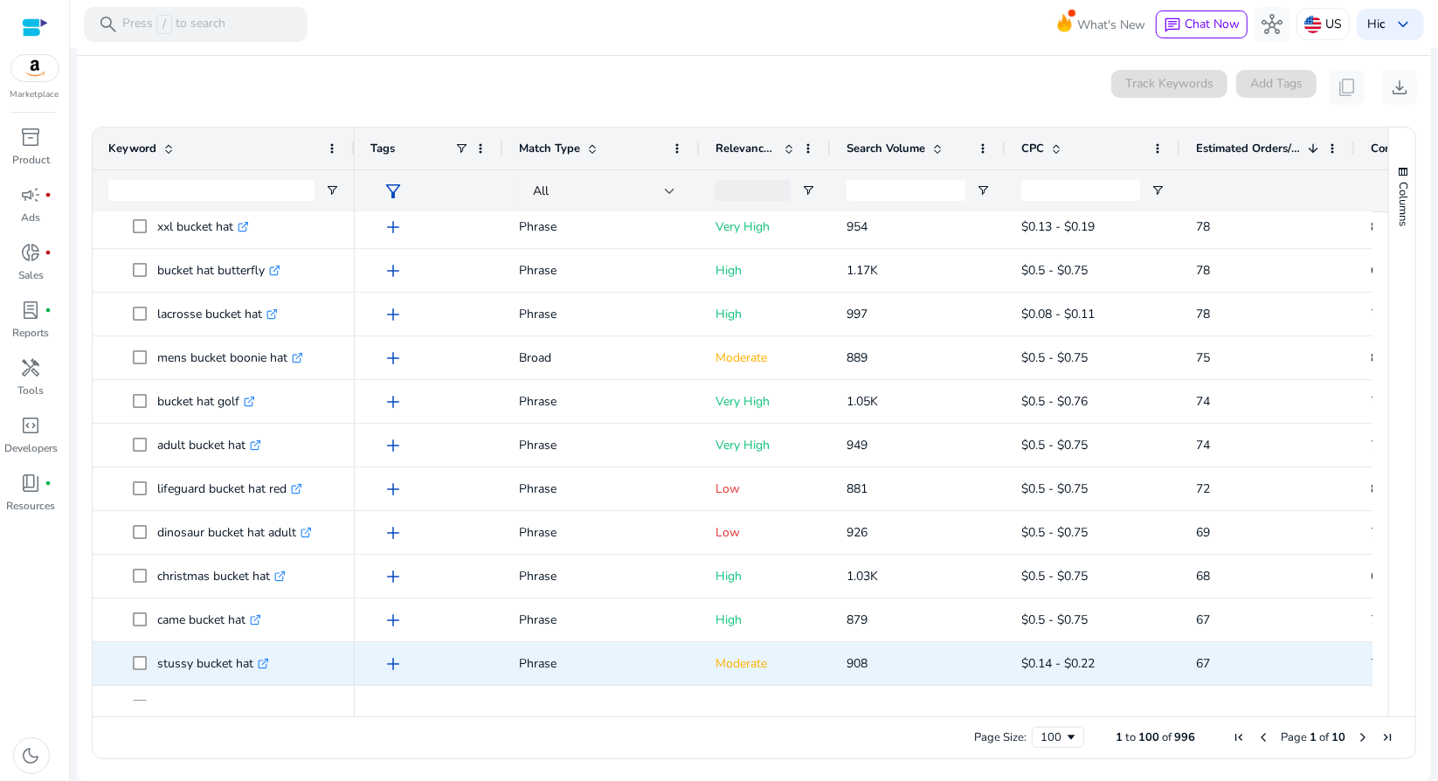
copy div "popcorn fur bucket hat .st0{fill:#2c8af8} xxl bucket hat .st0{fill:#2c8af8} buc…"
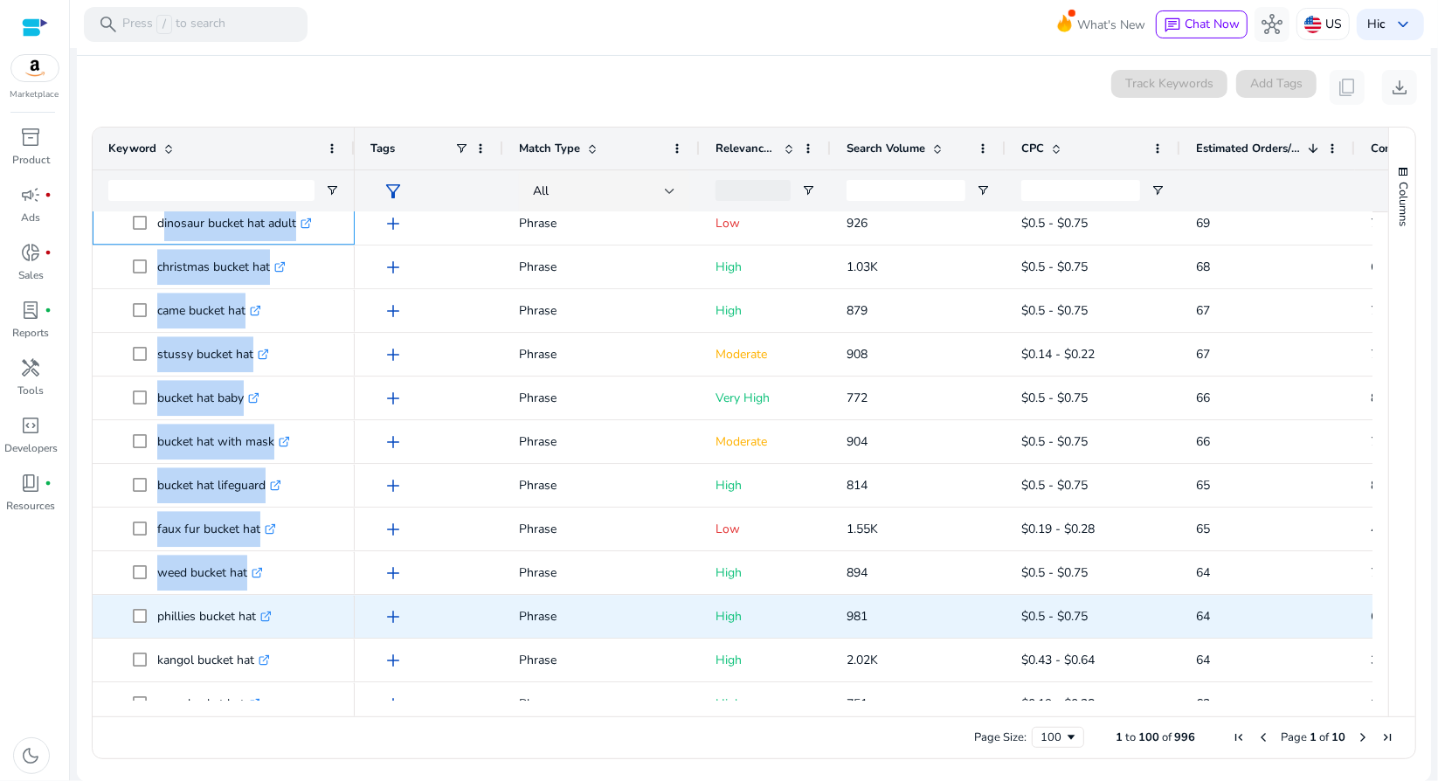
scroll to position [3878, 0]
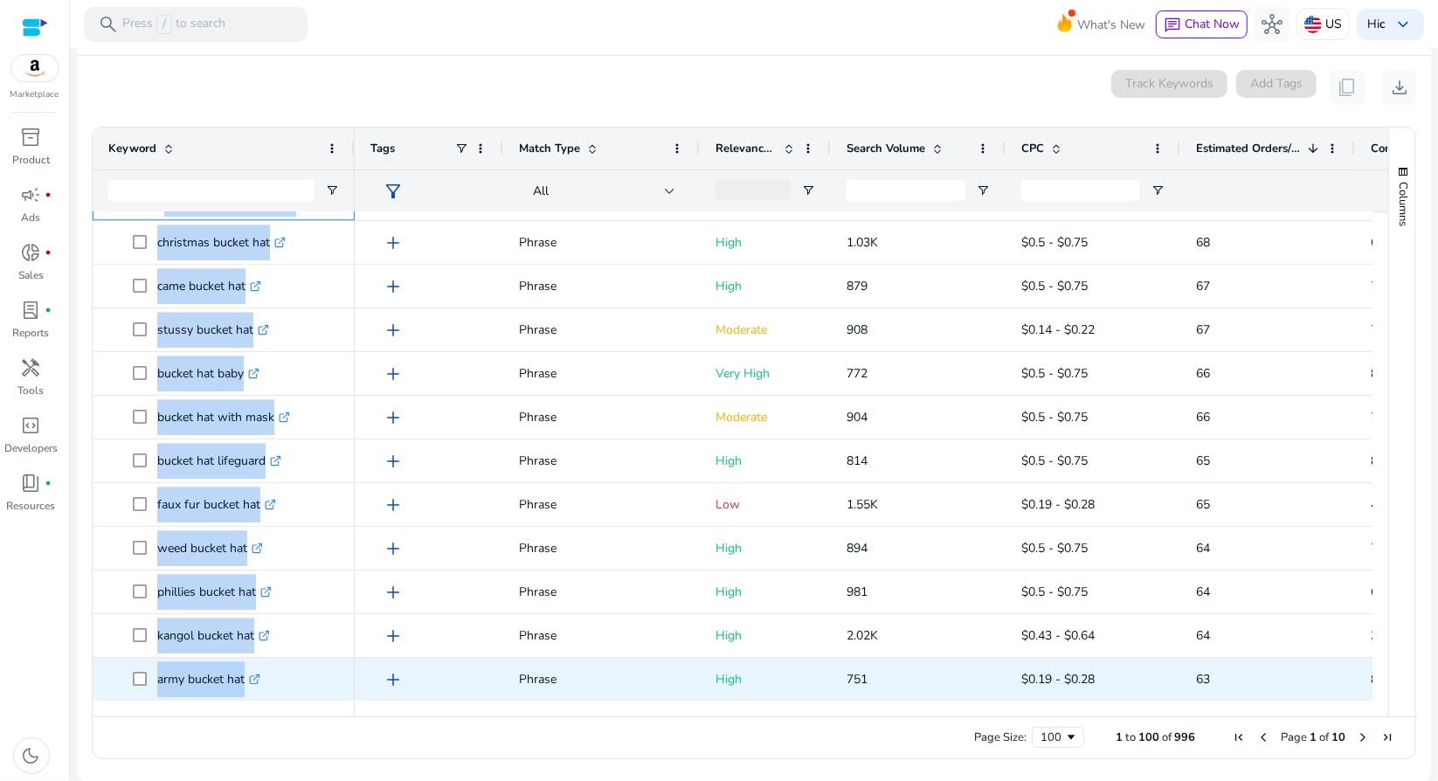
drag, startPoint x: 157, startPoint y: 533, endPoint x: 283, endPoint y: 680, distance: 193.9
copy div "dinosaur bucket hat adult .st0{fill:#2c8af8} christmas bucket hat .st0{fill:#2c…"
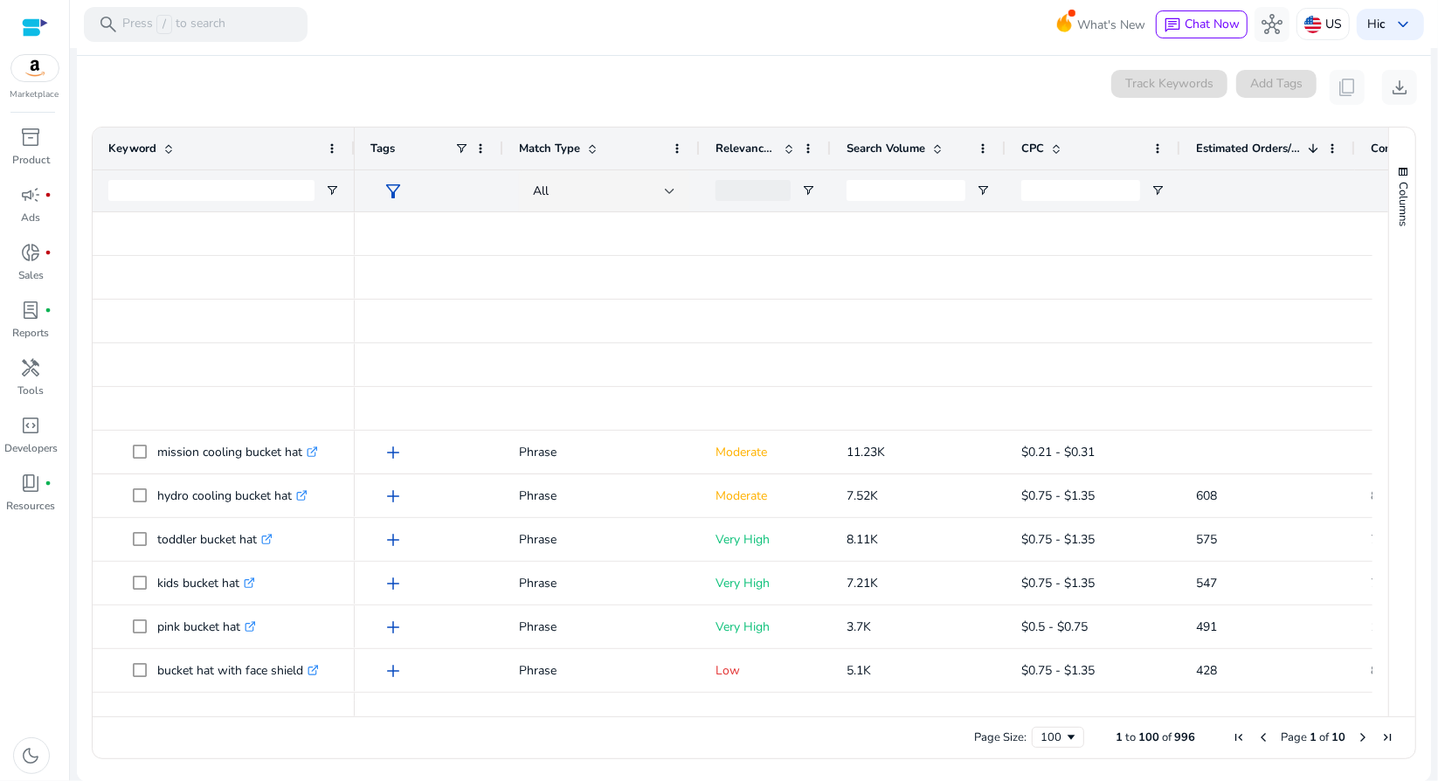
scroll to position [0, 0]
